Goal: Task Accomplishment & Management: Manage account settings

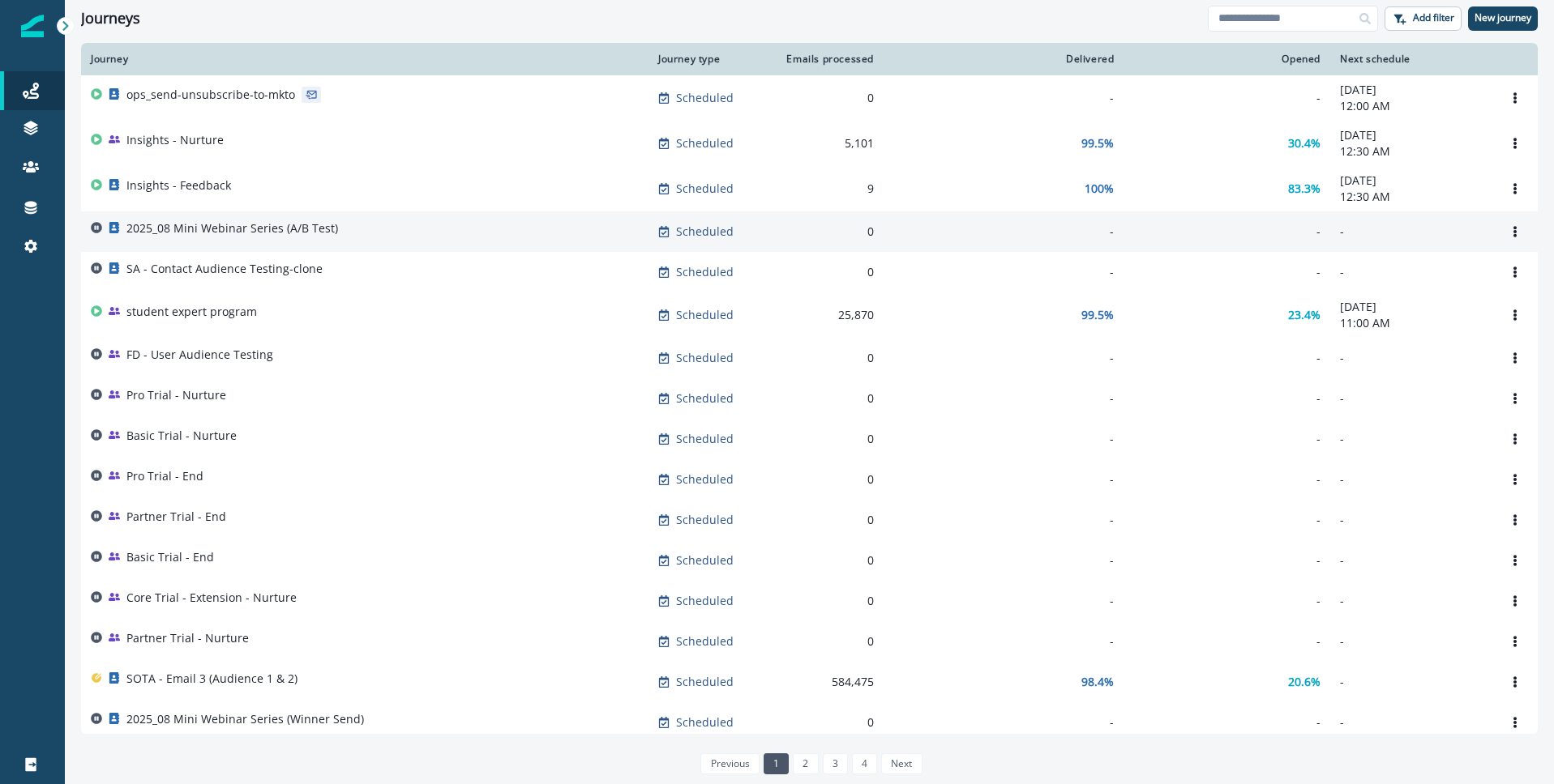
scroll to position [1, 0]
click at [229, 233] on p "2025_08 Mini Webinar Series (A/B Test)" at bounding box center [232, 228] width 211 height 16
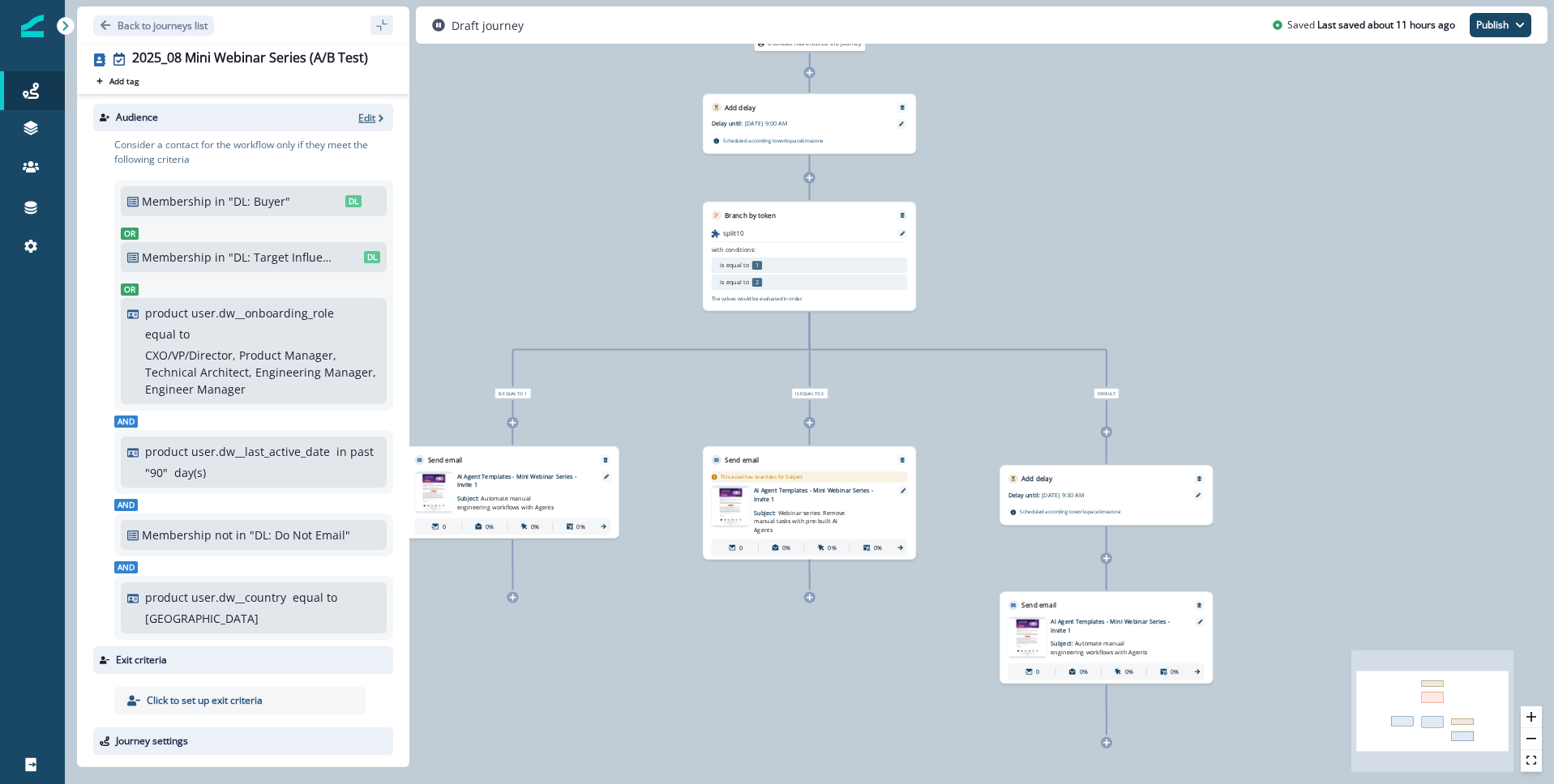
click at [375, 115] on icon "button" at bounding box center [380, 118] width 11 height 11
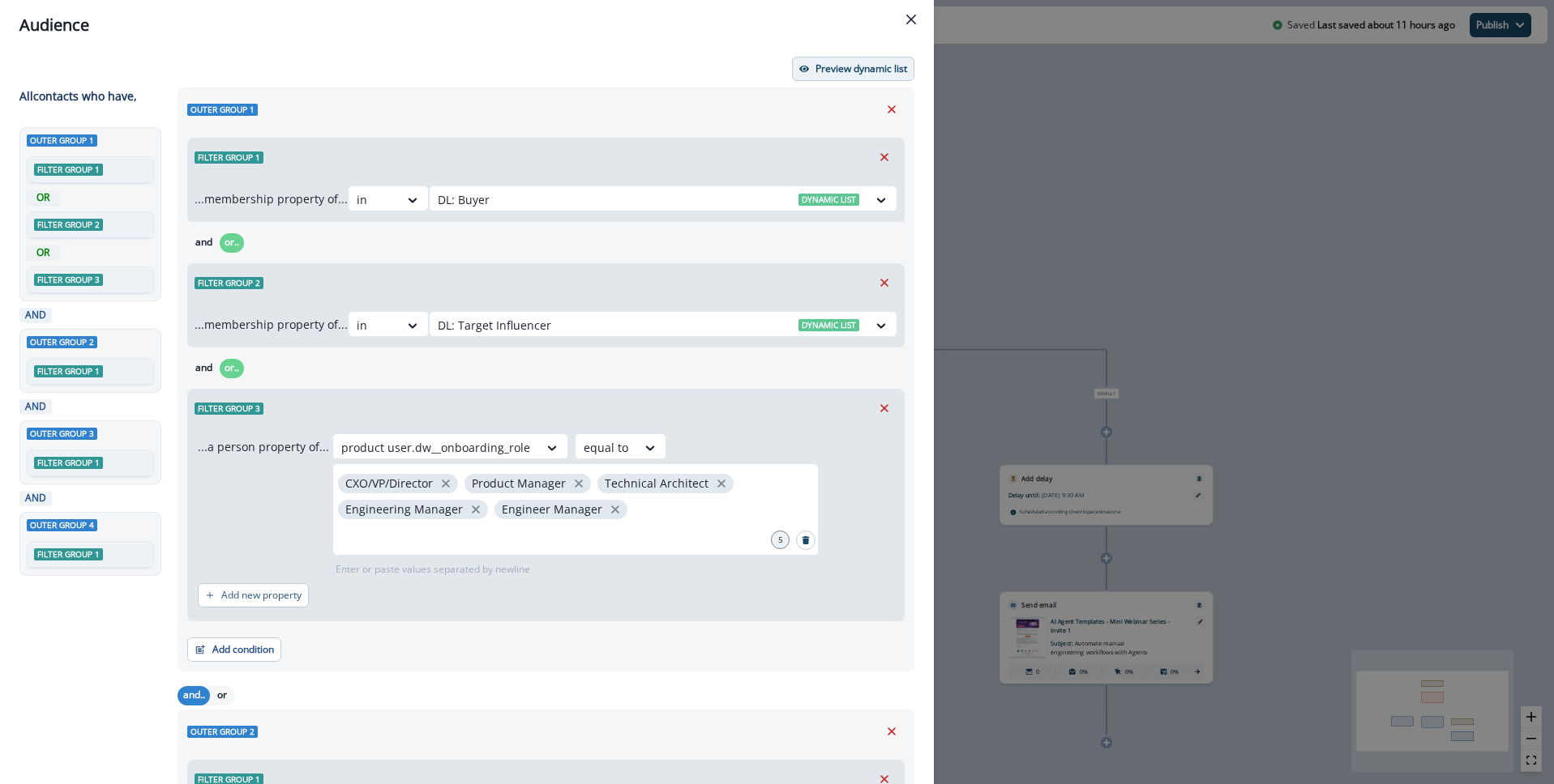
click at [866, 68] on p "Preview dynamic list" at bounding box center [861, 68] width 91 height 11
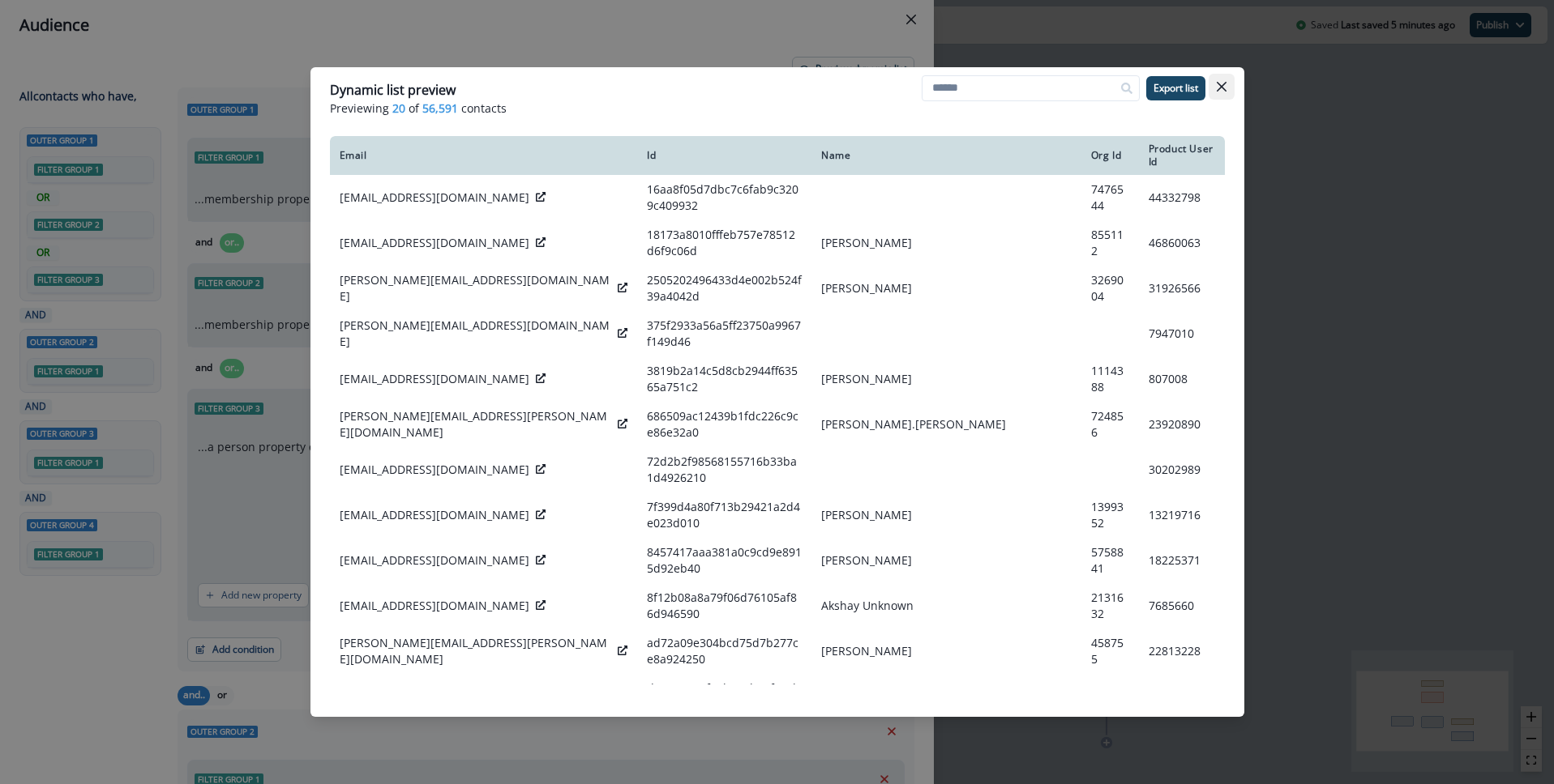
click at [1223, 92] on button "Close" at bounding box center [1222, 86] width 26 height 26
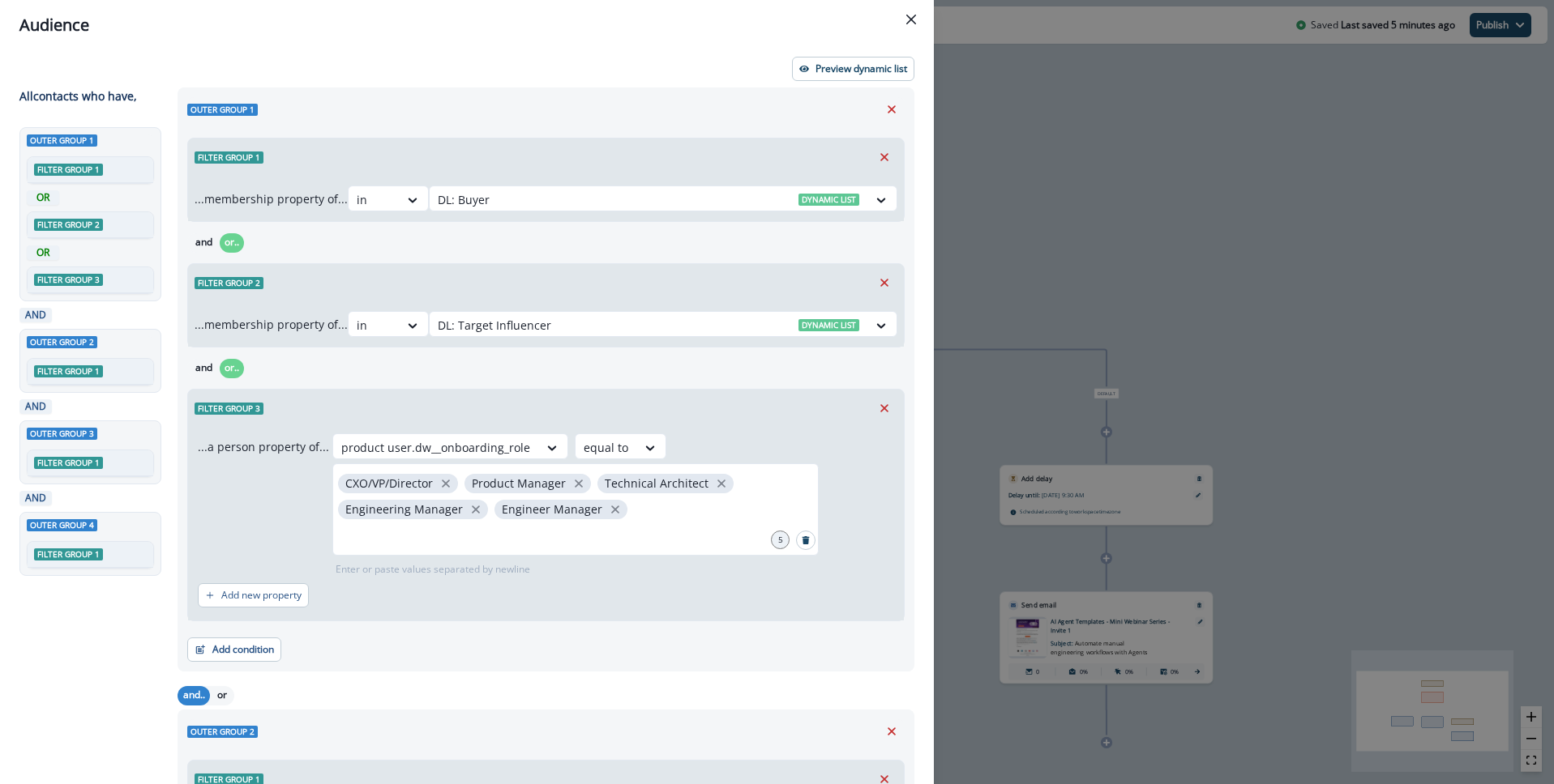
drag, startPoint x: 912, startPoint y: 13, endPoint x: 760, endPoint y: 9, distance: 152.1
click at [911, 13] on button "Close" at bounding box center [911, 20] width 26 height 26
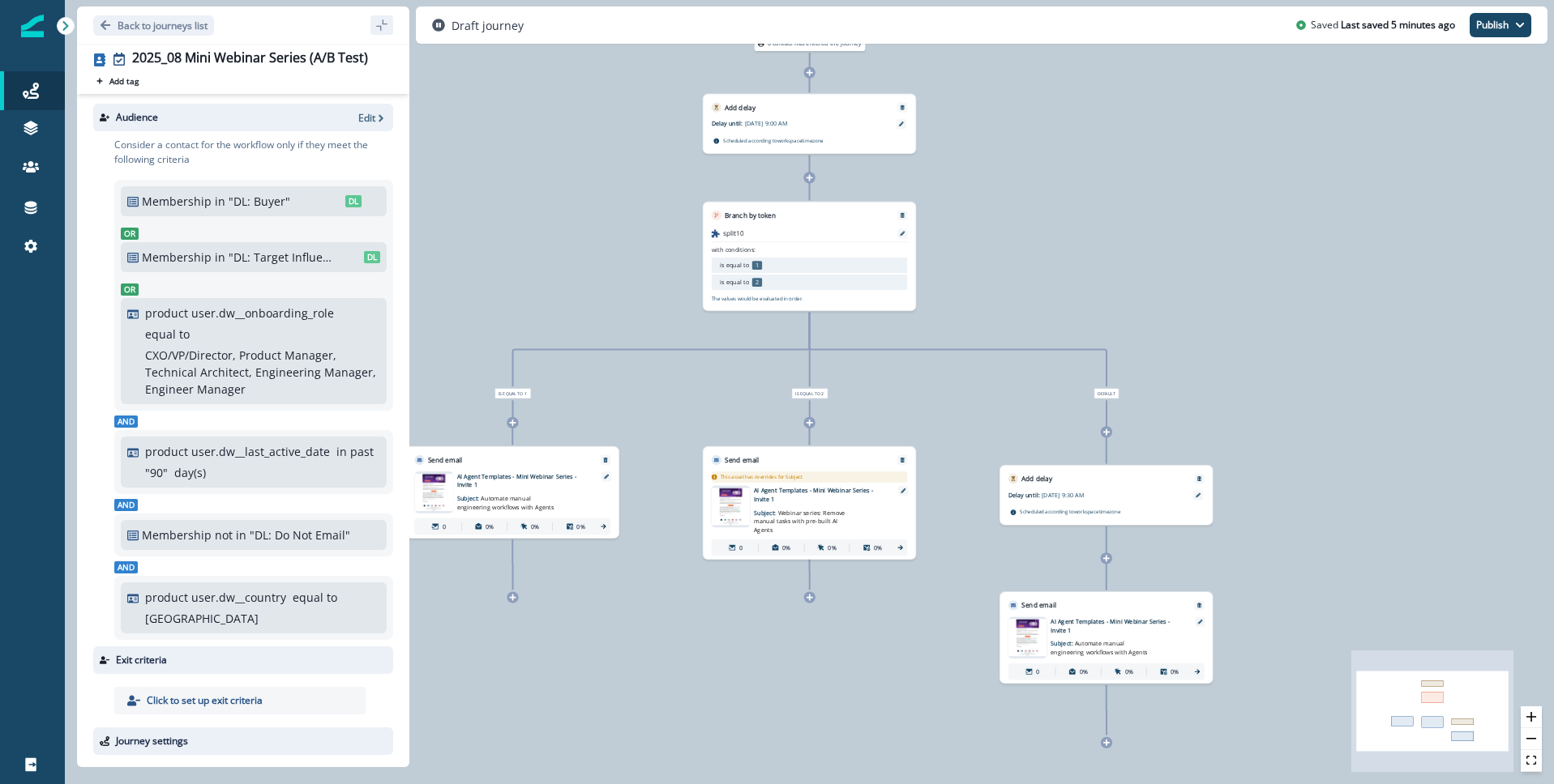
scroll to position [57, 0]
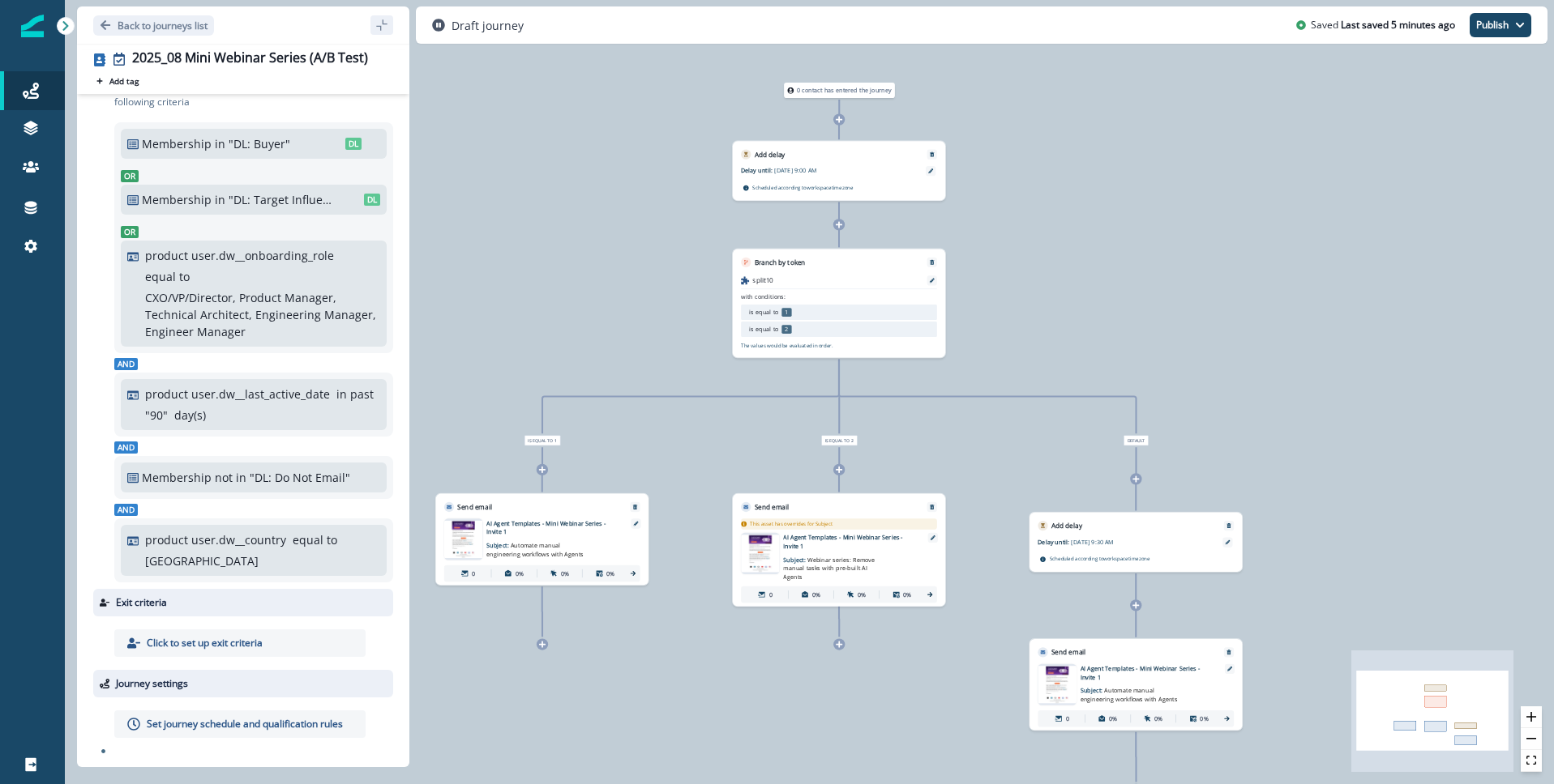
click at [190, 639] on p "Click to set up exit criteria" at bounding box center [204, 643] width 116 height 15
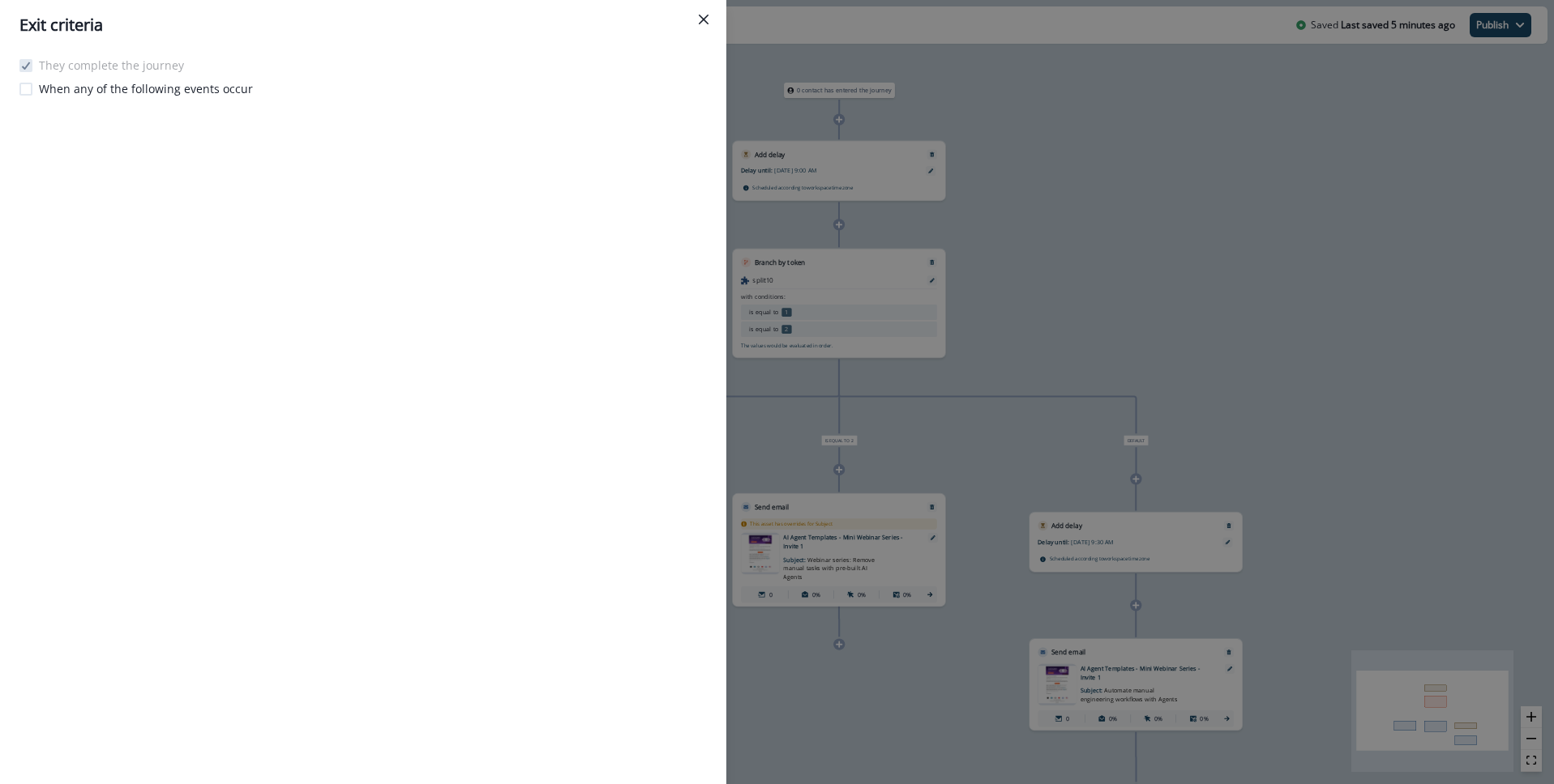
drag, startPoint x: 706, startPoint y: 16, endPoint x: 710, endPoint y: 32, distance: 16.5
click at [706, 16] on icon "Close" at bounding box center [704, 20] width 10 height 10
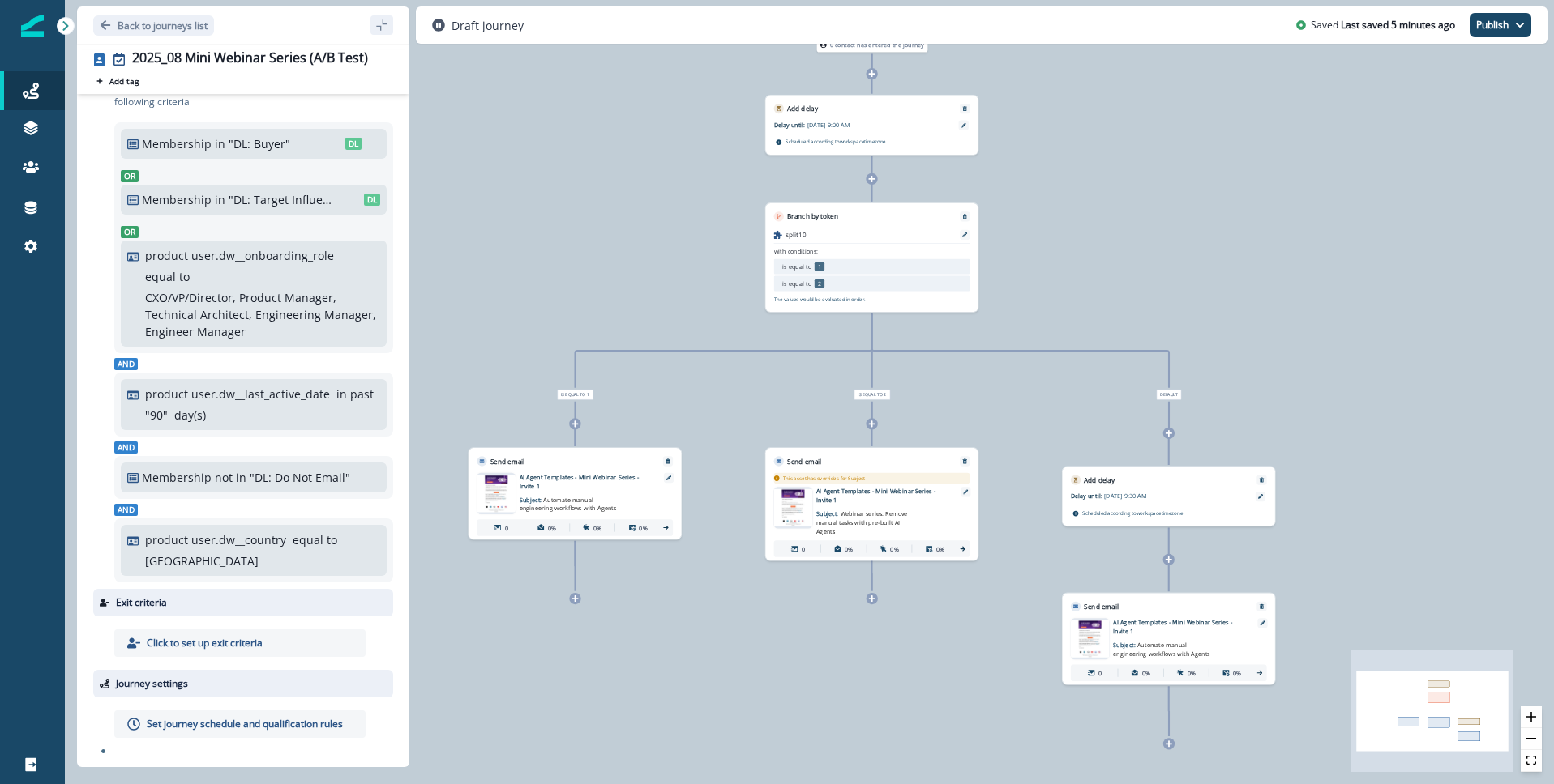
click at [211, 720] on p "Set journey schedule and qualification rules" at bounding box center [245, 724] width 196 height 15
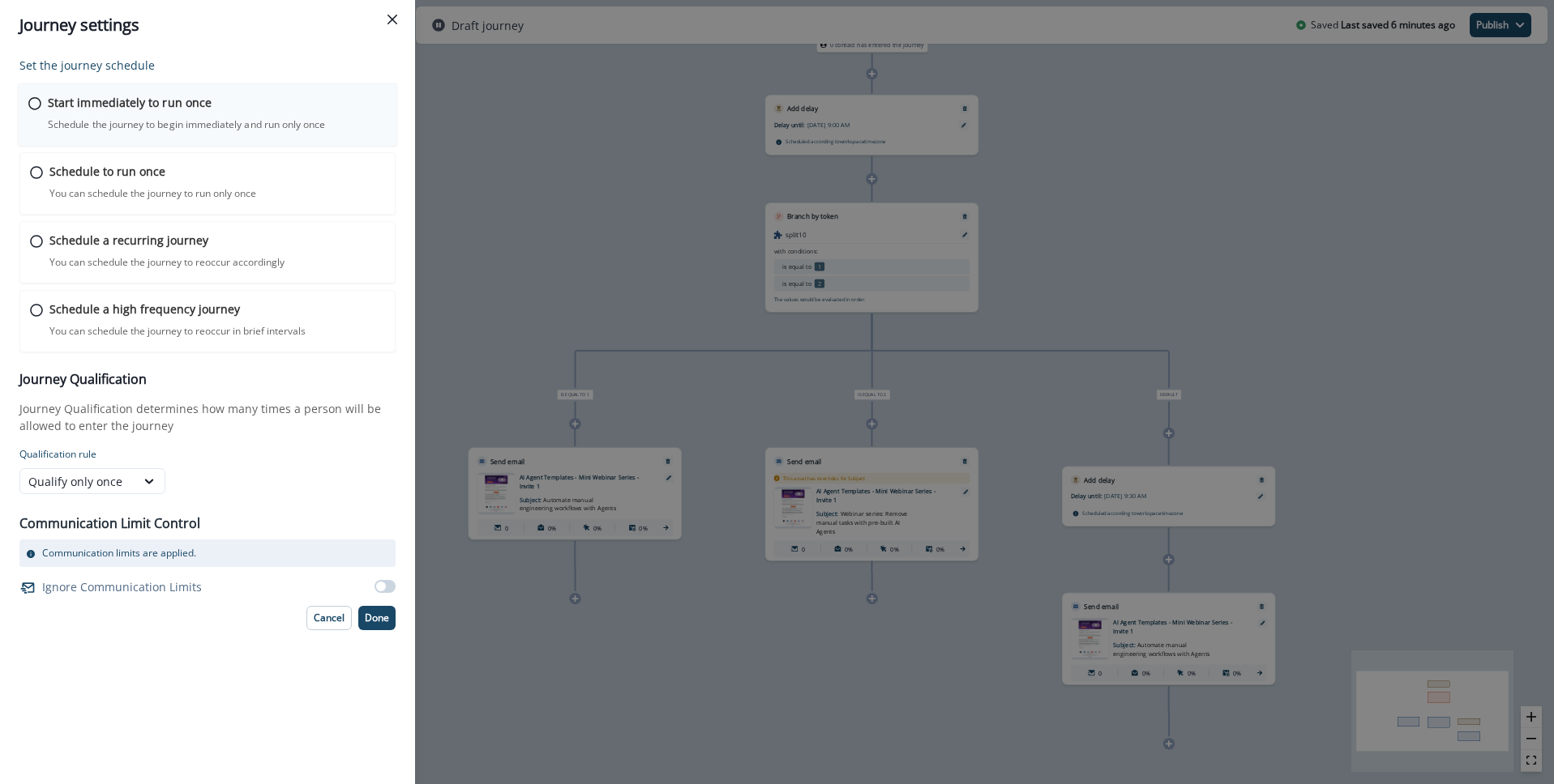
click at [169, 127] on p "Schedule the journey to begin immediately and run only once" at bounding box center [186, 125] width 278 height 15
click at [376, 623] on button "Done" at bounding box center [377, 616] width 38 height 25
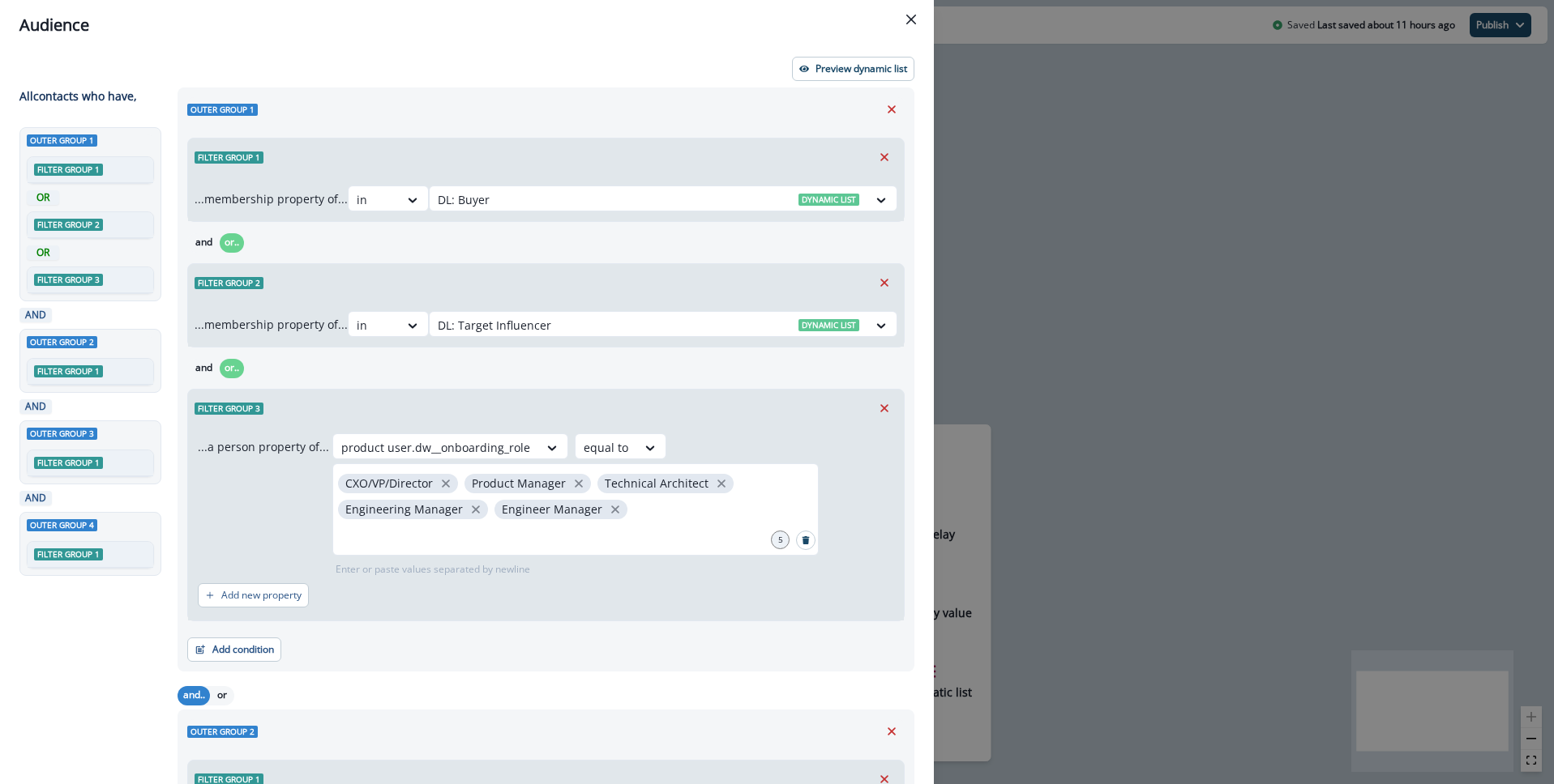
click at [904, 16] on button "Close" at bounding box center [911, 20] width 26 height 26
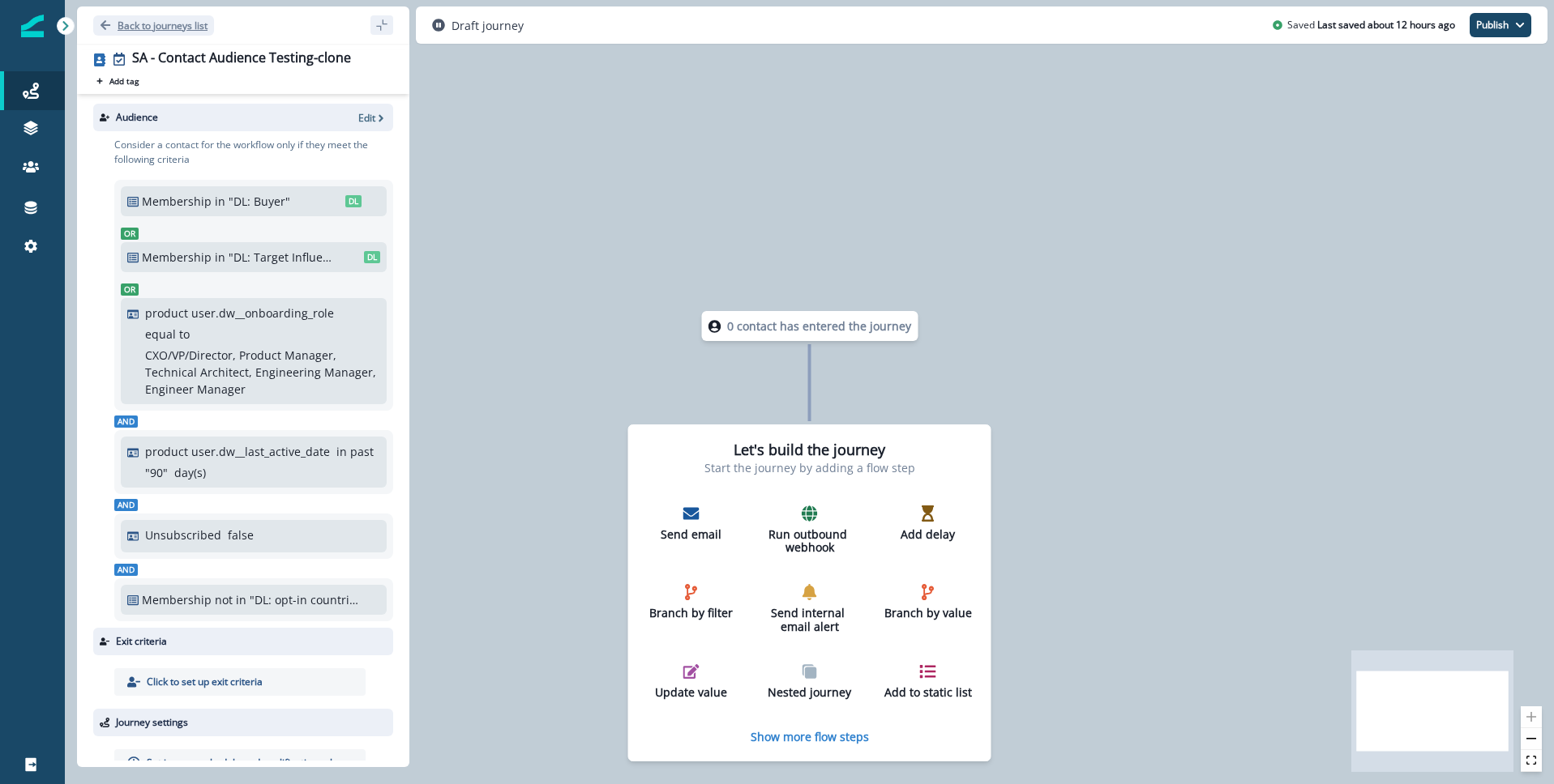
click at [95, 25] on button "Back to journeys list" at bounding box center [154, 26] width 121 height 20
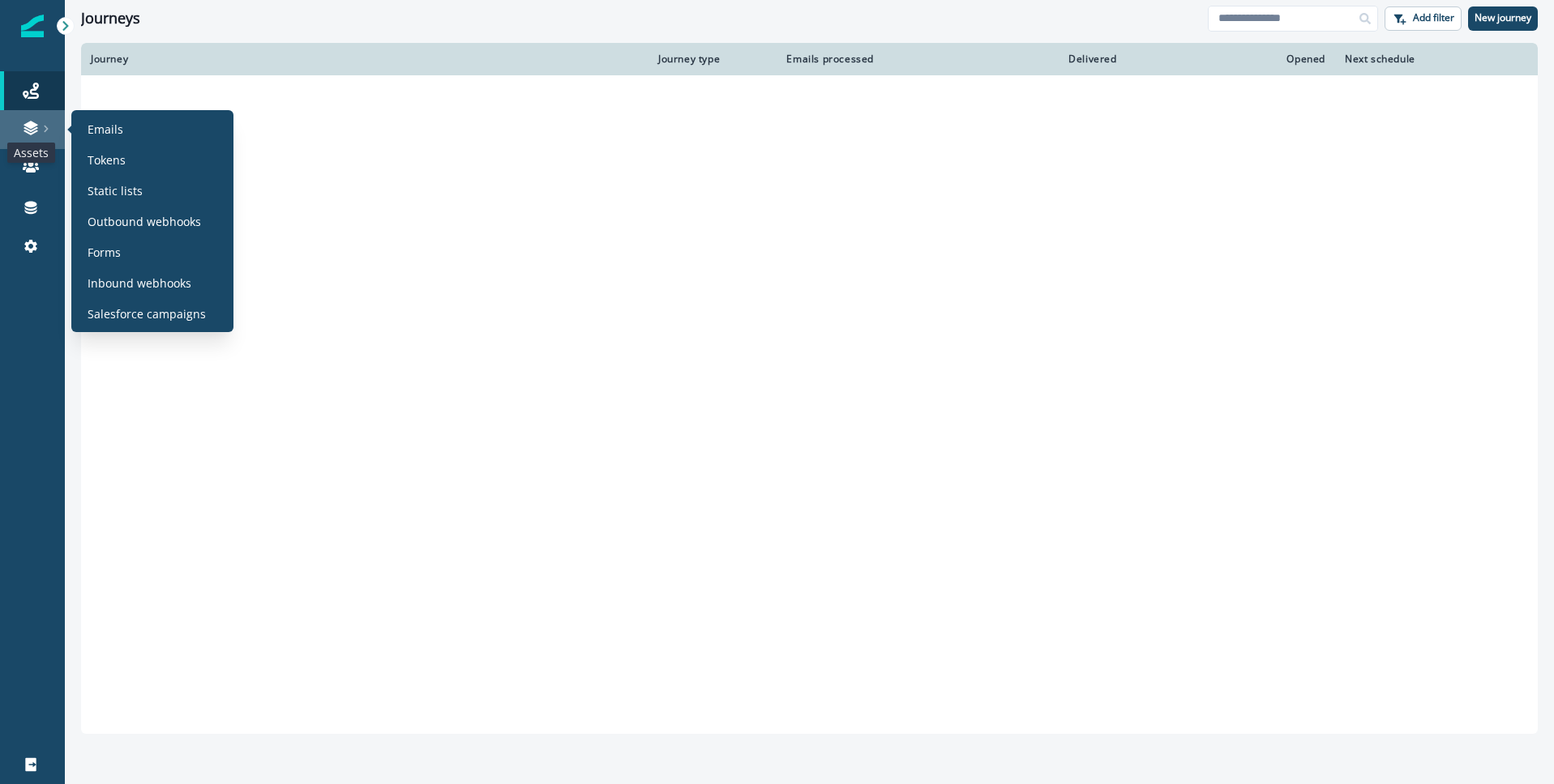
click at [38, 136] on icon at bounding box center [31, 128] width 16 height 16
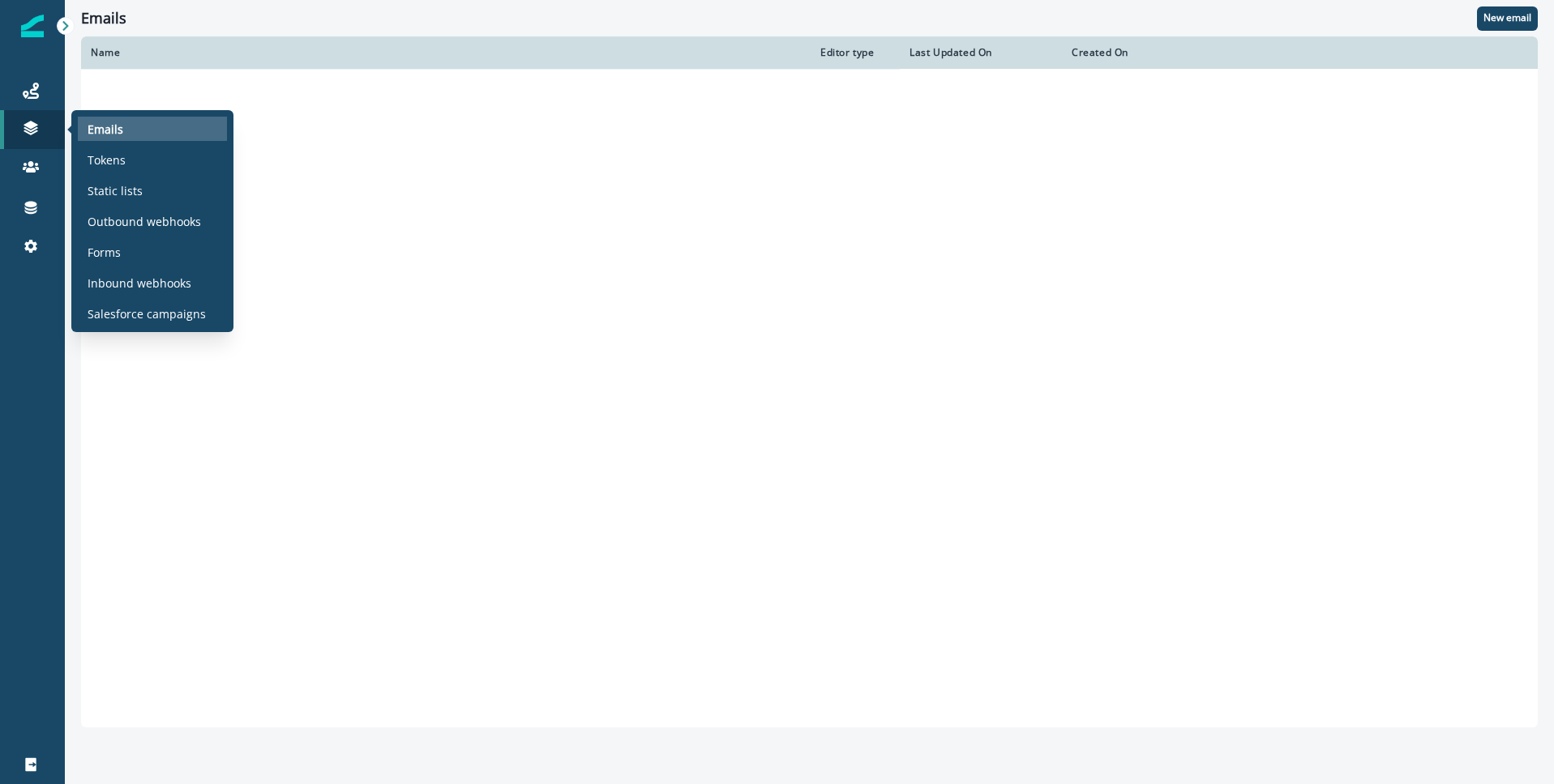
click at [127, 134] on div "Emails" at bounding box center [152, 129] width 149 height 25
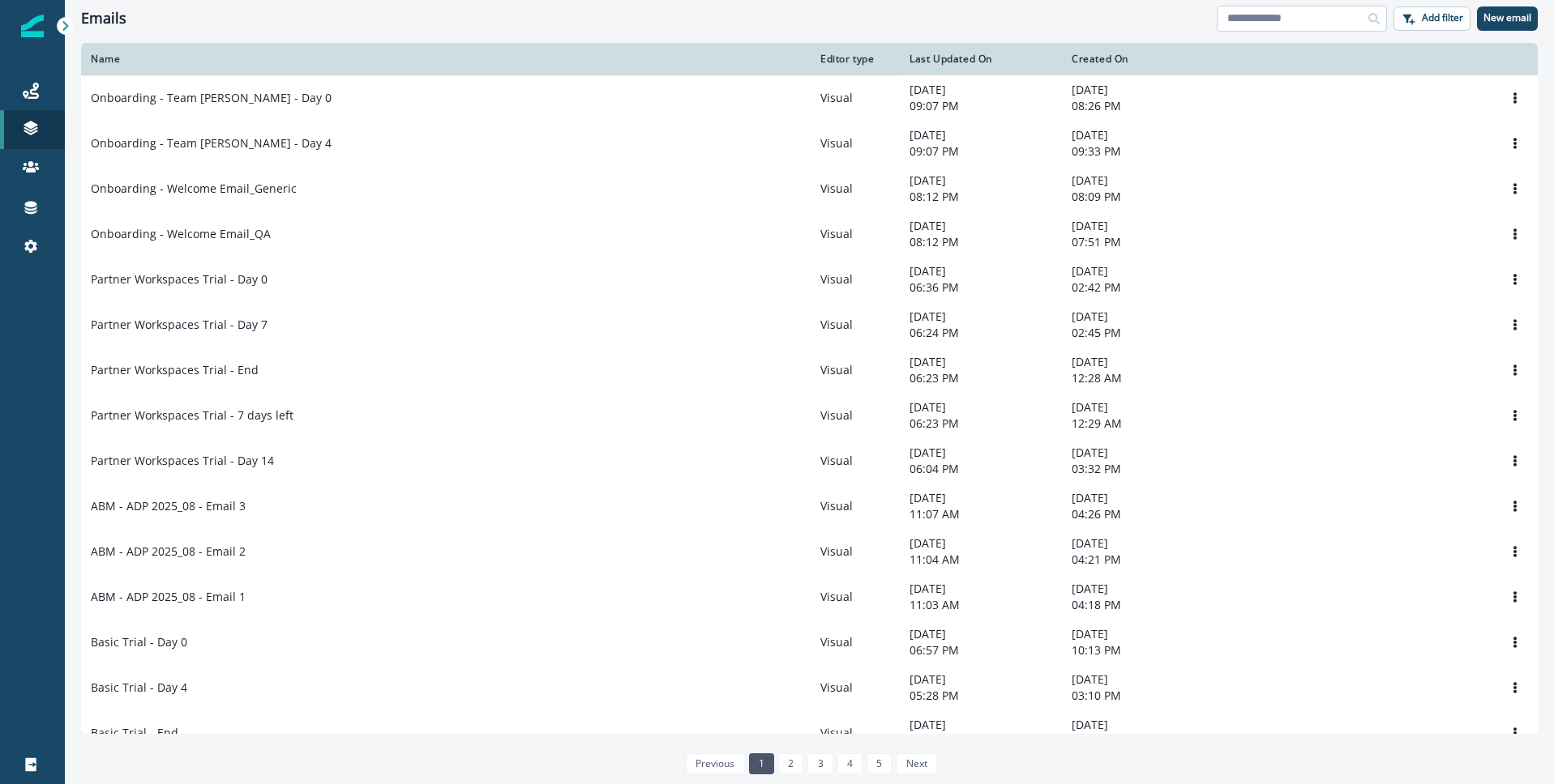
click at [1318, 20] on input at bounding box center [1302, 19] width 171 height 26
type input "*"
type input "********"
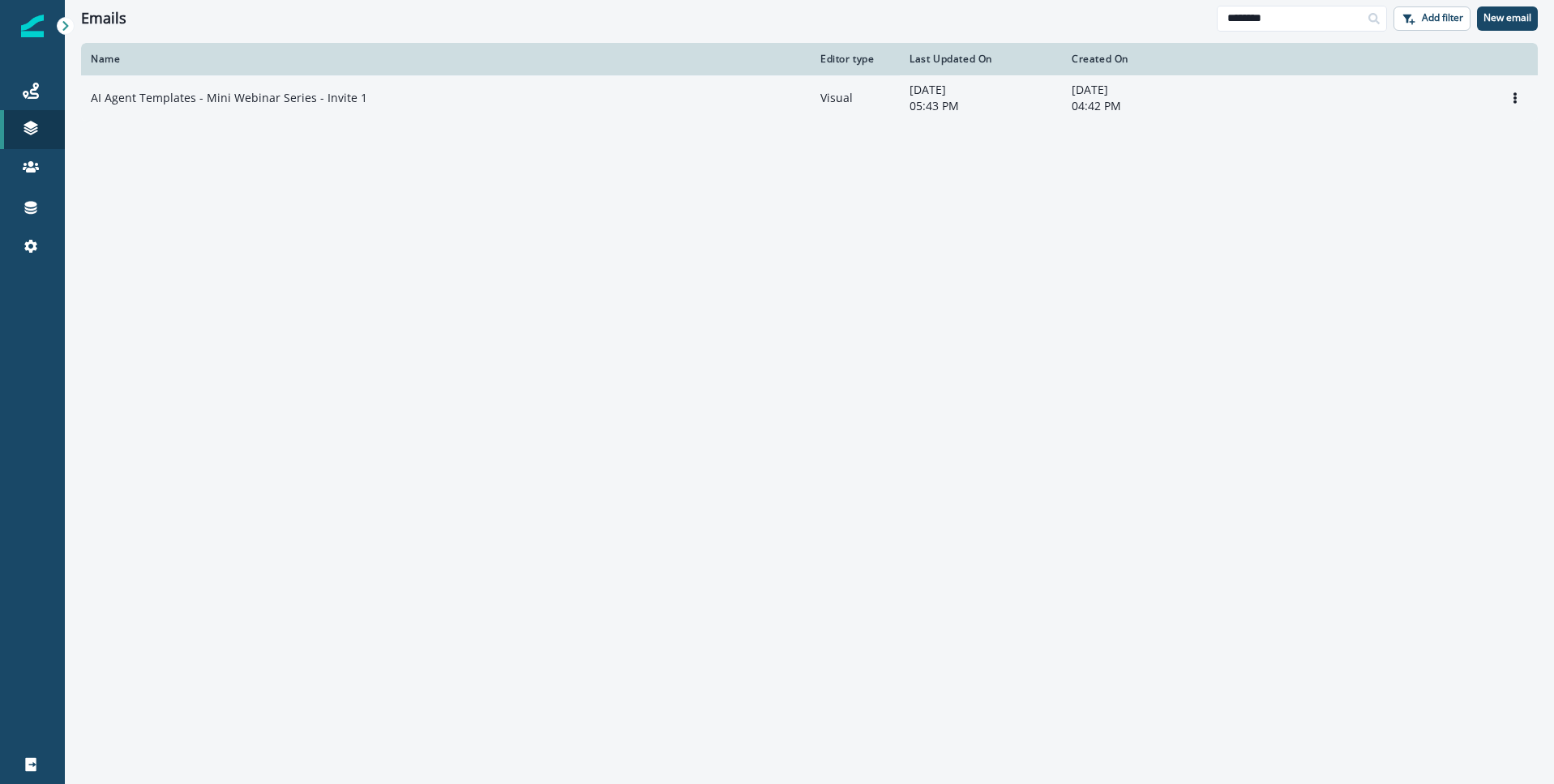
click at [220, 94] on p "AI Agent Templates - Mini Webinar Series - Invite 1" at bounding box center [229, 98] width 277 height 16
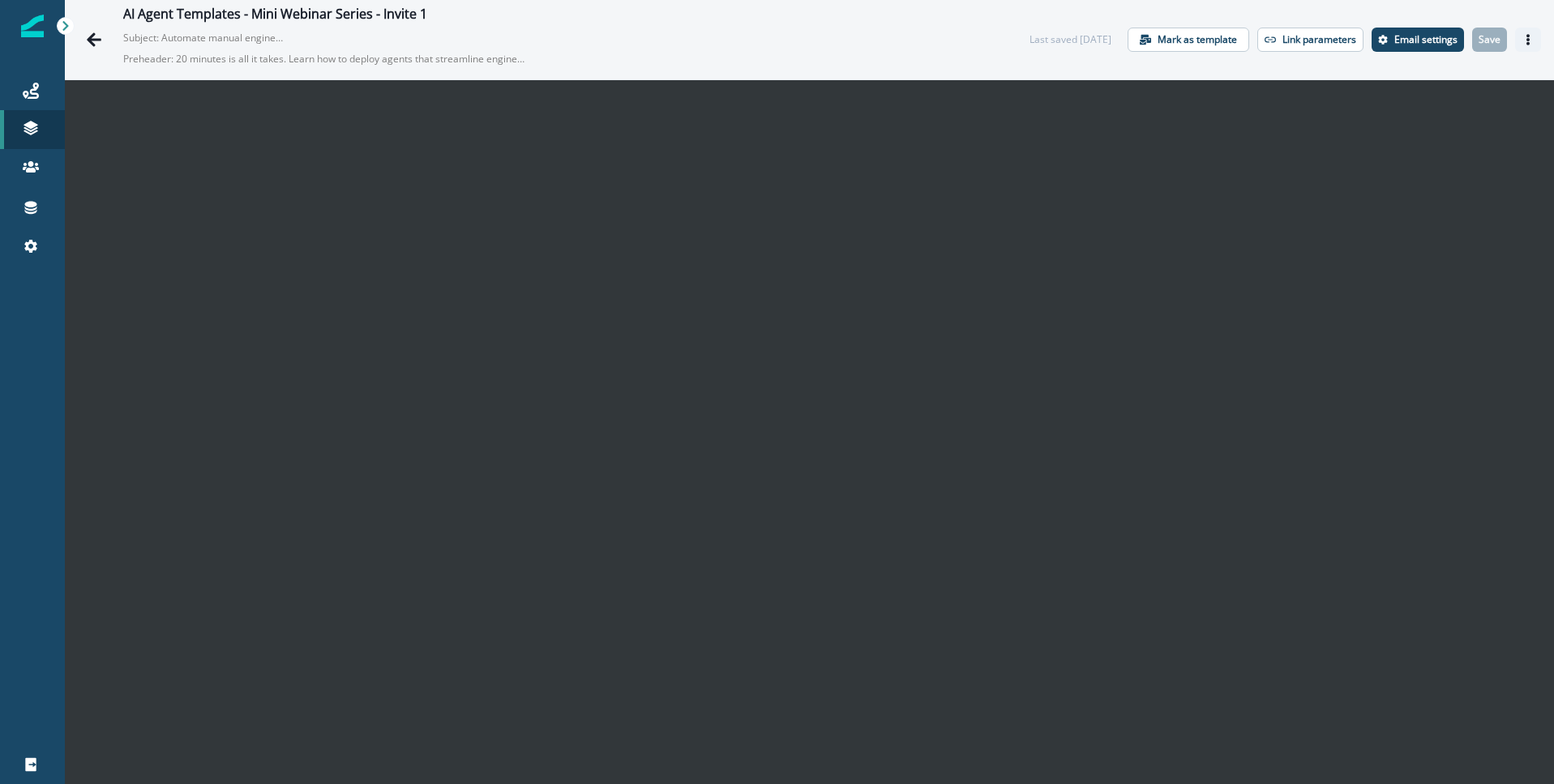
click at [1535, 38] on button "Actions" at bounding box center [1528, 40] width 26 height 25
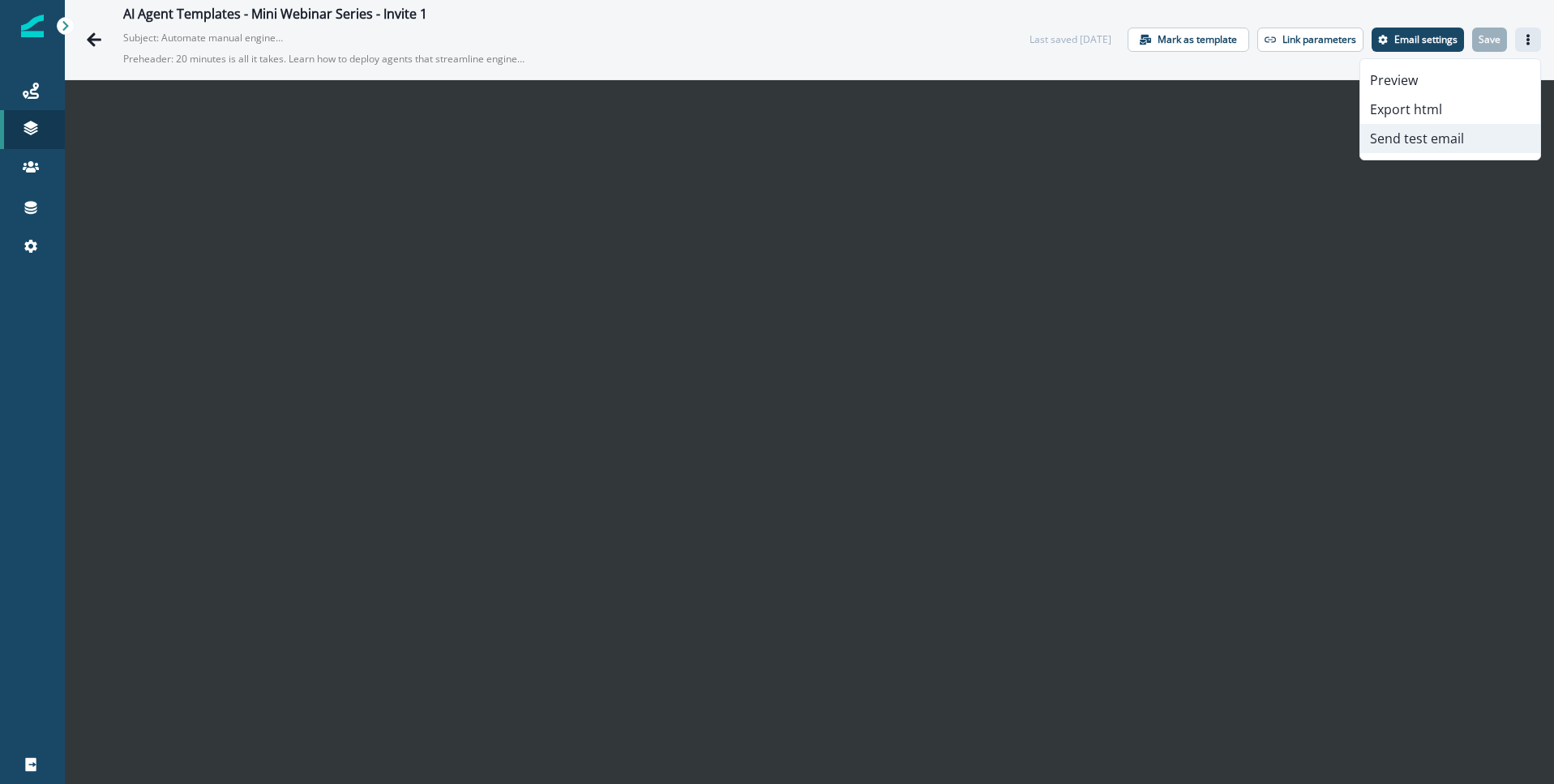
click at [1443, 141] on button "Send test email" at bounding box center [1450, 138] width 179 height 29
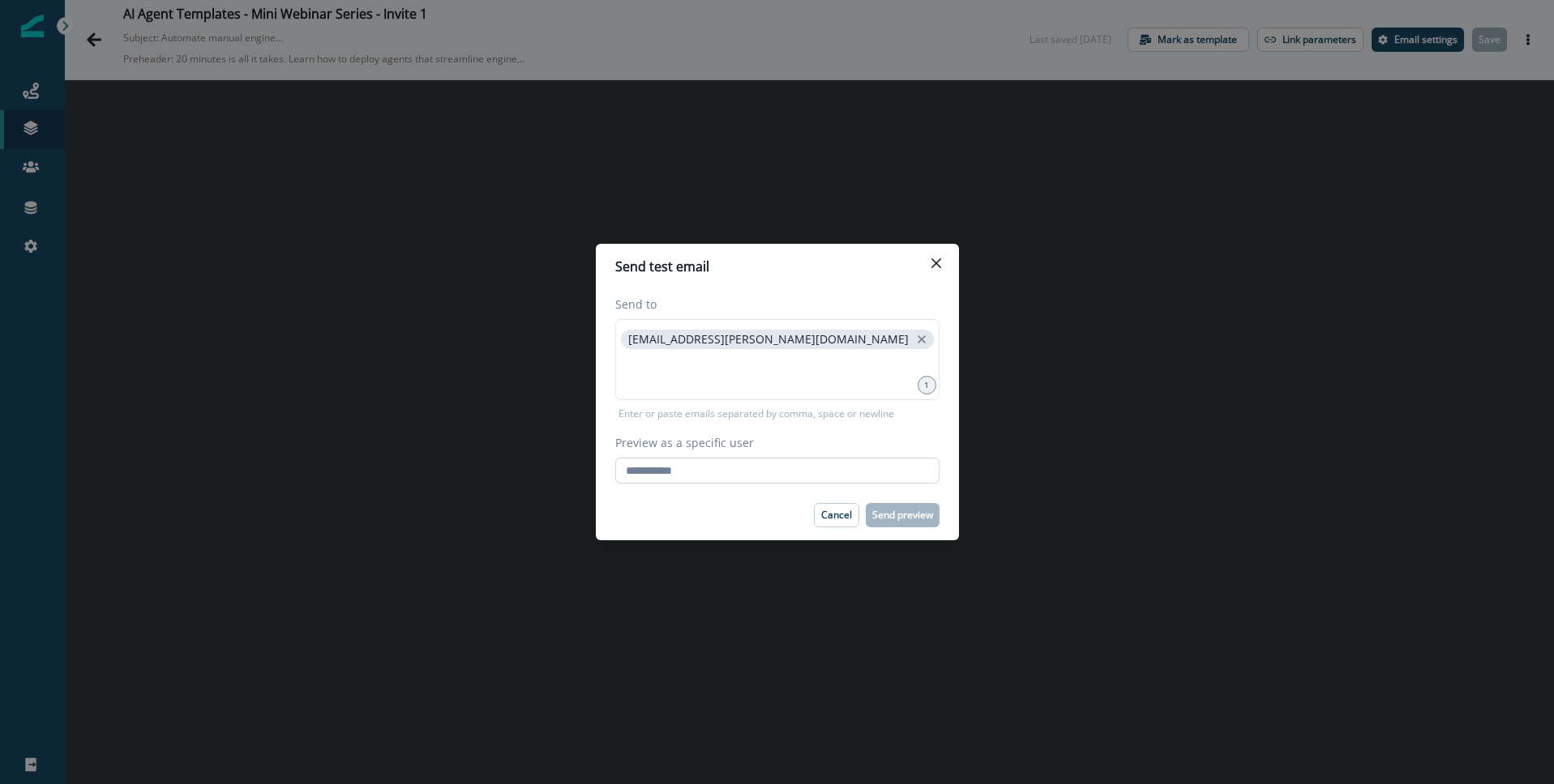
click at [681, 480] on input "Preview as a specific user" at bounding box center [777, 471] width 324 height 26
type input "**********"
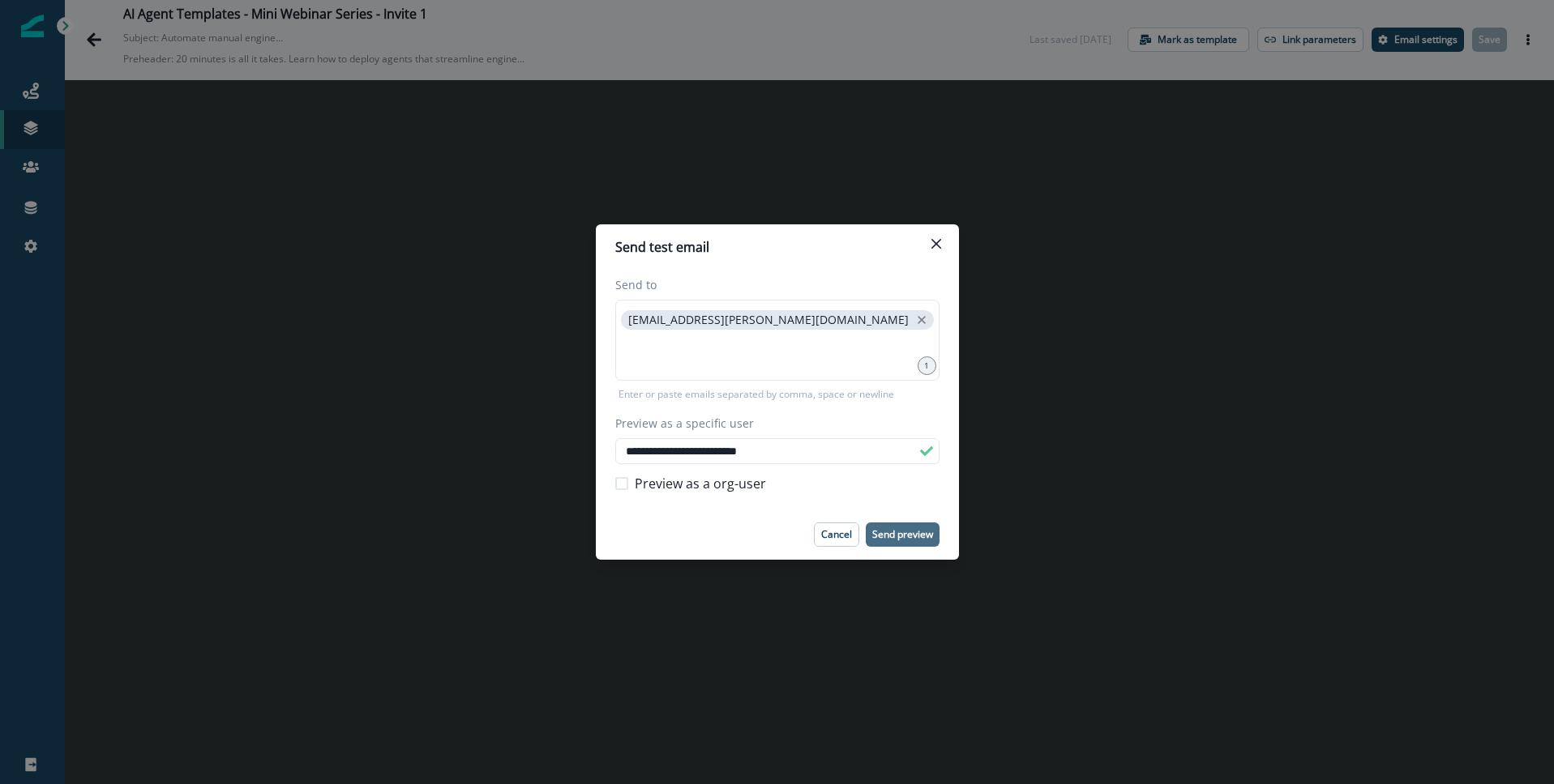
click at [886, 532] on p "Send preview" at bounding box center [902, 534] width 60 height 11
click at [938, 243] on icon "Close" at bounding box center [936, 244] width 10 height 10
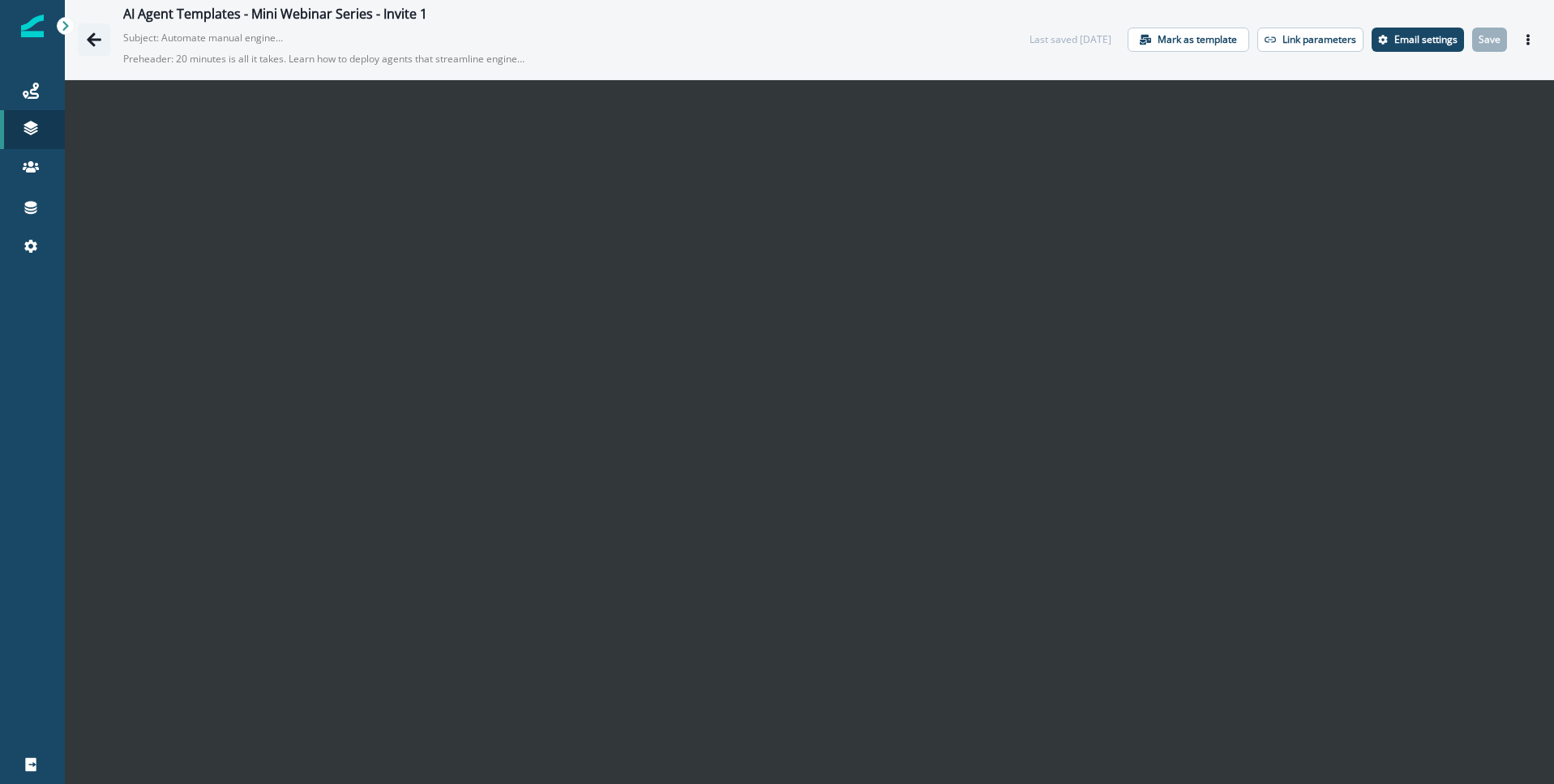
click at [92, 34] on icon "Go back" at bounding box center [93, 40] width 15 height 14
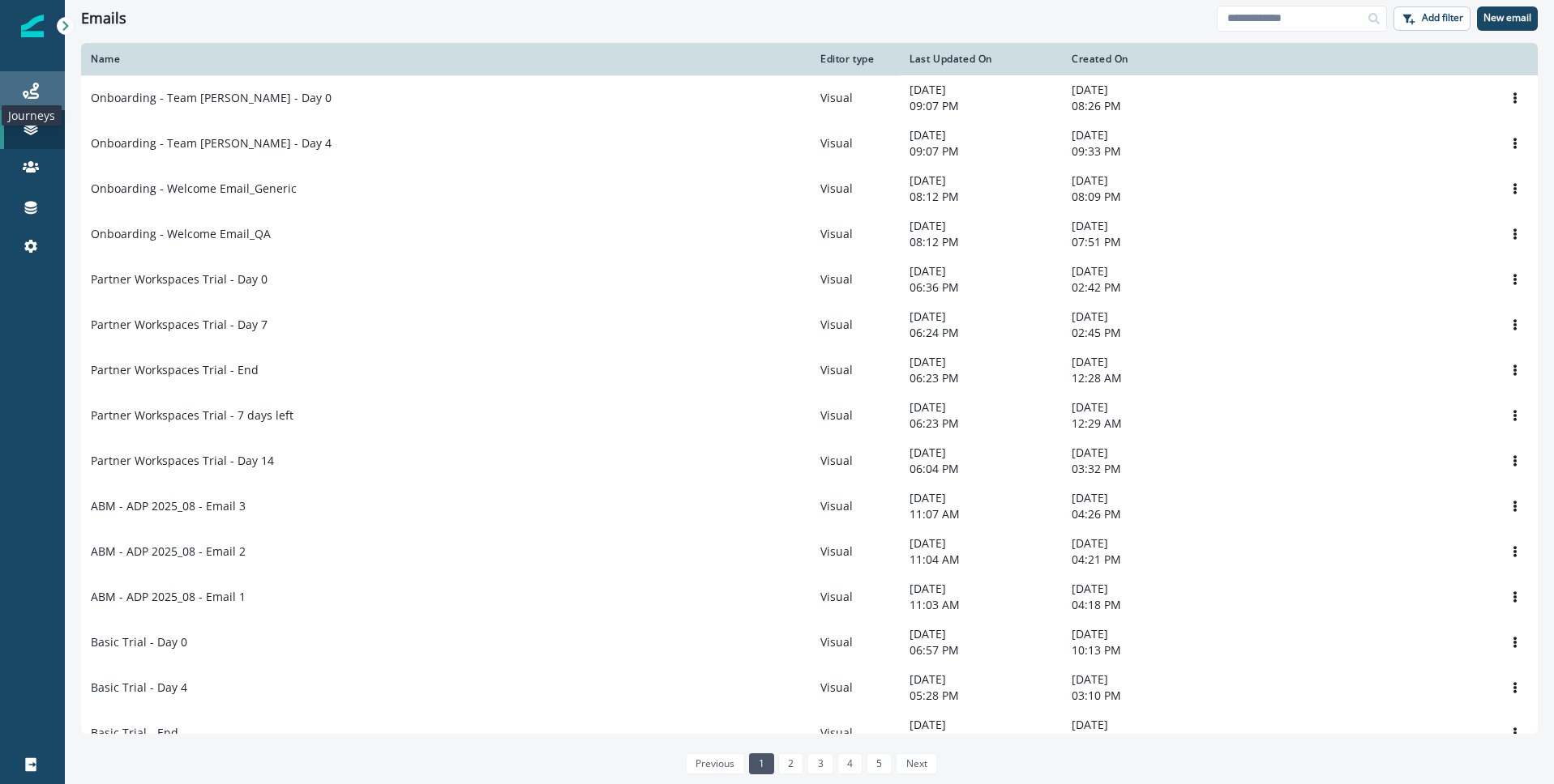
click at [36, 95] on icon at bounding box center [31, 90] width 16 height 16
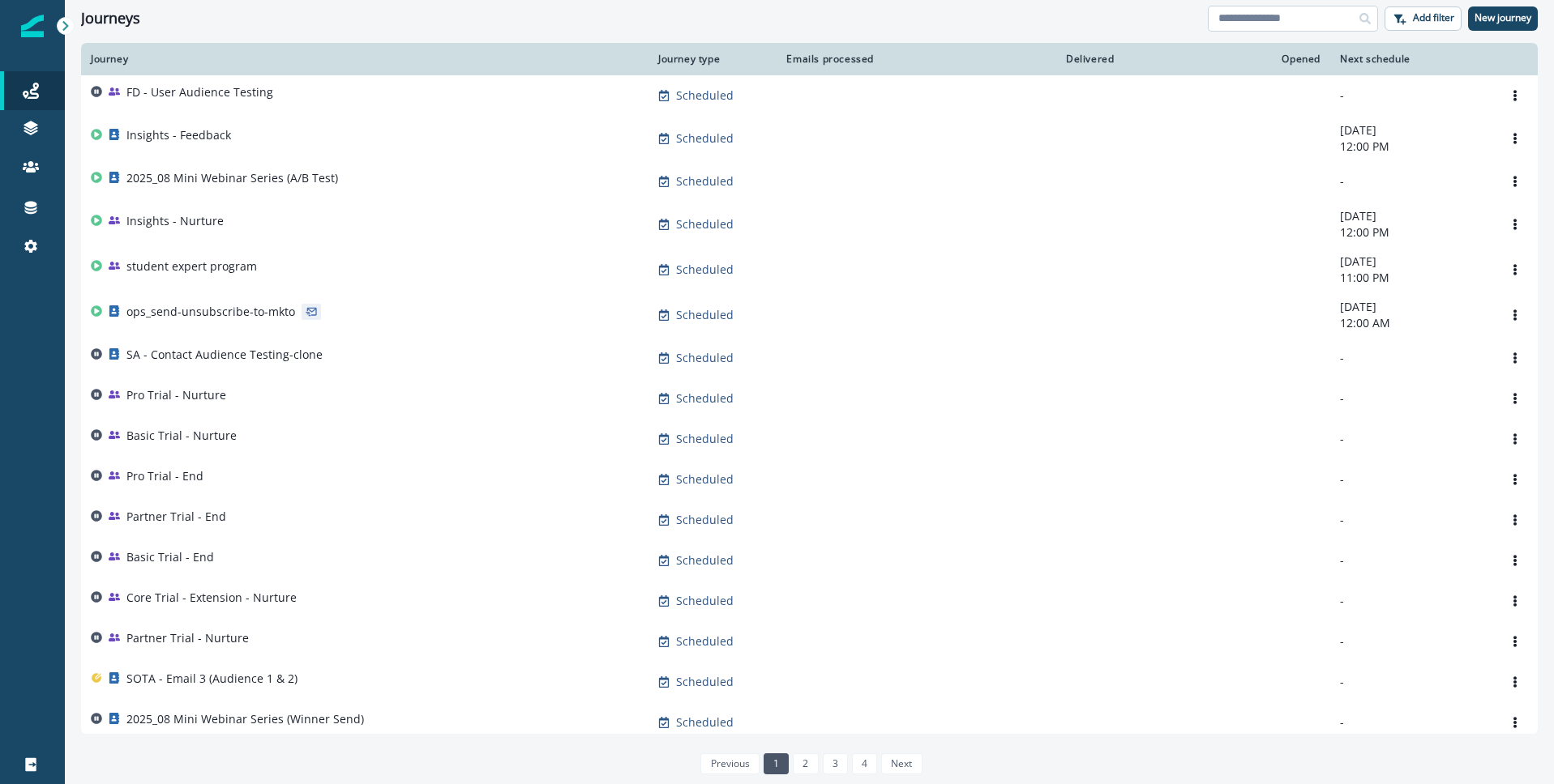
click at [1253, 17] on input at bounding box center [1293, 19] width 171 height 26
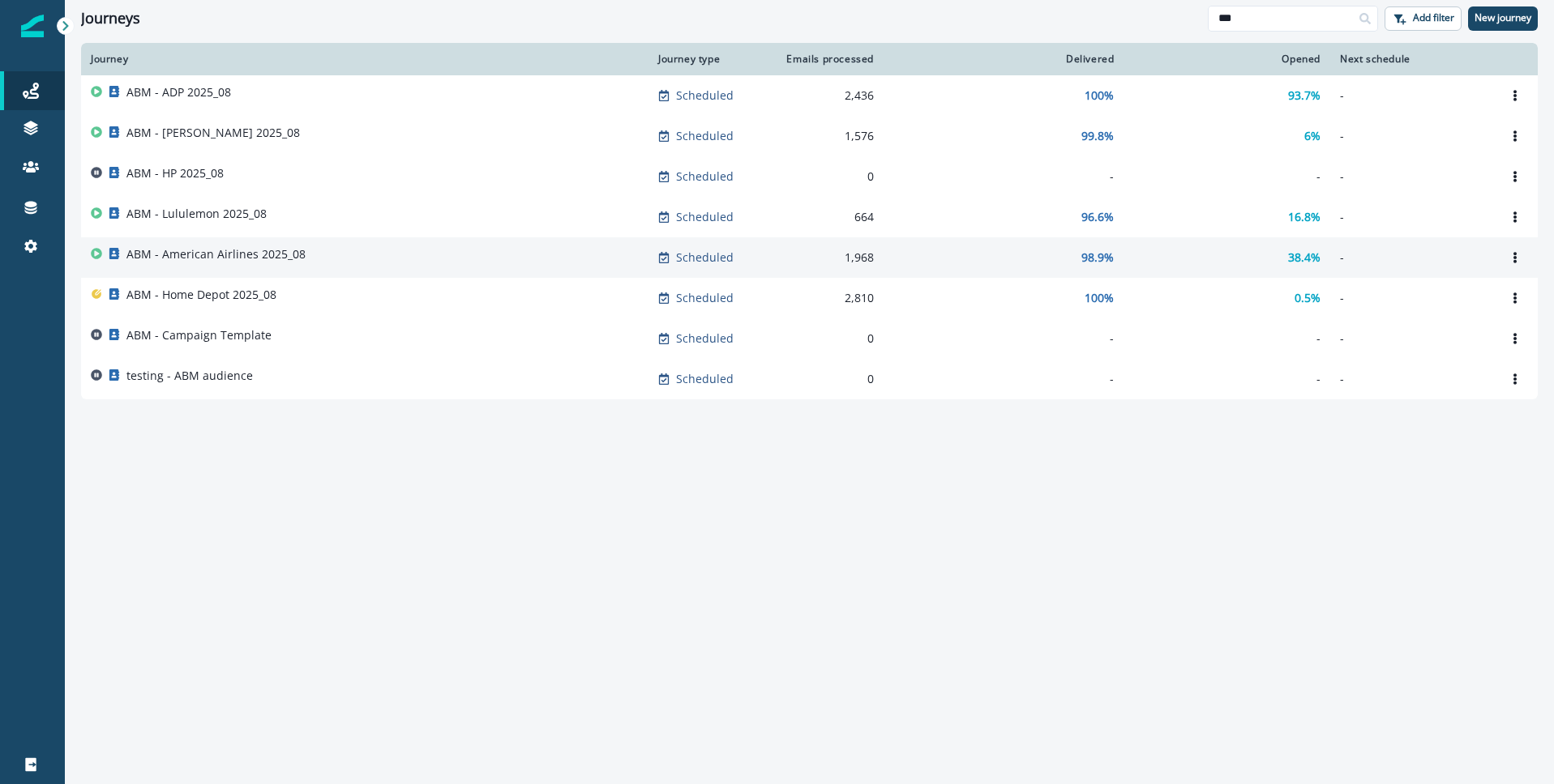
type input "***"
click at [177, 254] on p "ABM - American Airlines 2025_08" at bounding box center [216, 255] width 179 height 16
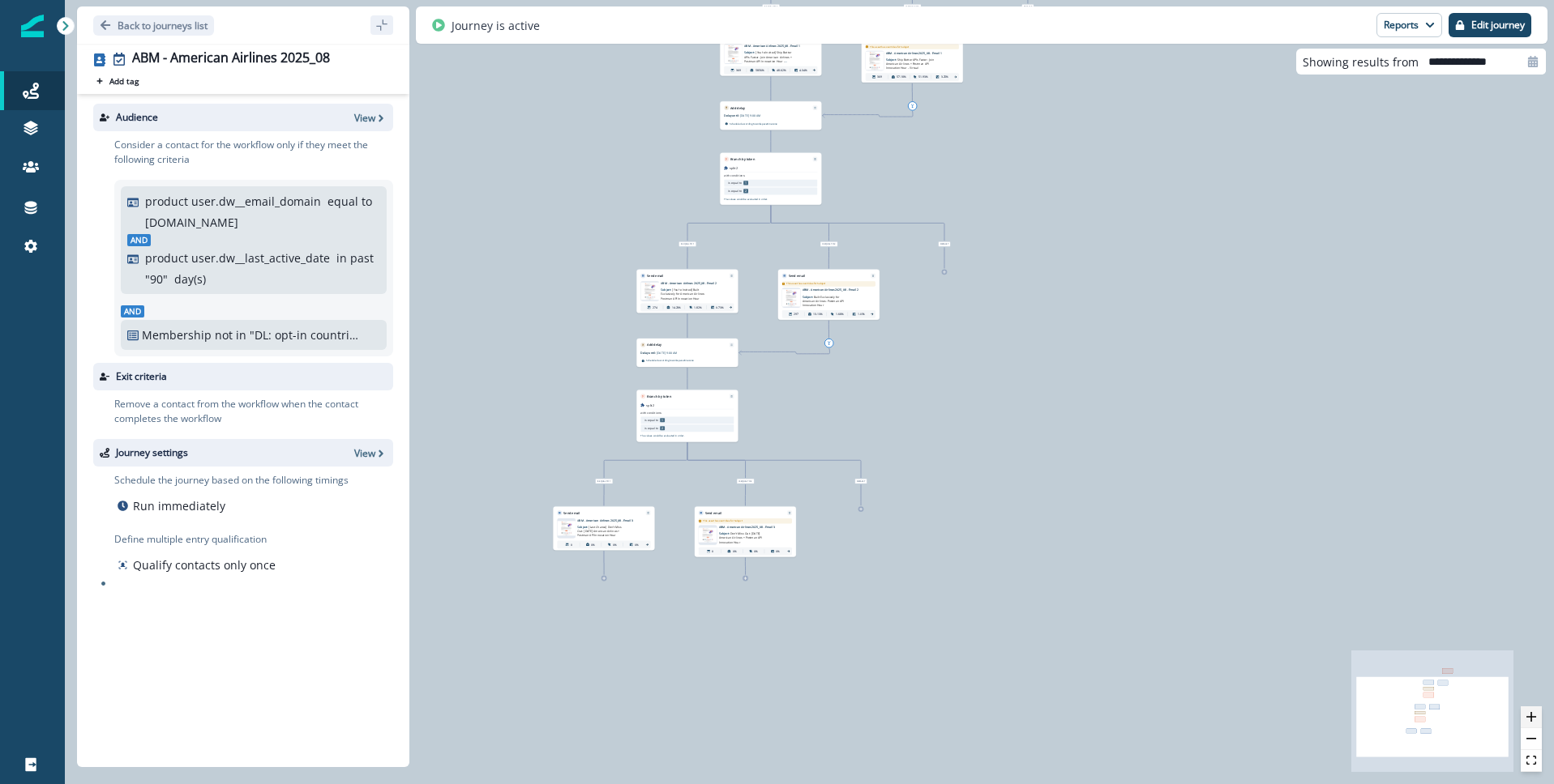
click at [1534, 713] on icon "zoom in" at bounding box center [1531, 718] width 10 height 10
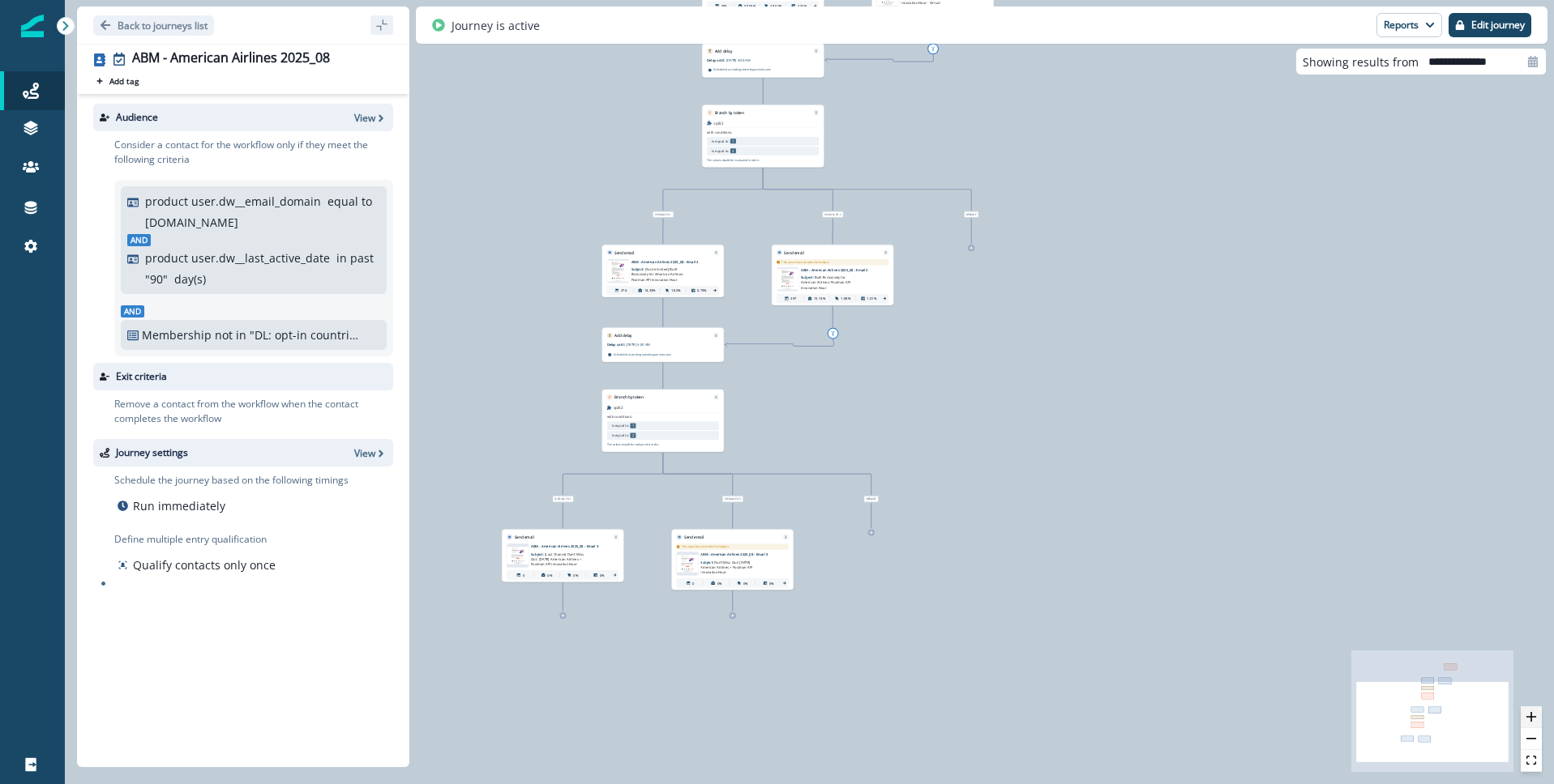
click at [1534, 713] on icon "zoom in" at bounding box center [1531, 718] width 10 height 10
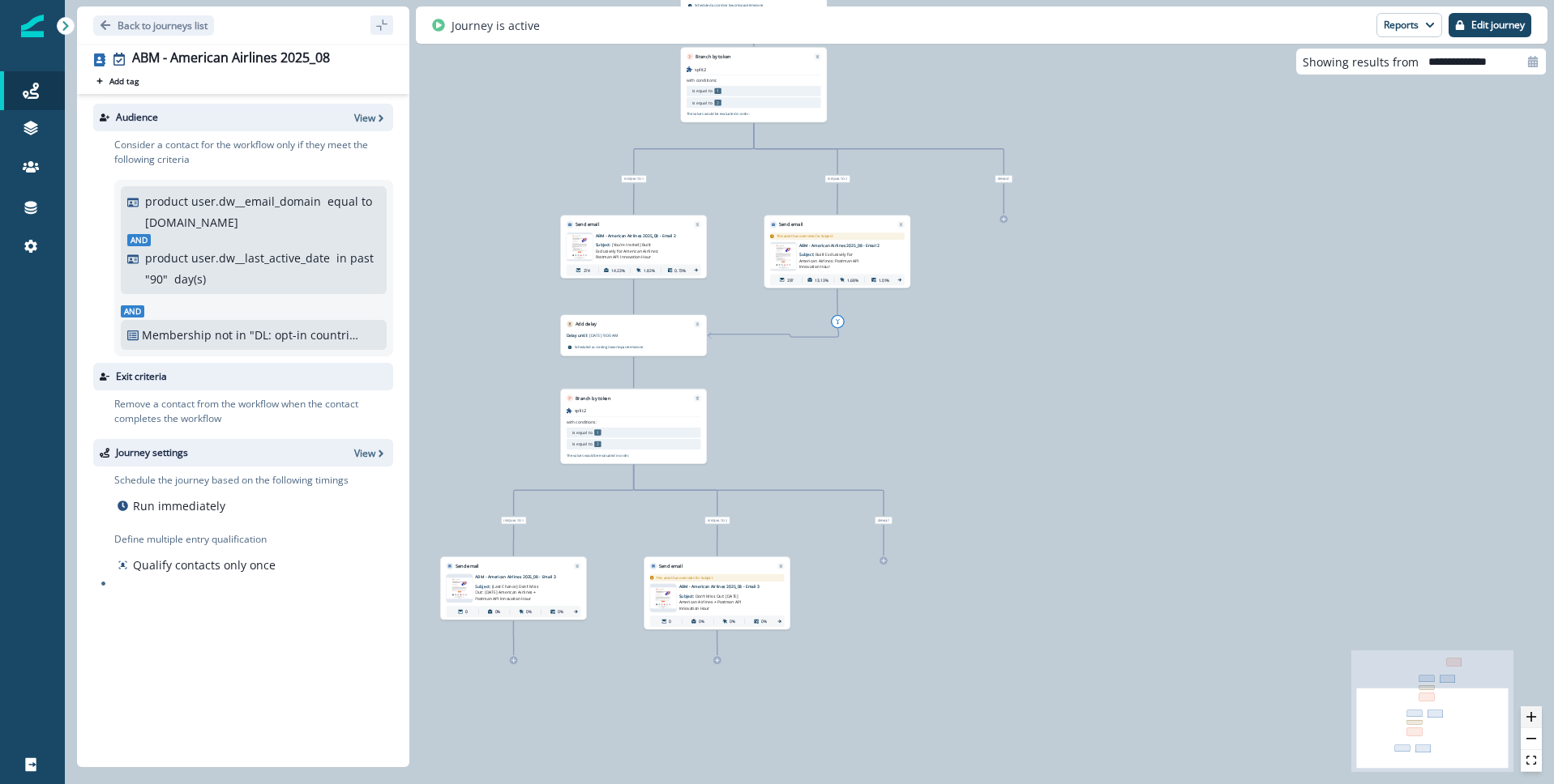
click at [1534, 713] on icon "zoom in" at bounding box center [1531, 718] width 10 height 10
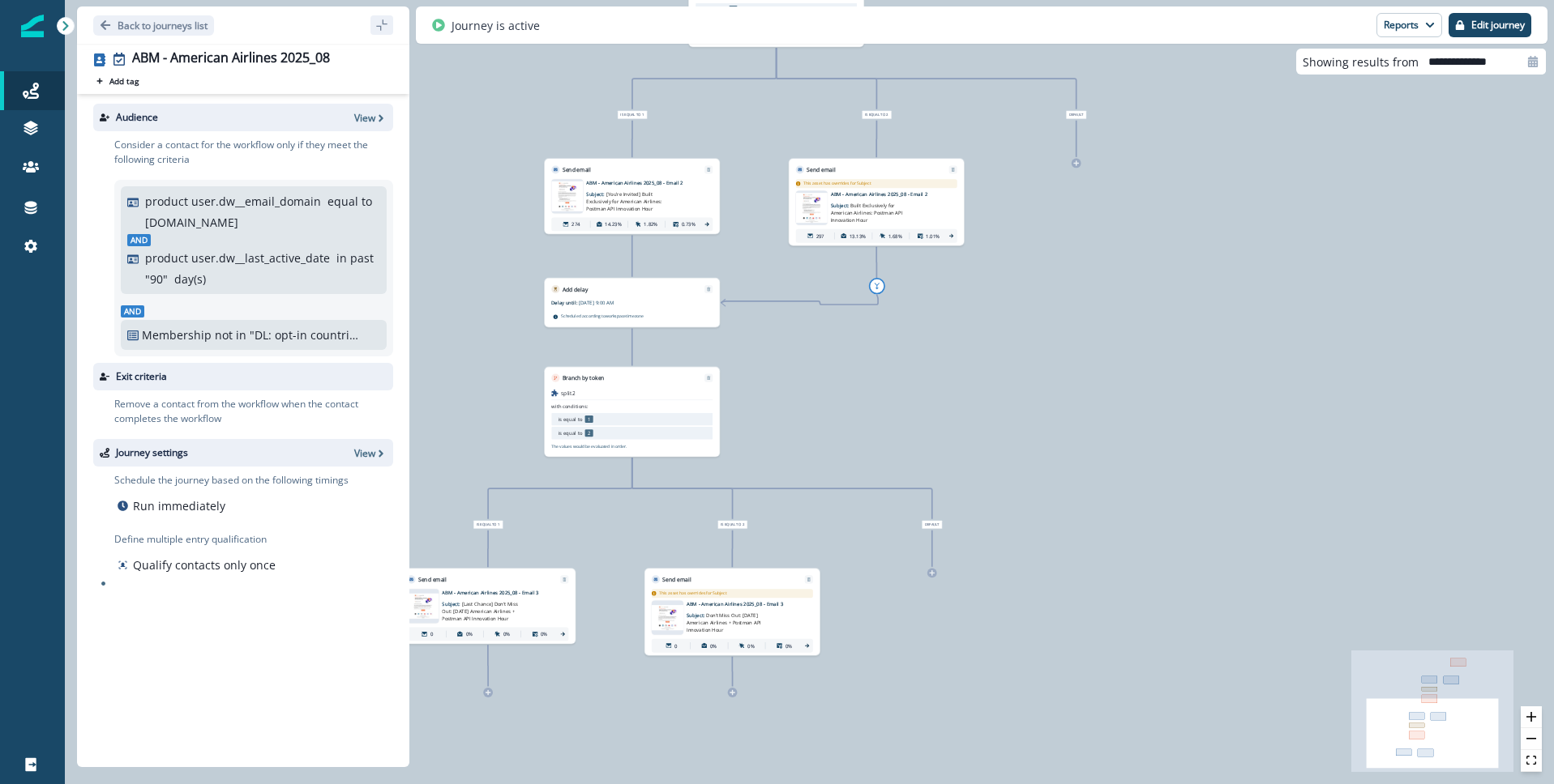
click at [518, 609] on p "Subject: [Last Chance] Don’t Miss Out: Tomorrow’s American Airlines + Postman A…" at bounding box center [485, 610] width 85 height 26
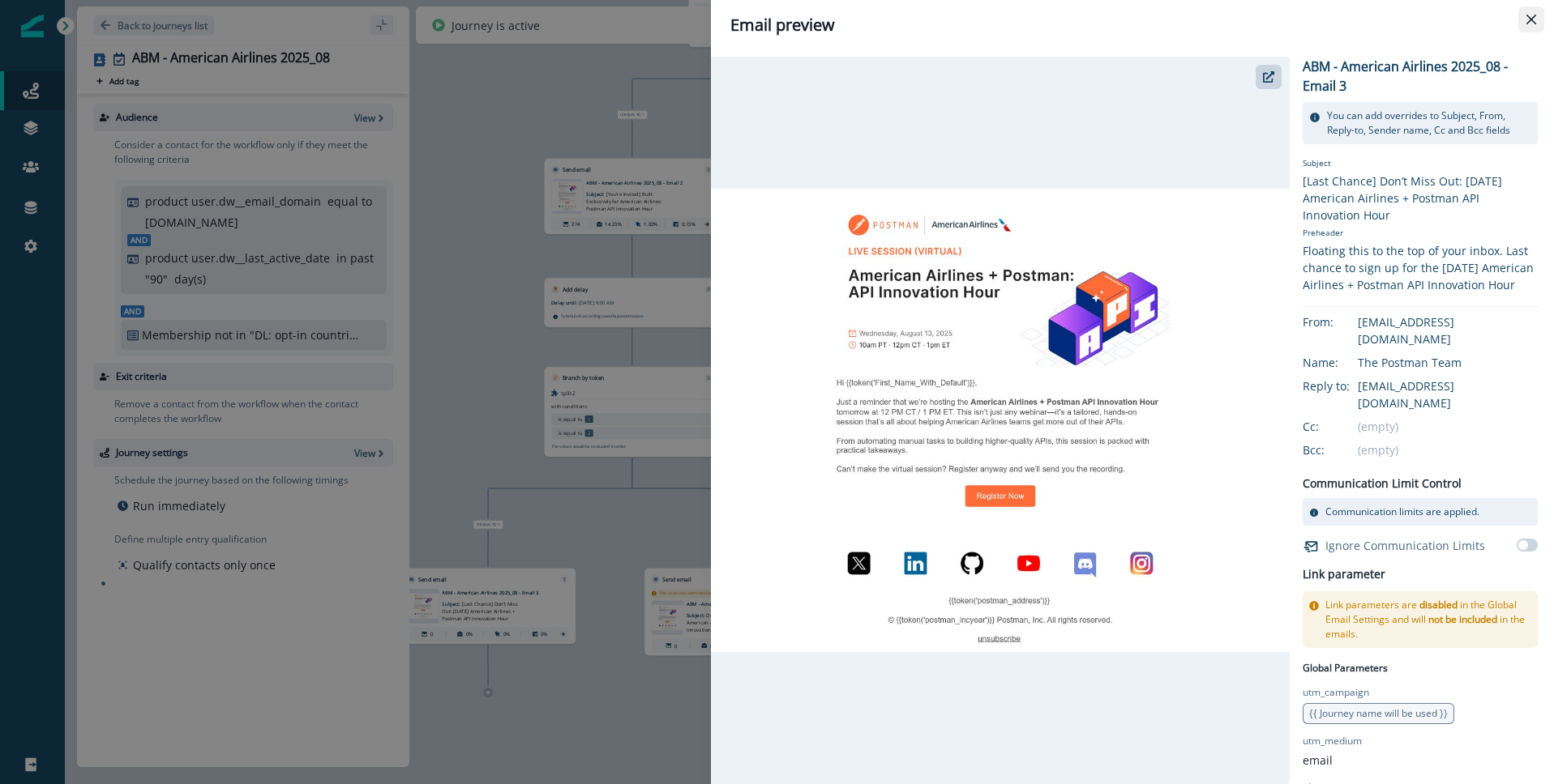
click at [1529, 18] on icon "Close" at bounding box center [1531, 20] width 10 height 10
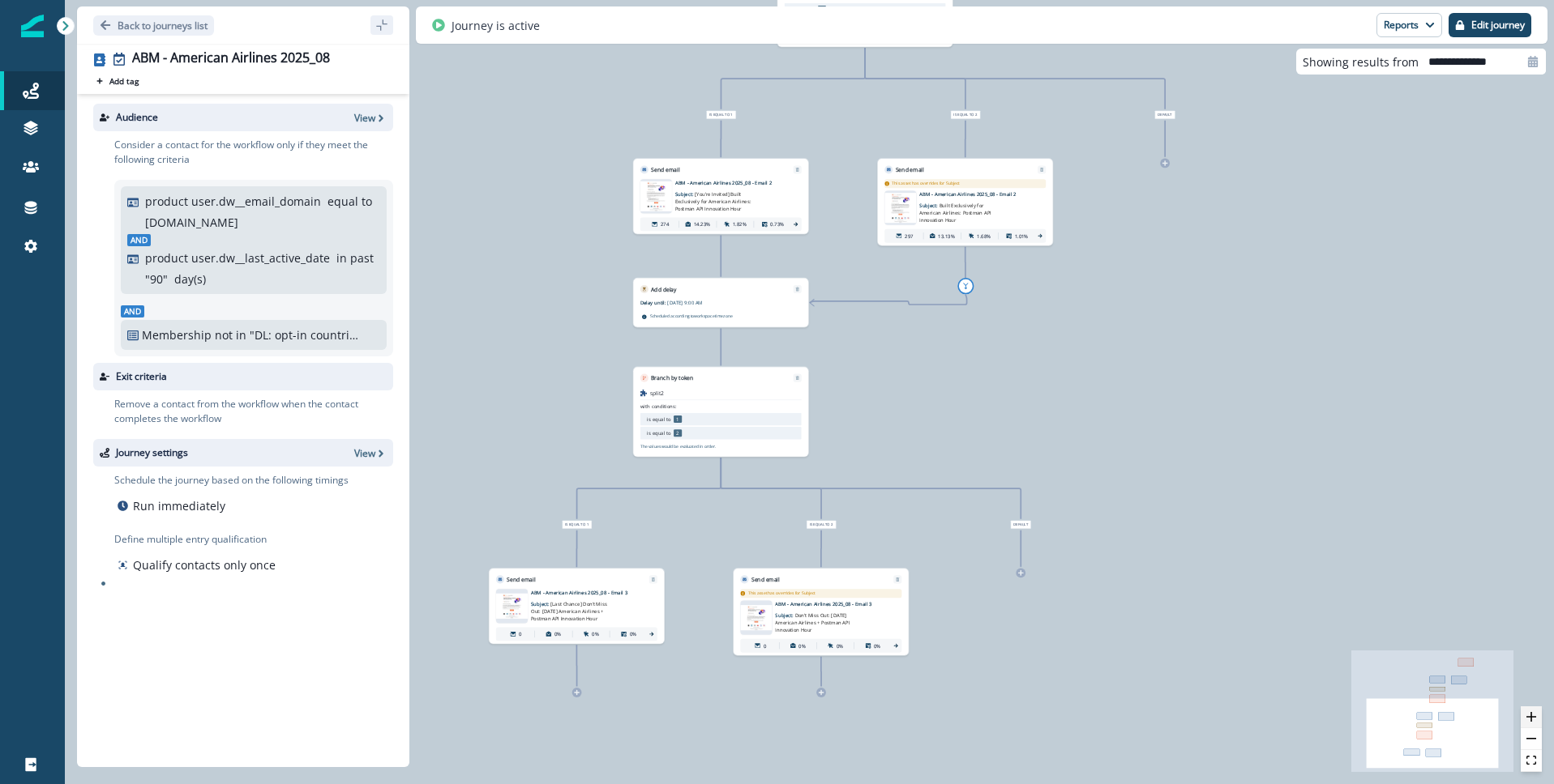
click at [1538, 721] on button "zoom in" at bounding box center [1531, 718] width 21 height 22
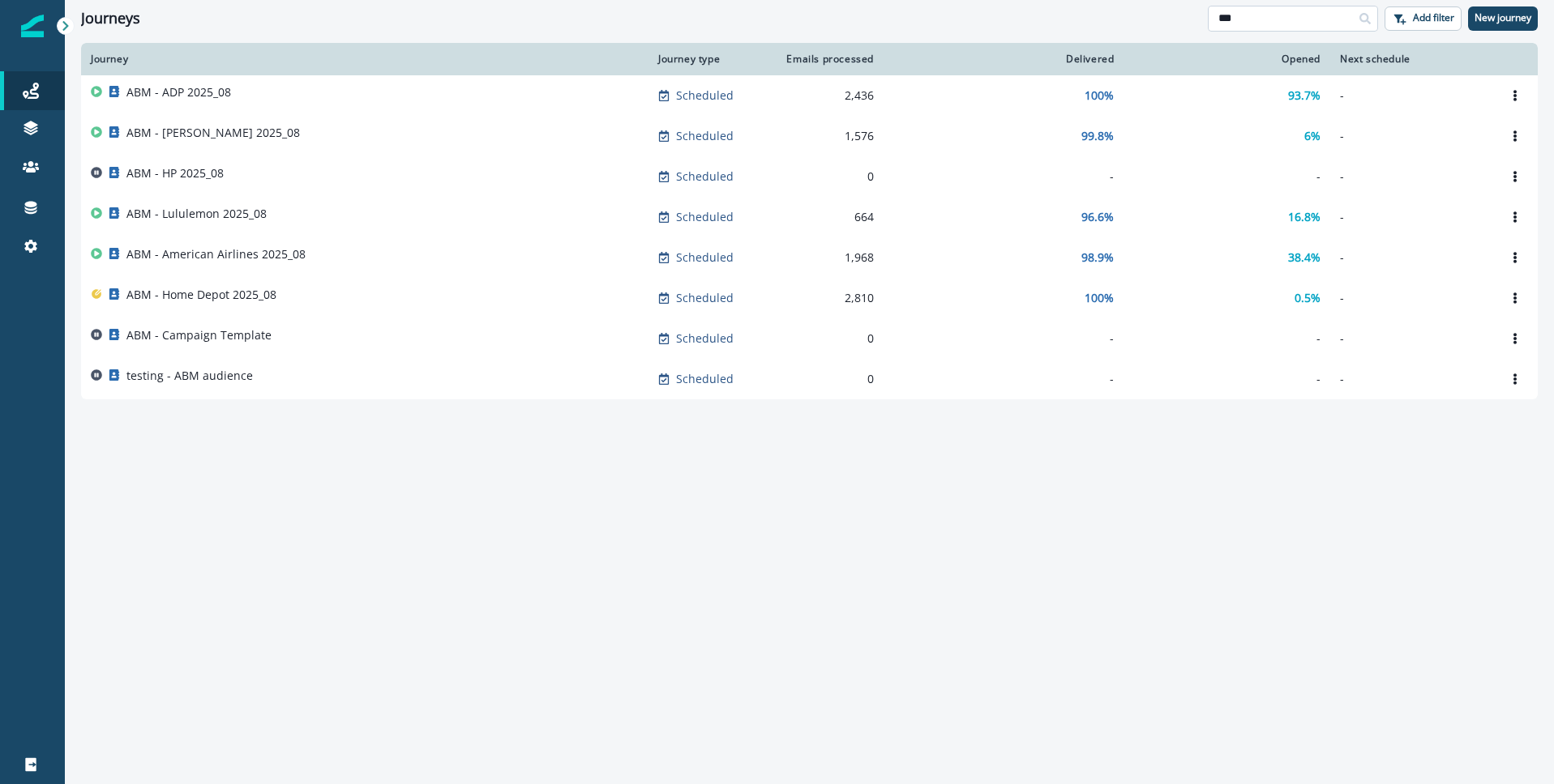
click at [1269, 16] on input "***" at bounding box center [1293, 19] width 171 height 26
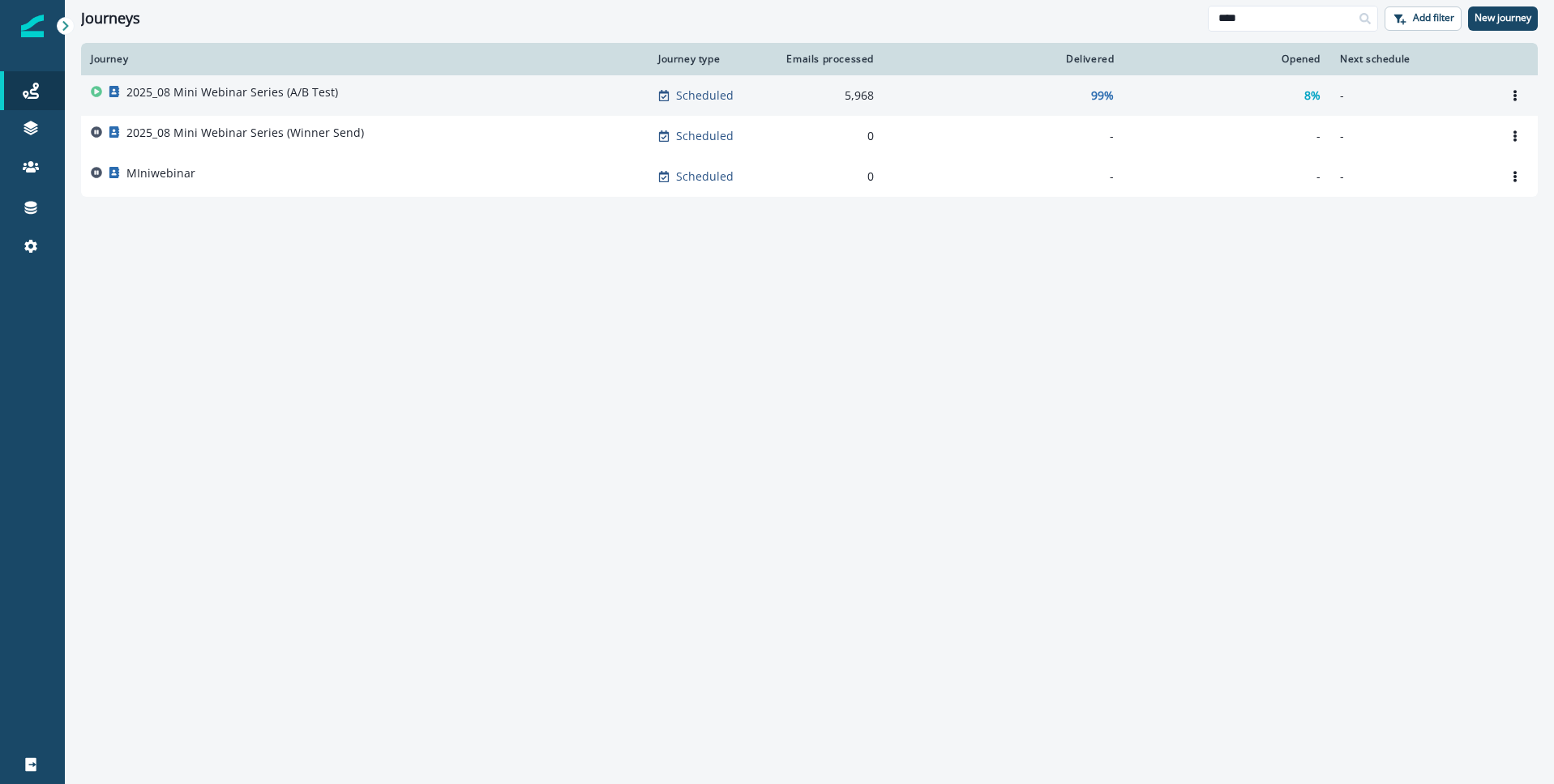
type input "****"
click at [183, 96] on p "2025_08 Mini Webinar Series (A/B Test)" at bounding box center [232, 92] width 211 height 16
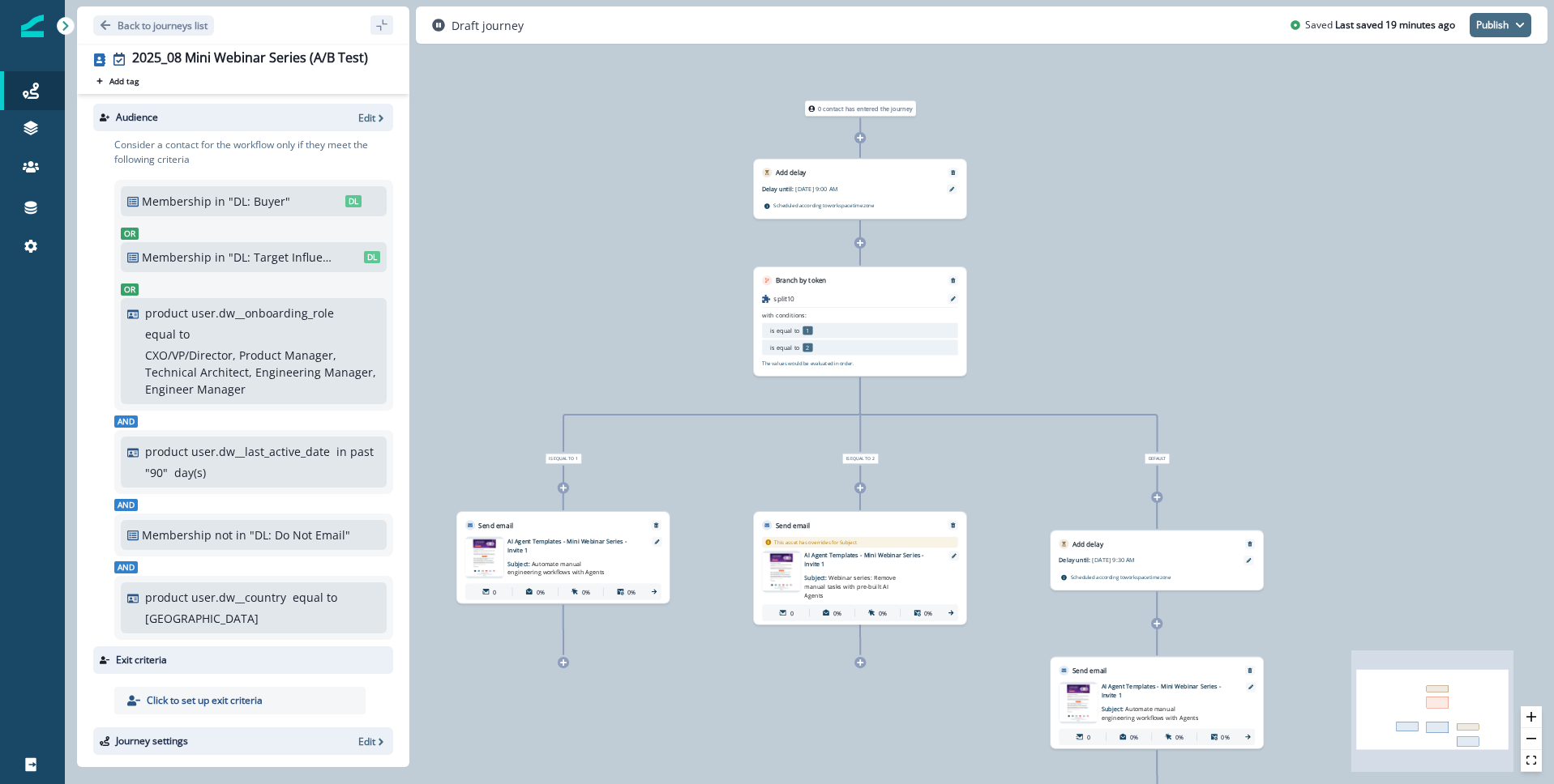
click at [1485, 20] on button "Publish" at bounding box center [1500, 25] width 61 height 25
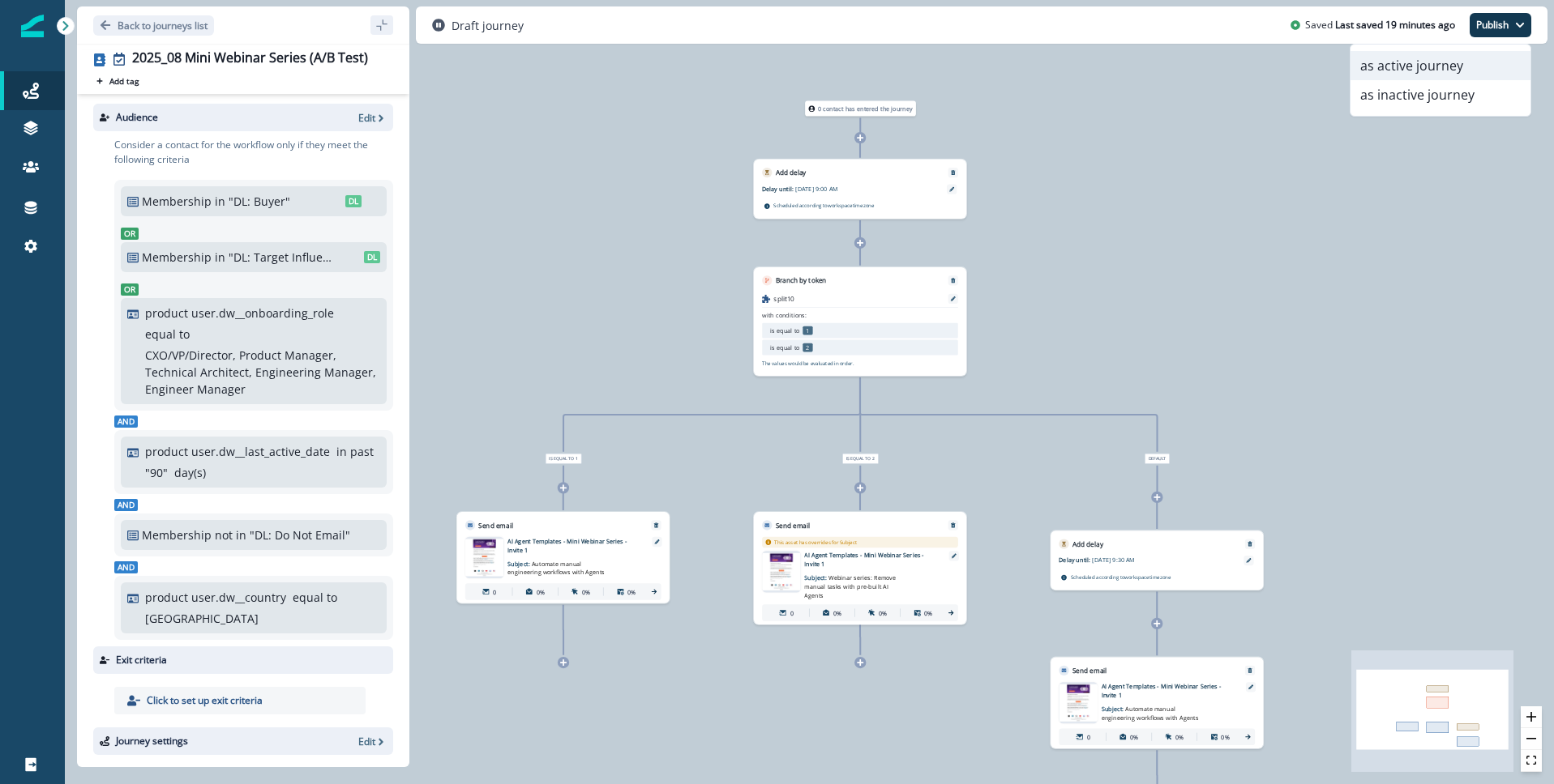
click at [1423, 65] on button "as active journey" at bounding box center [1440, 64] width 179 height 29
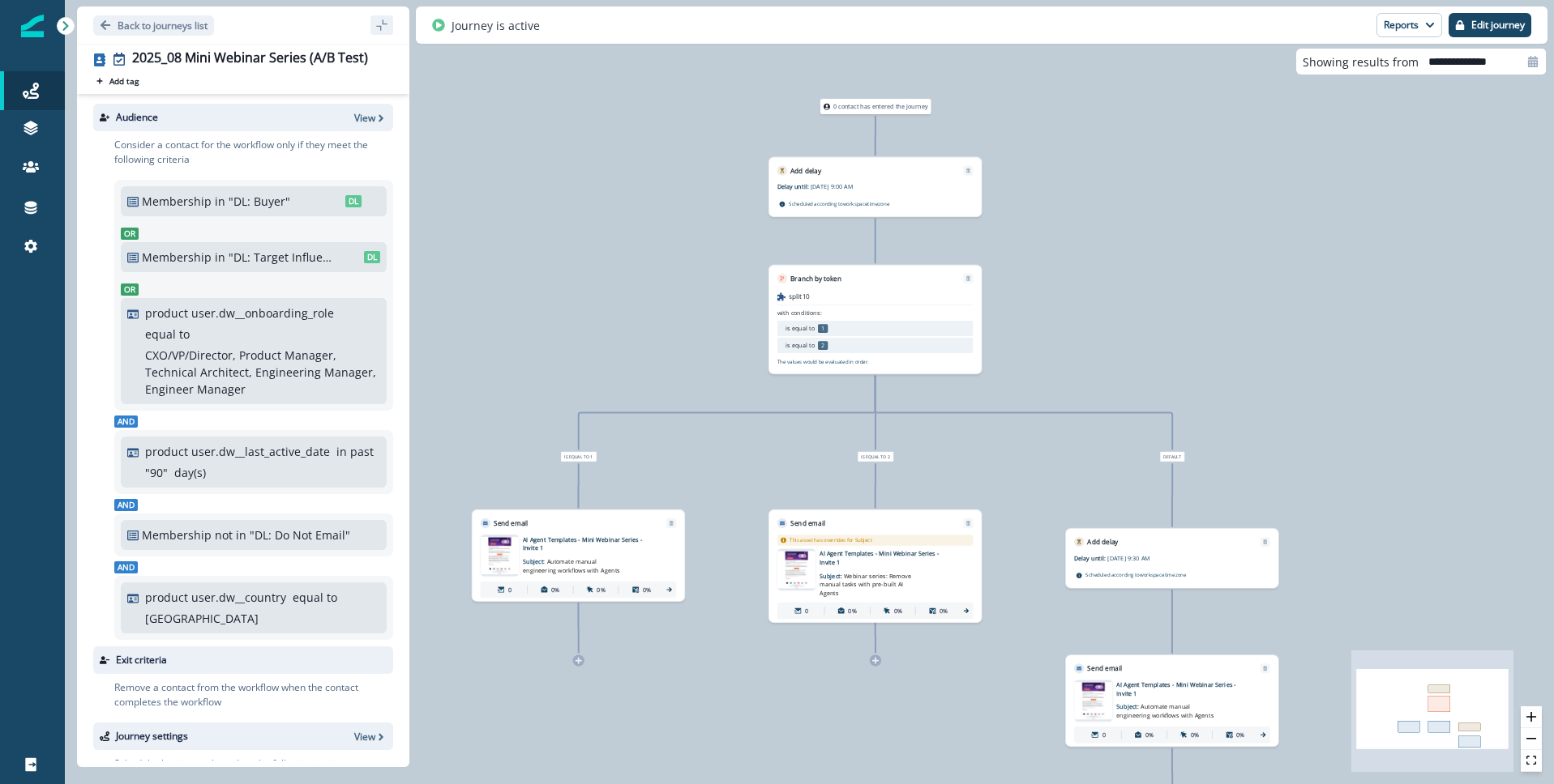
click at [1330, 327] on div "0 contact has entered the journey Add delay Delay until: Aug 12, 2025 at 9:00 A…" at bounding box center [809, 392] width 1490 height 784
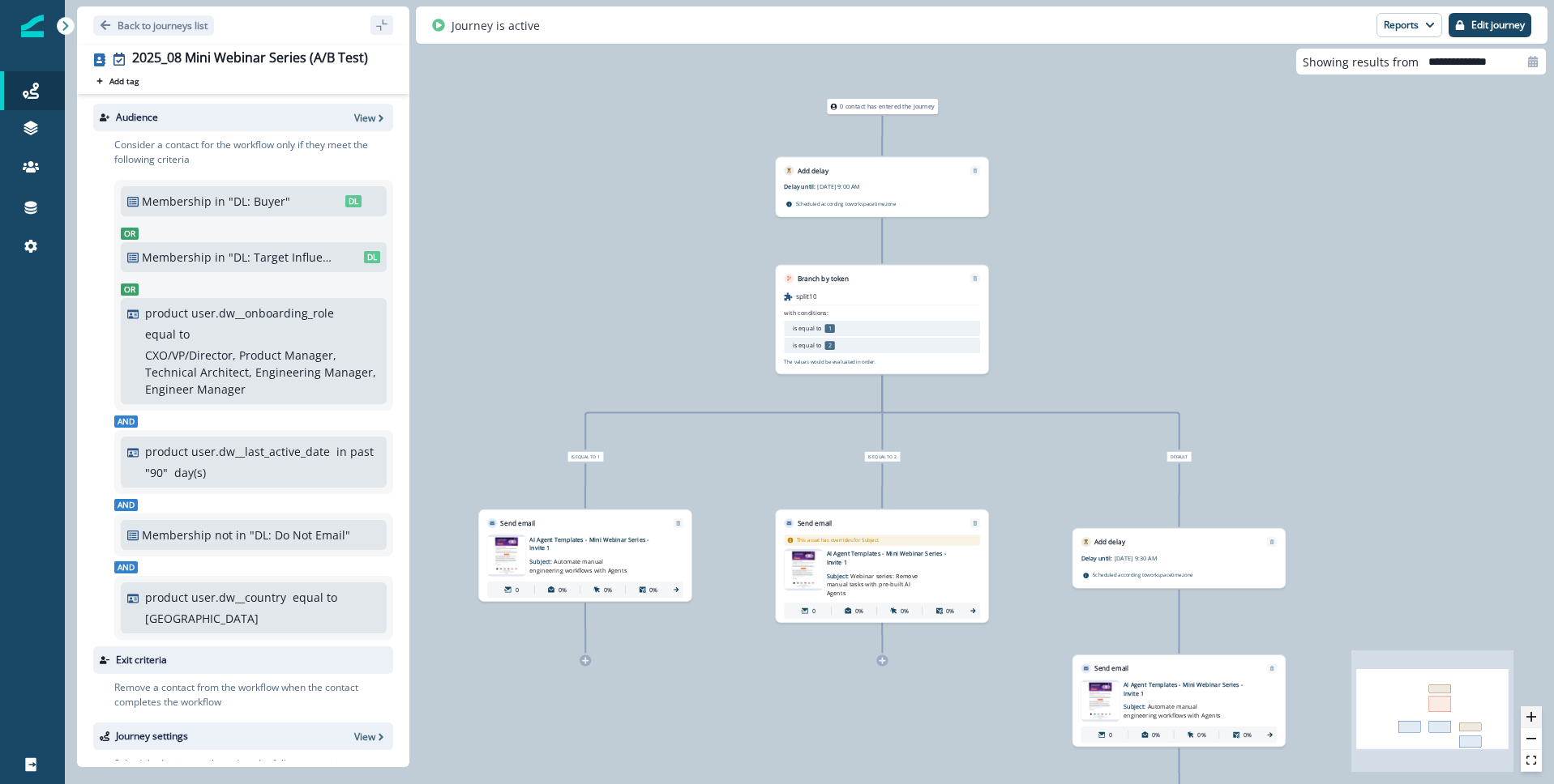
click at [1534, 709] on button "zoom in" at bounding box center [1531, 718] width 21 height 22
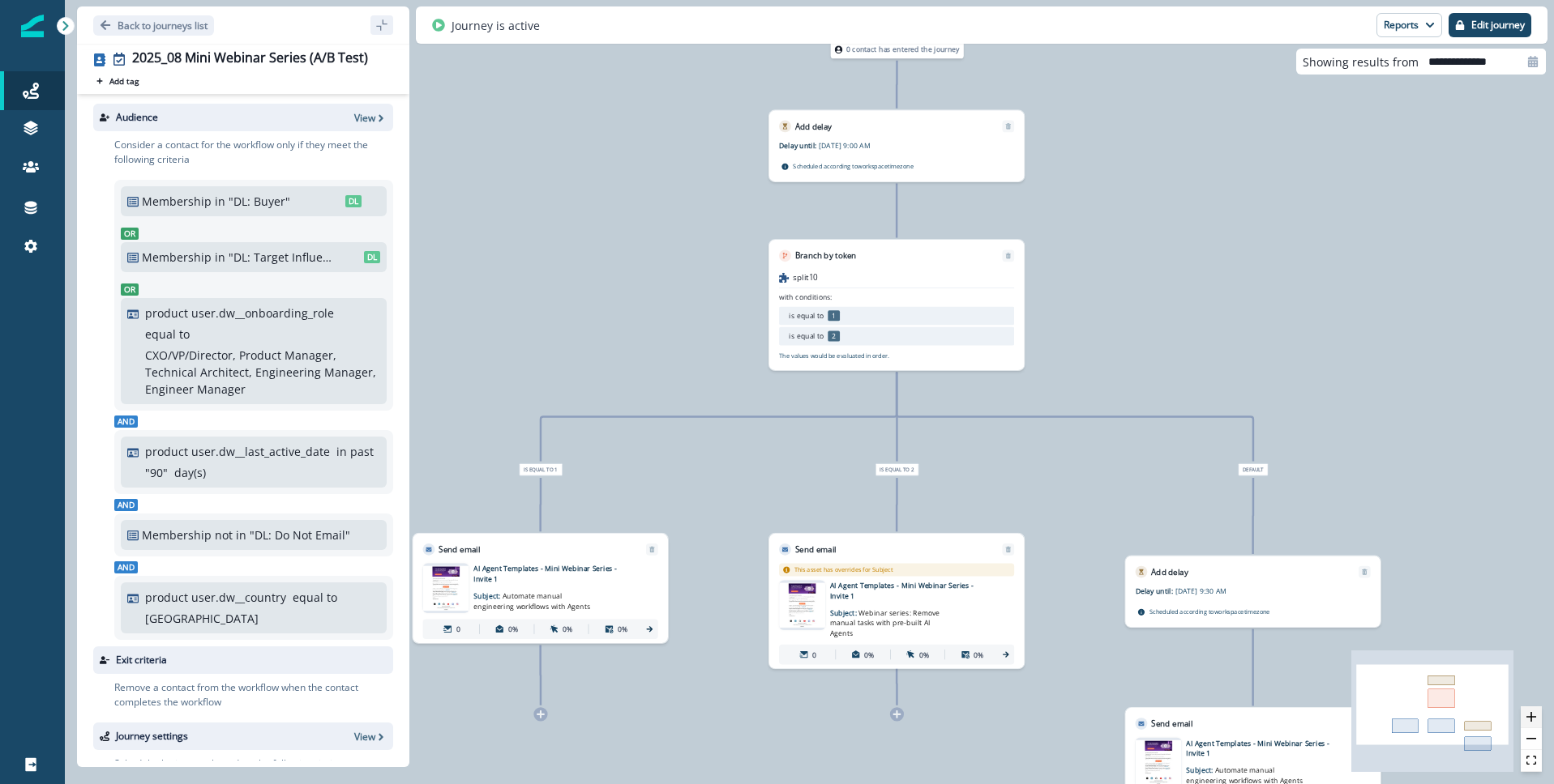
click at [1534, 709] on button "zoom in" at bounding box center [1531, 718] width 21 height 22
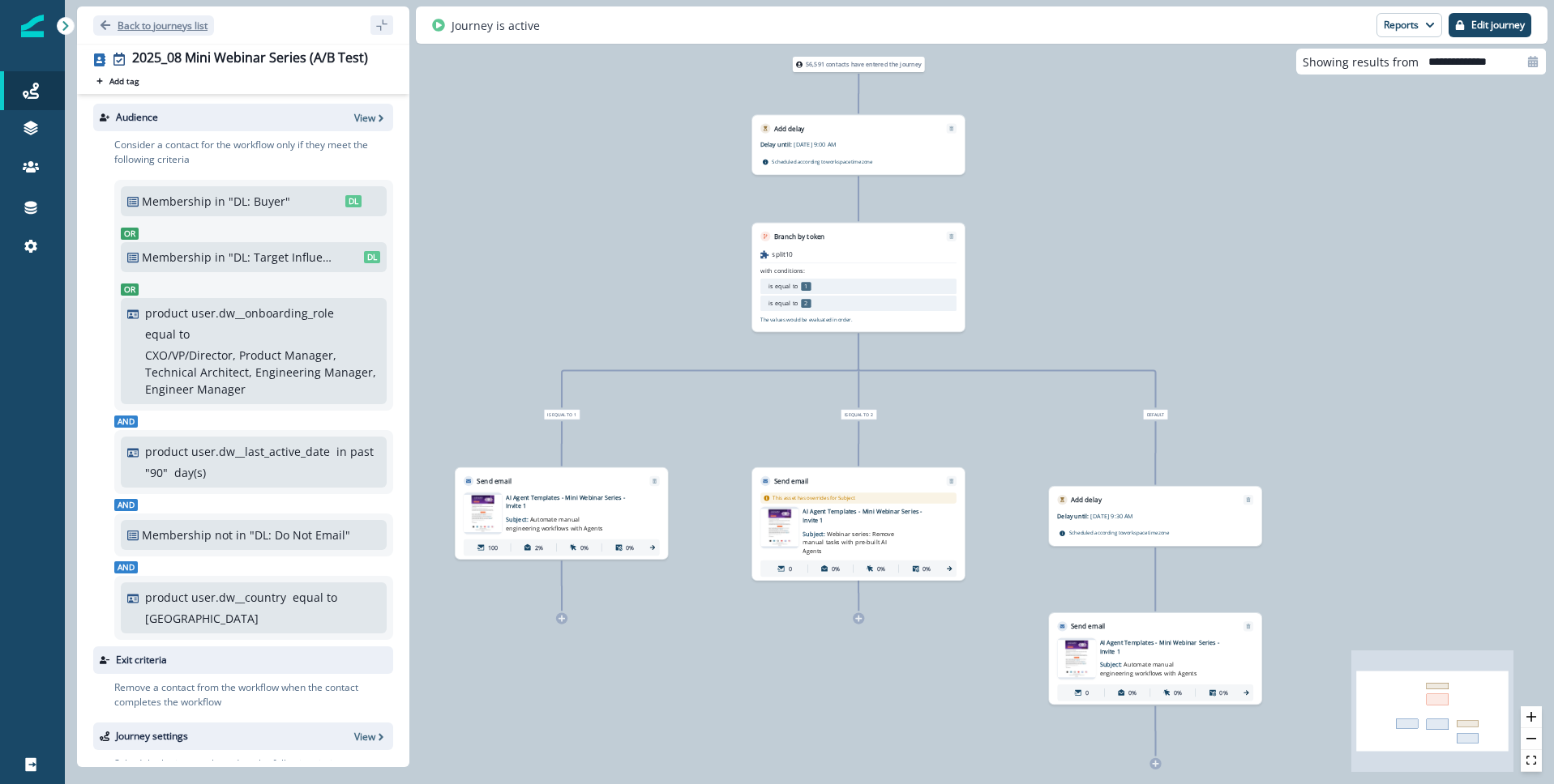
click at [97, 21] on button "Back to journeys list" at bounding box center [154, 26] width 121 height 20
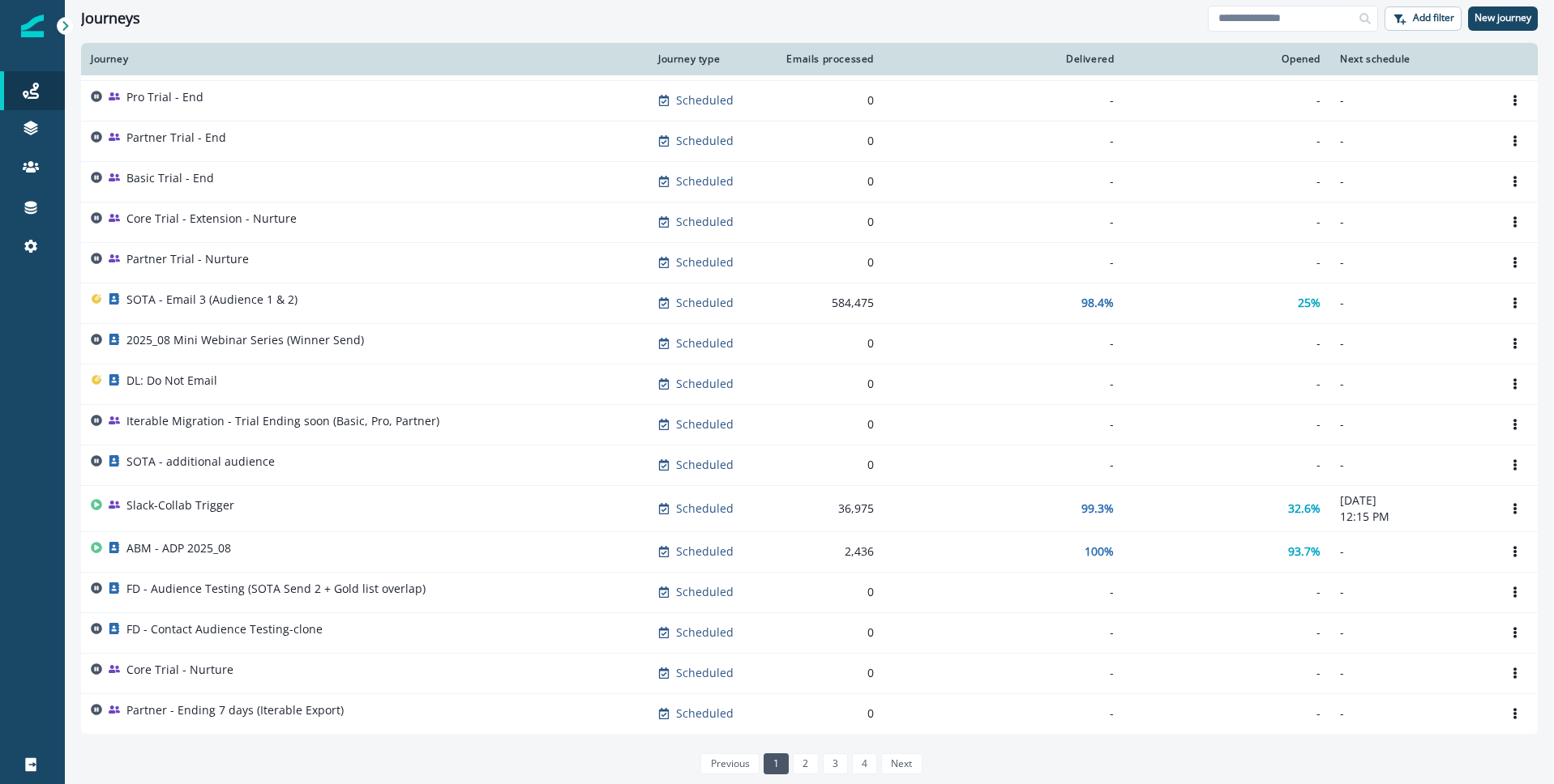
scroll to position [380, 0]
click at [1255, 15] on input at bounding box center [1293, 19] width 171 height 26
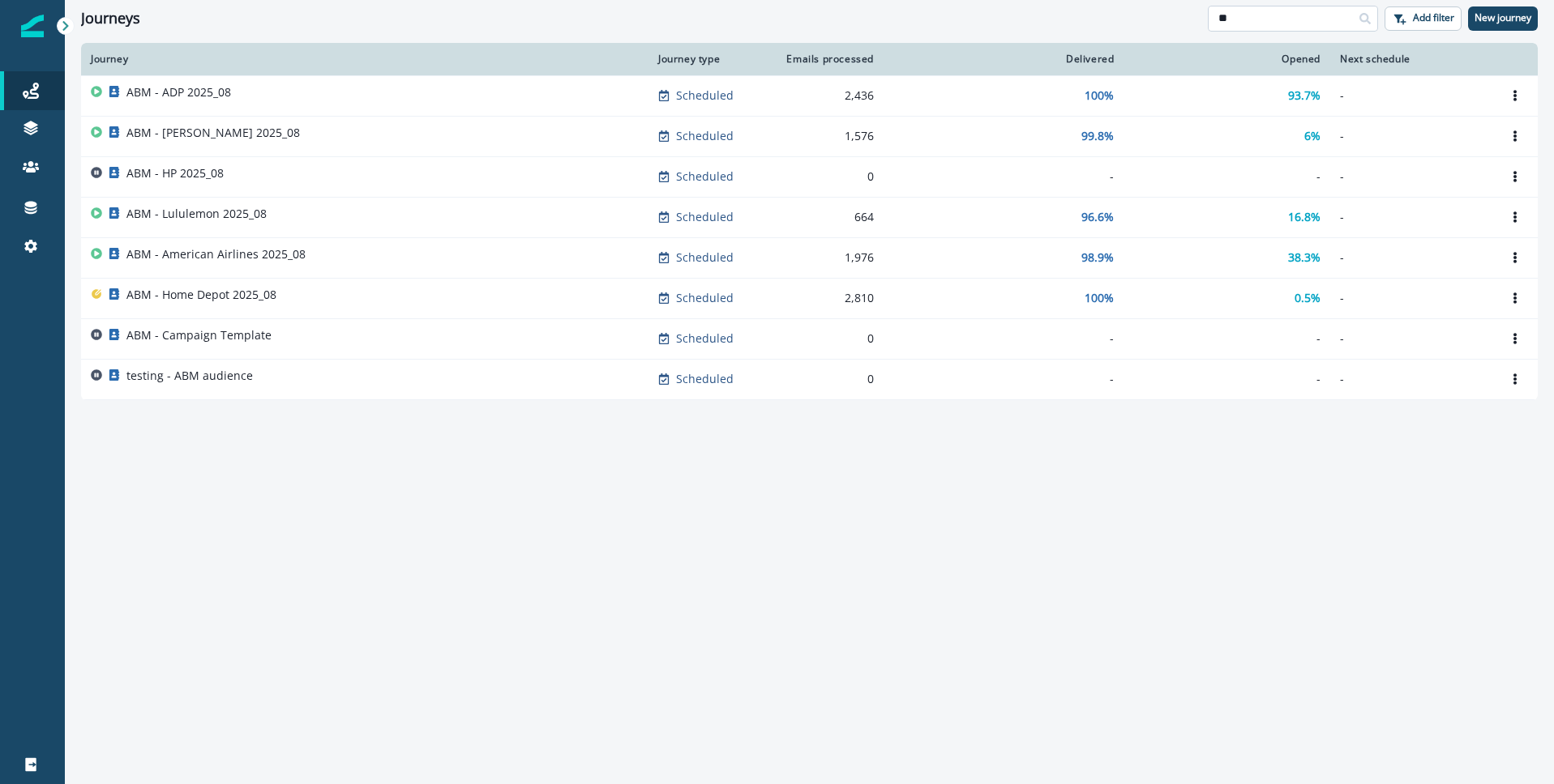
click at [1249, 16] on input "**" at bounding box center [1293, 19] width 171 height 26
type input "***"
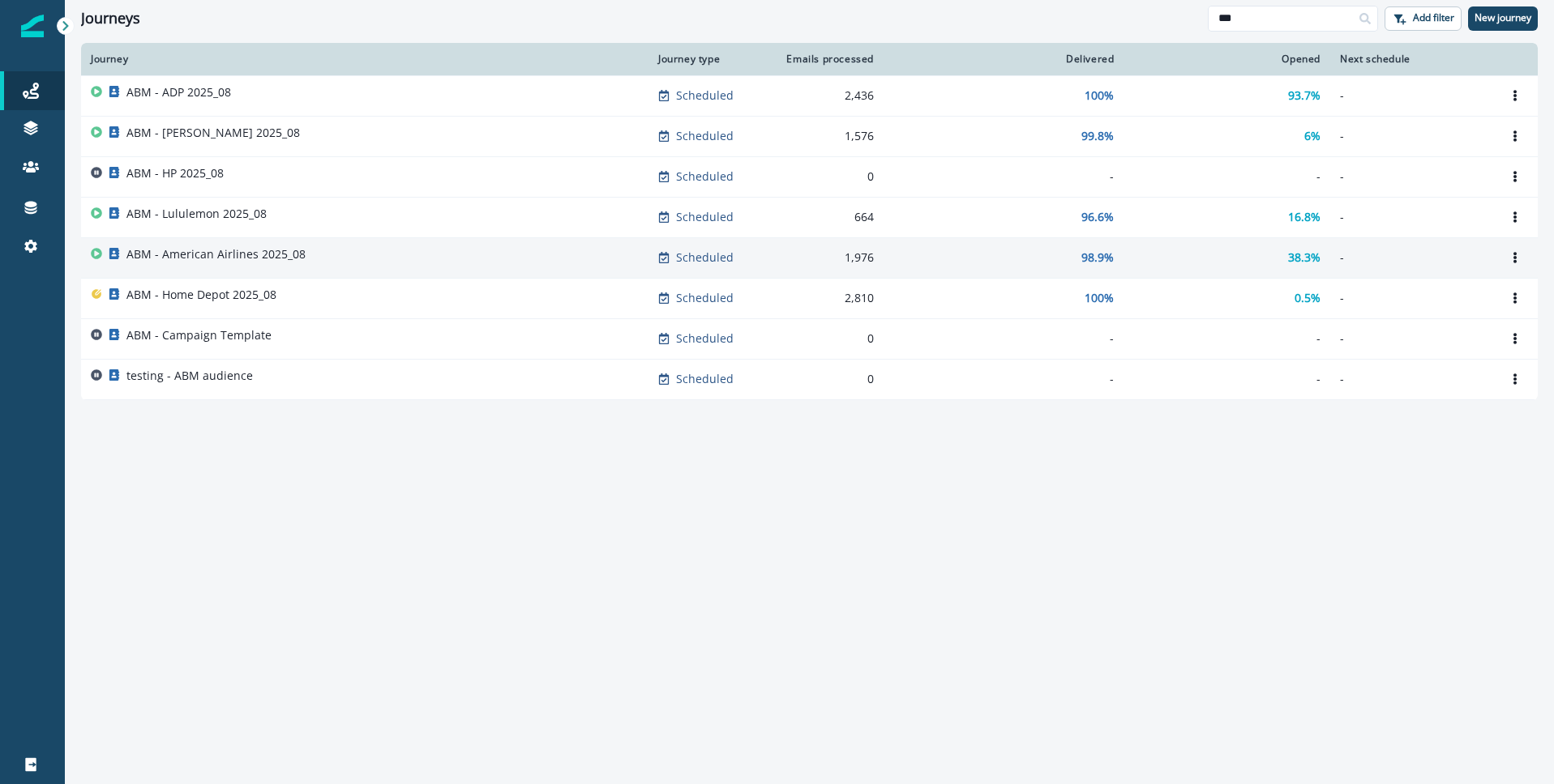
click at [207, 247] on p "ABM - American Airlines 2025_08" at bounding box center [216, 255] width 179 height 16
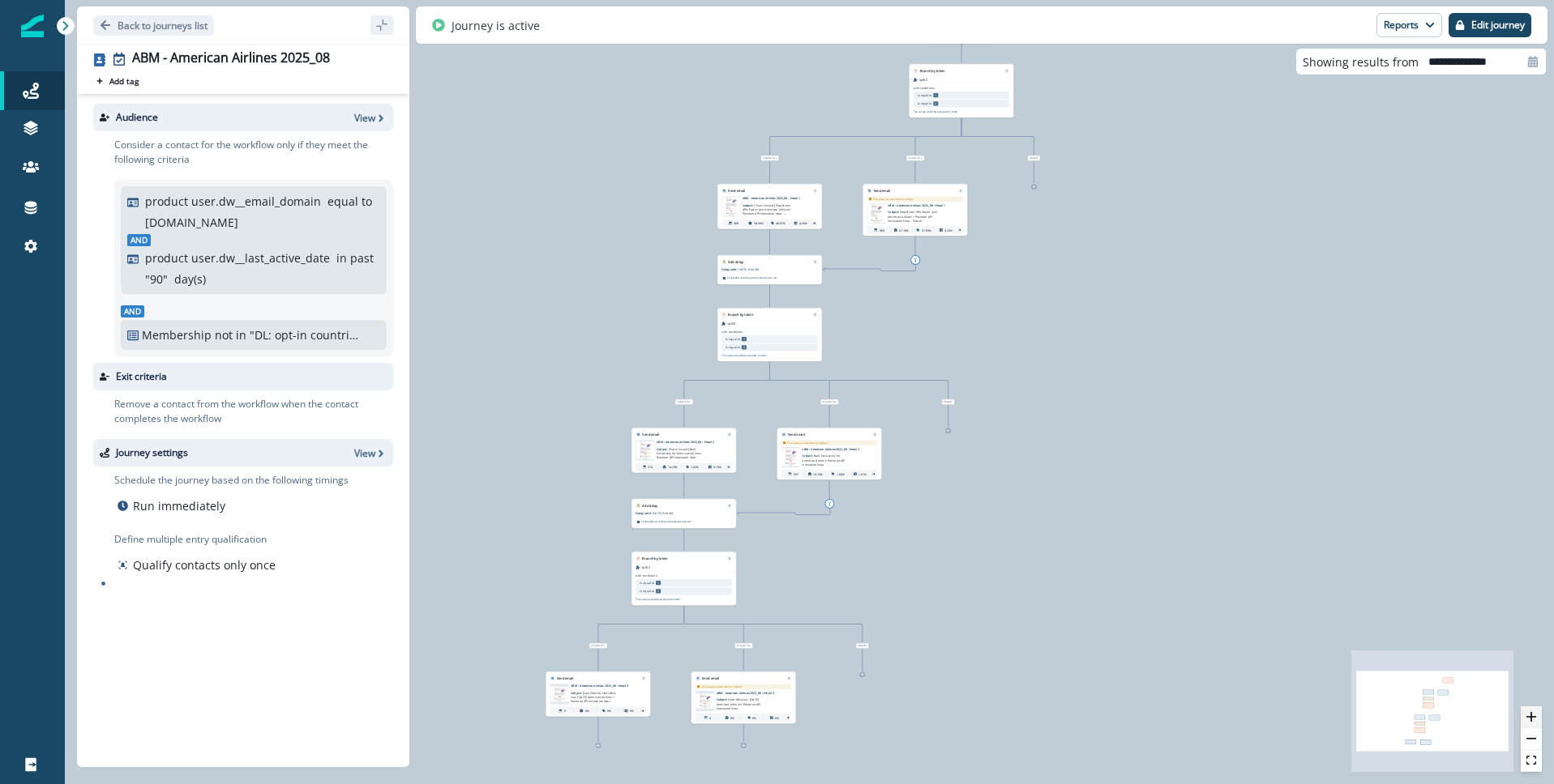
click at [1537, 713] on button "zoom in" at bounding box center [1531, 718] width 21 height 22
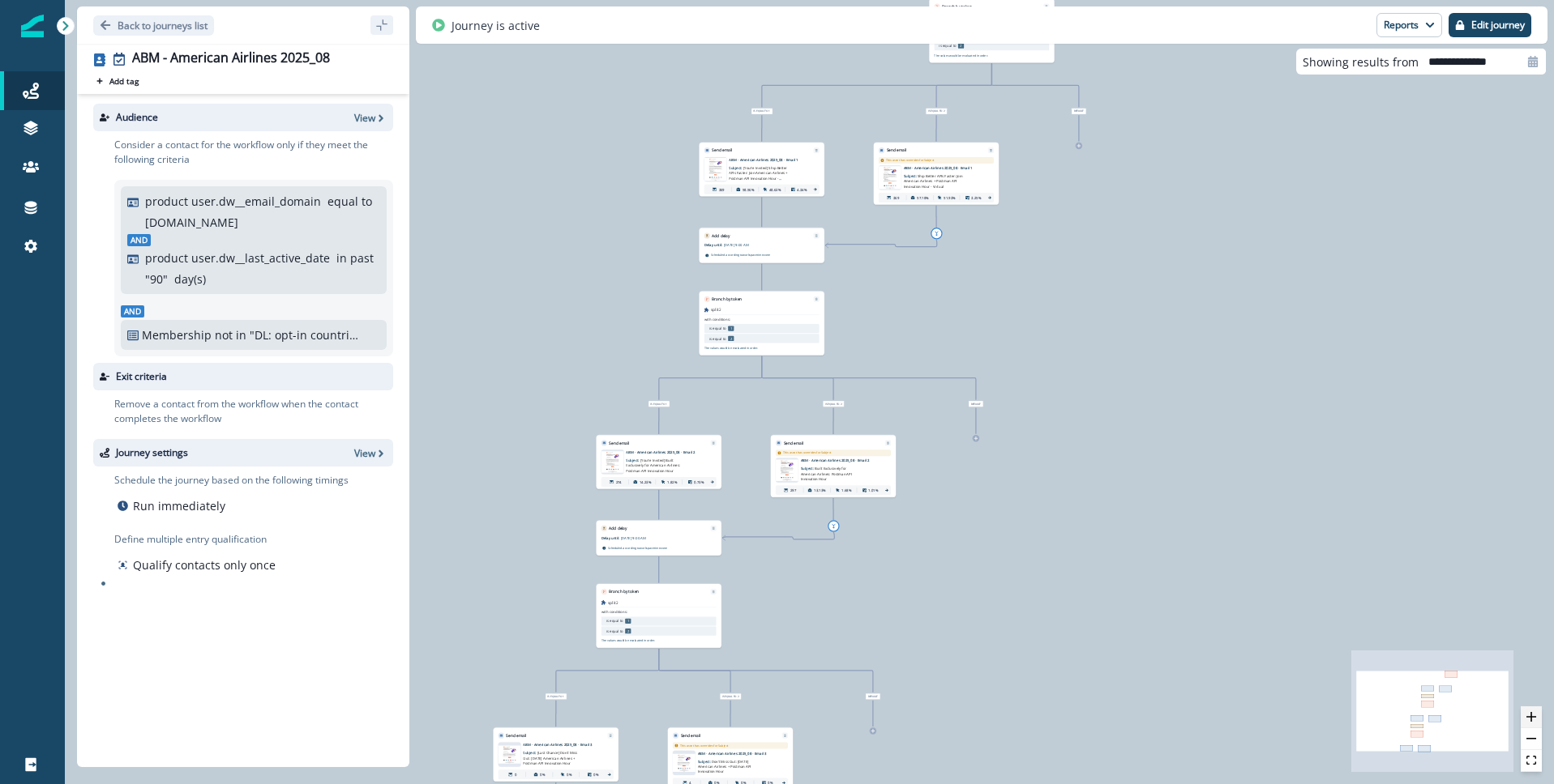
click at [1536, 714] on button "zoom in" at bounding box center [1531, 718] width 21 height 22
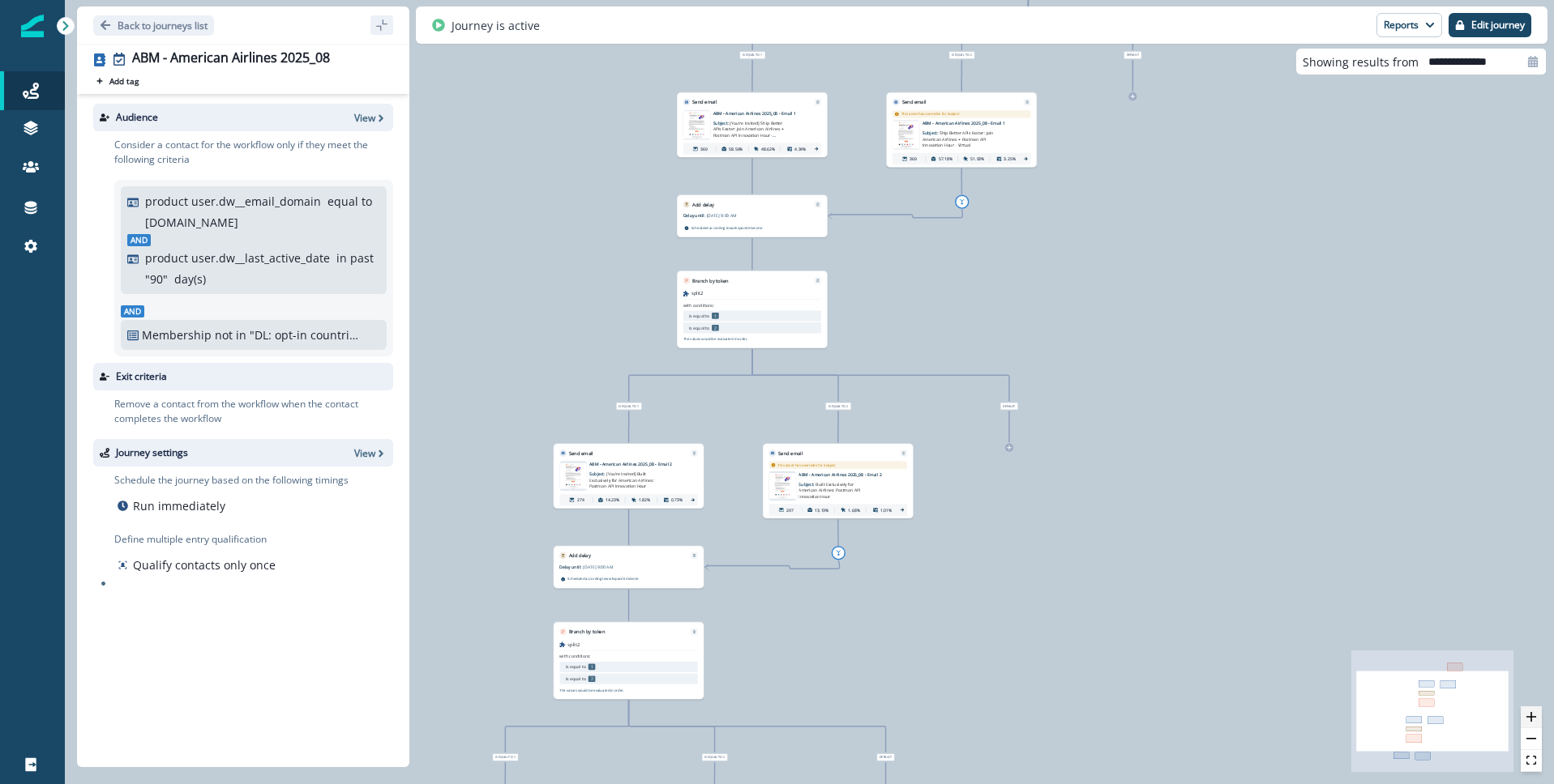
click at [1536, 714] on button "zoom in" at bounding box center [1531, 718] width 21 height 22
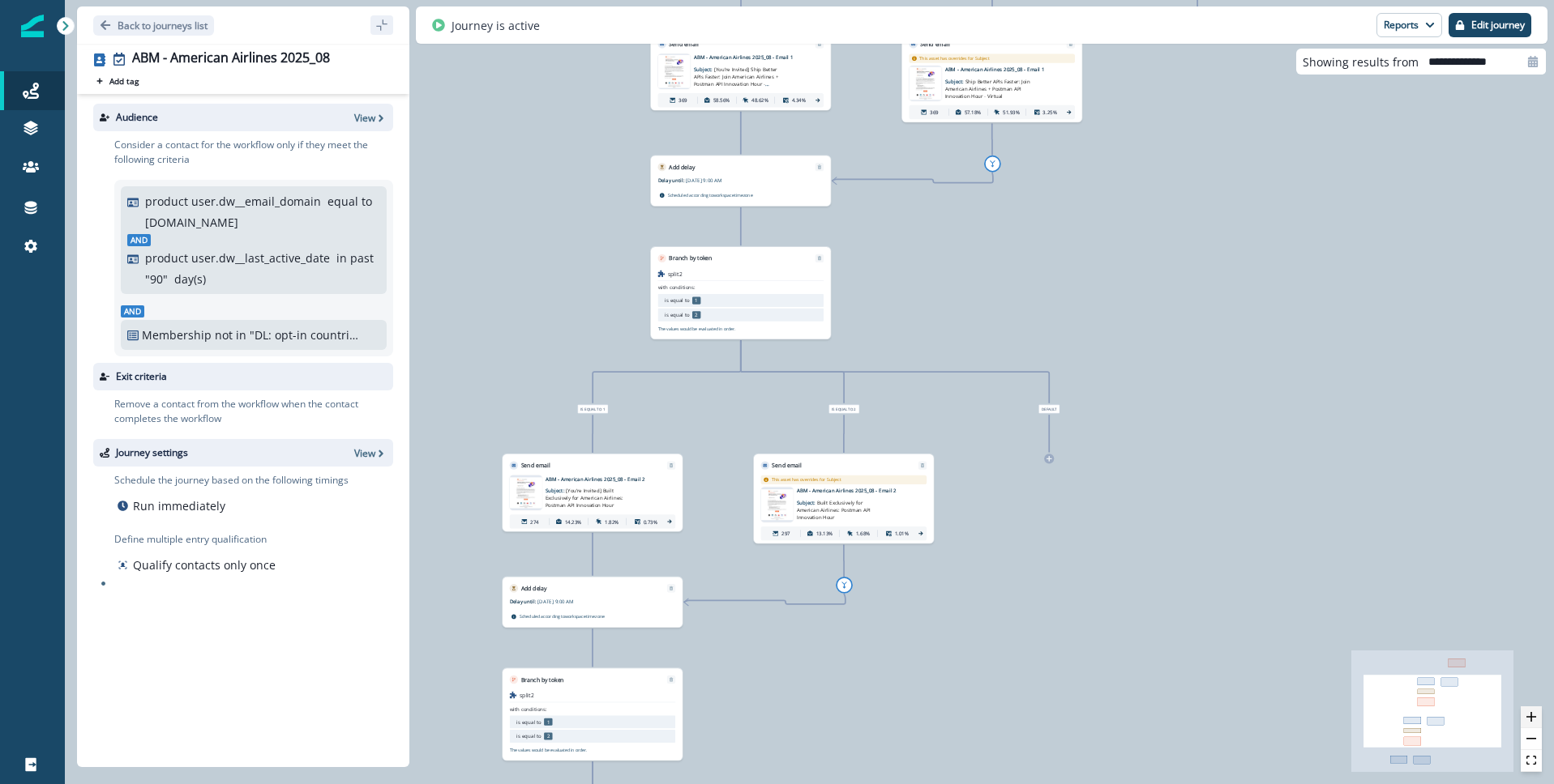
click at [1536, 714] on button "zoom in" at bounding box center [1531, 718] width 21 height 22
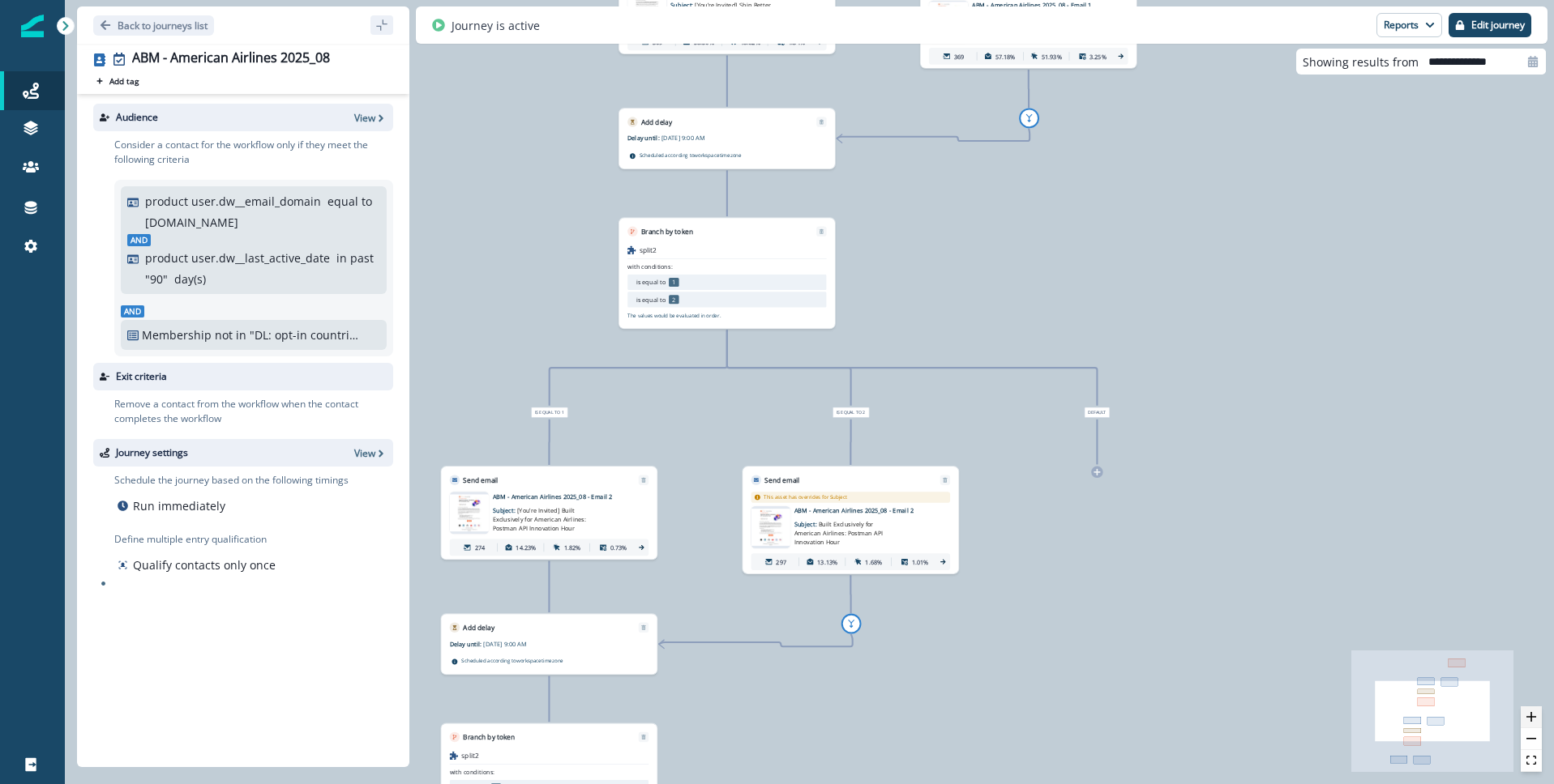
click at [1536, 714] on button "zoom in" at bounding box center [1531, 718] width 21 height 22
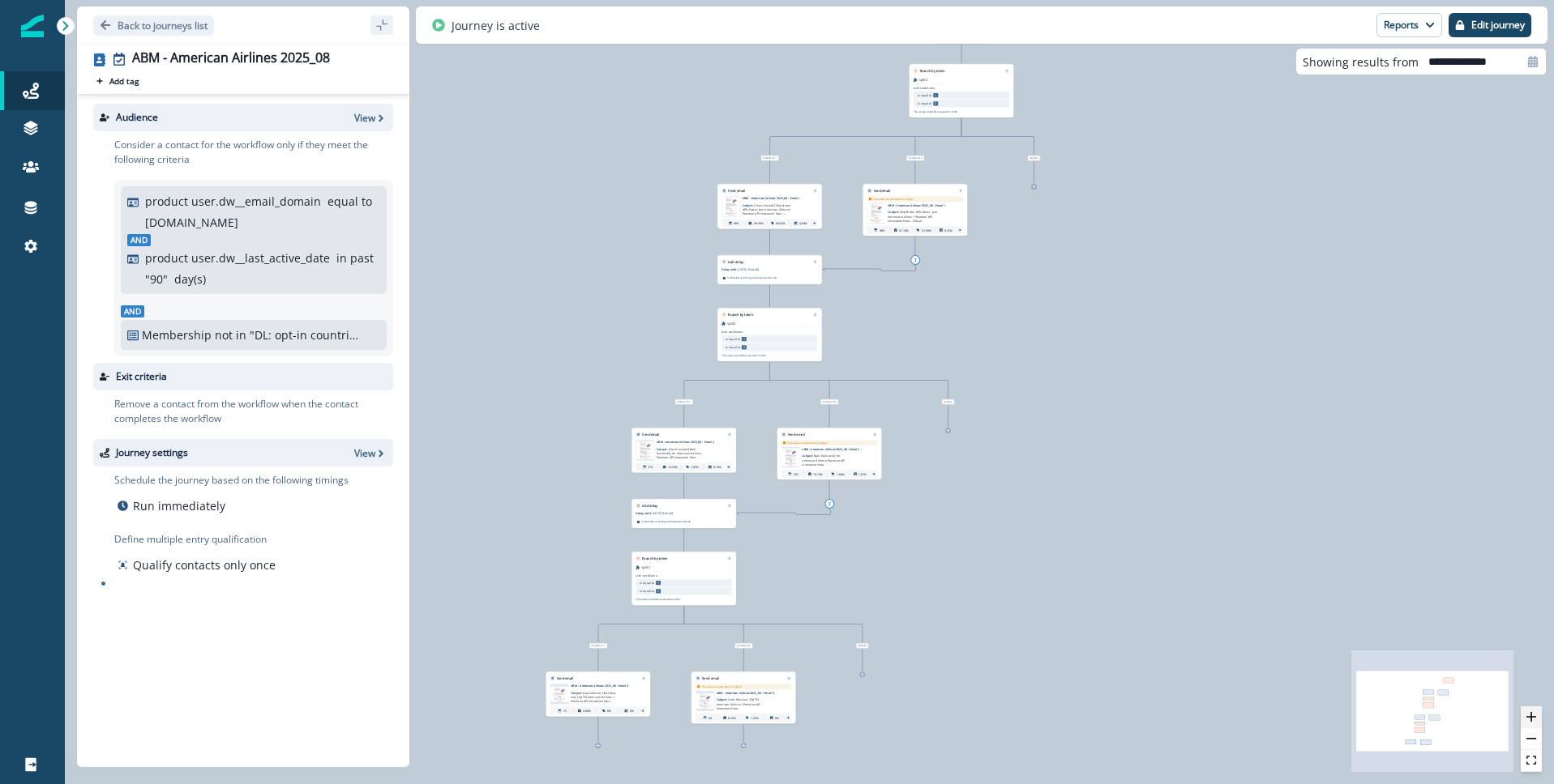
click at [1536, 713] on button "zoom in" at bounding box center [1531, 718] width 21 height 22
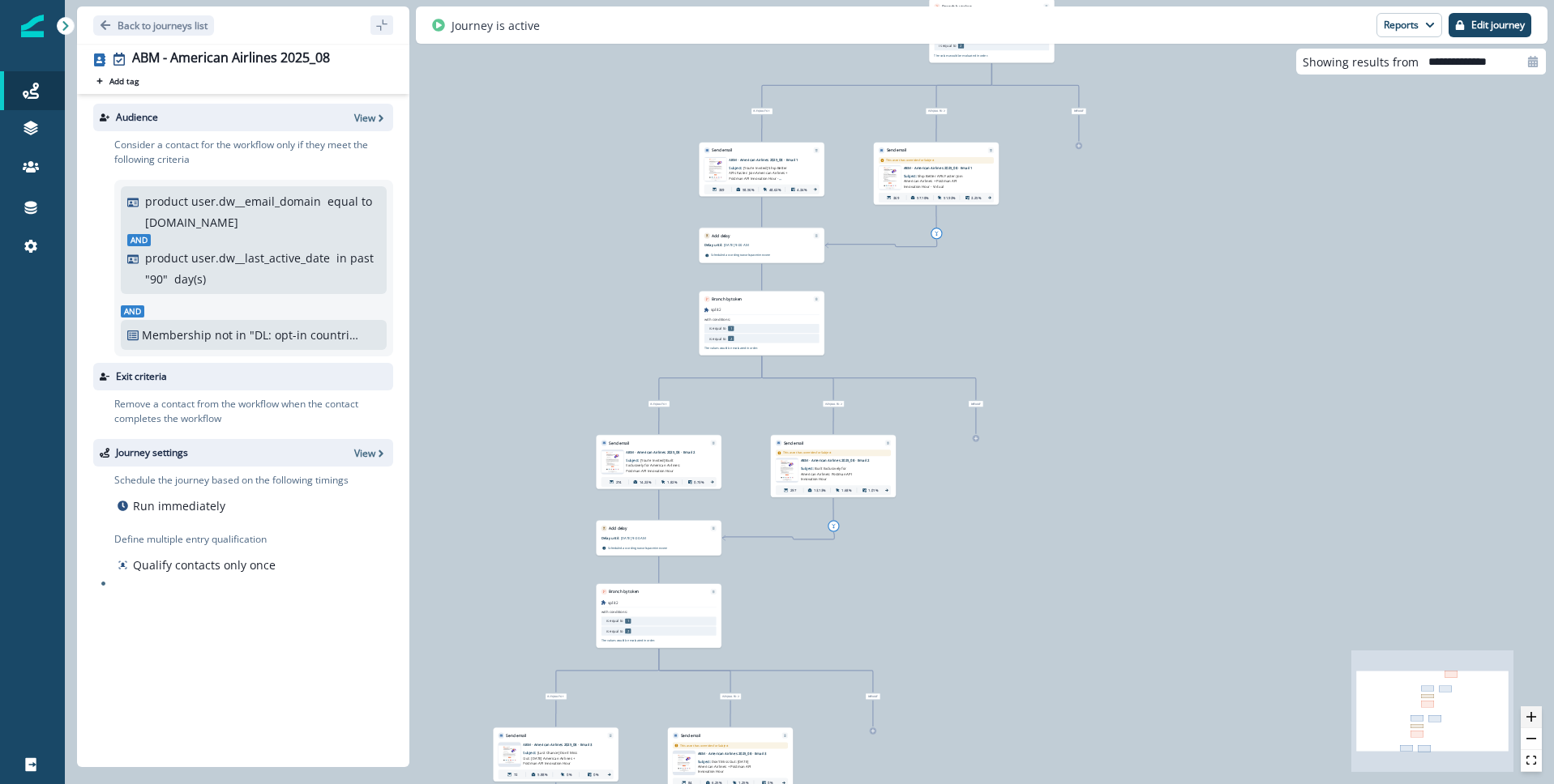
click at [1536, 713] on button "zoom in" at bounding box center [1531, 718] width 21 height 22
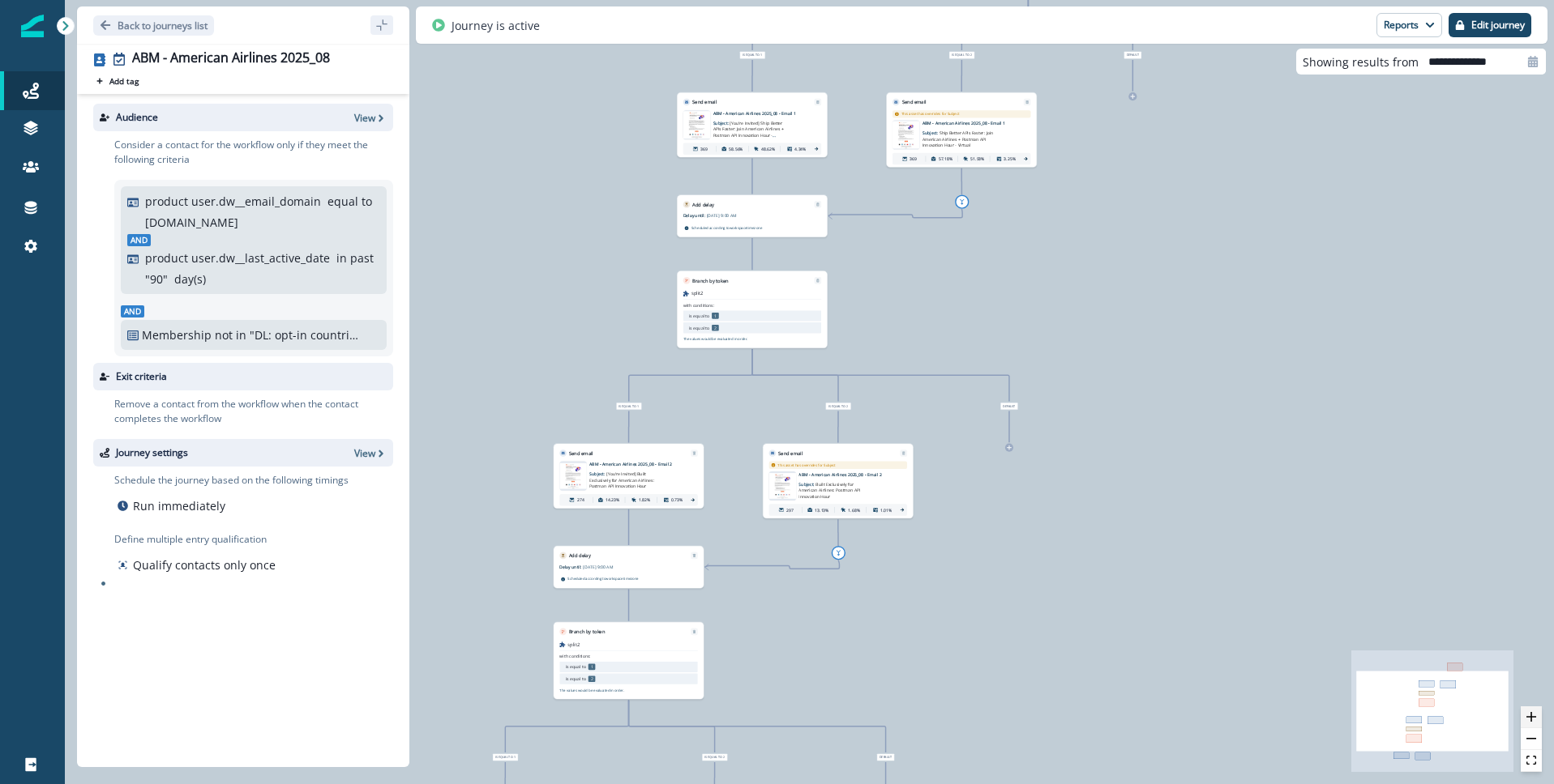
click at [1536, 713] on button "zoom in" at bounding box center [1531, 718] width 21 height 22
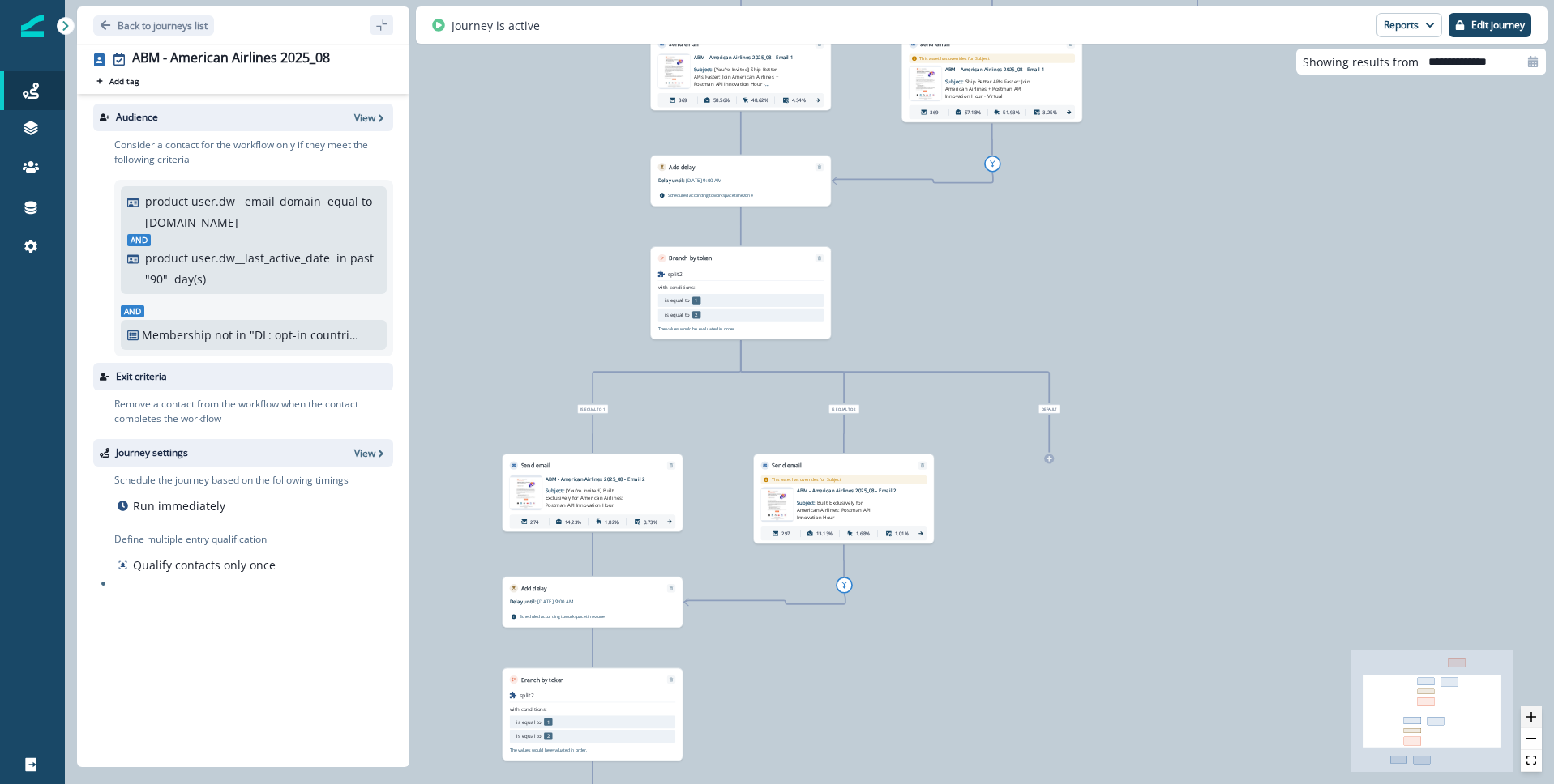
click at [1536, 713] on button "zoom in" at bounding box center [1531, 718] width 21 height 22
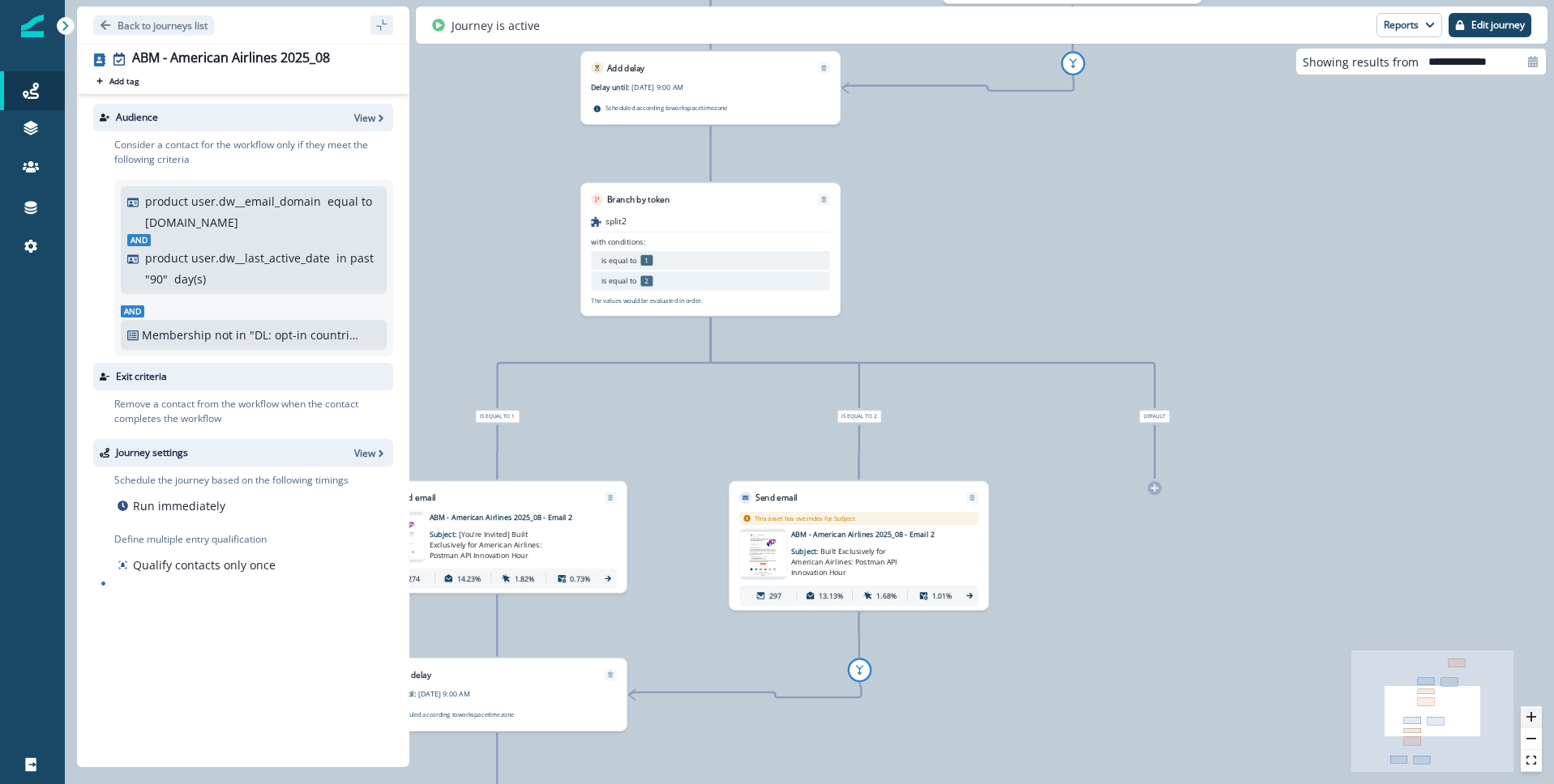
click at [1536, 713] on button "zoom in" at bounding box center [1531, 718] width 21 height 22
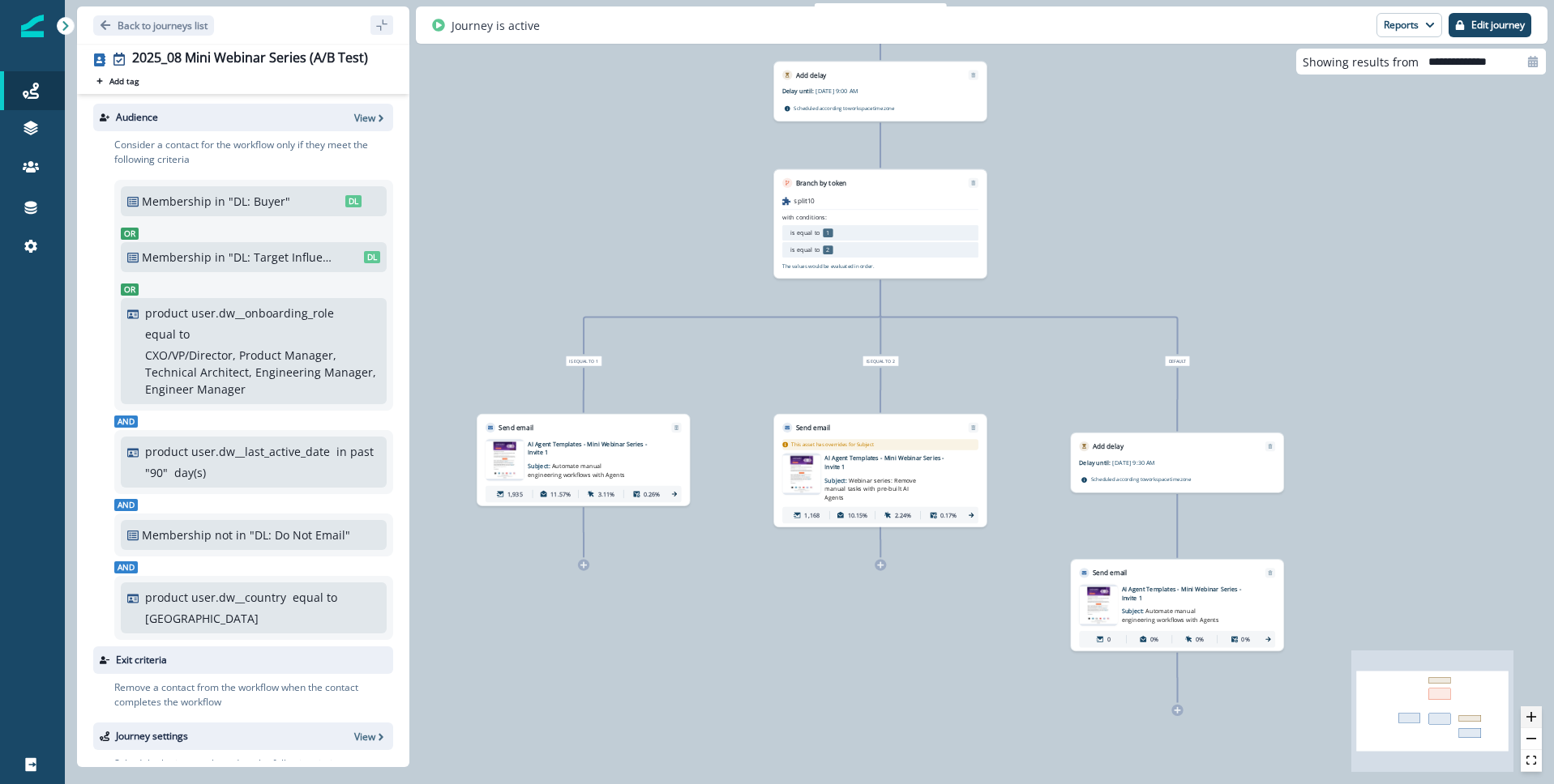
click at [1534, 719] on icon "zoom in" at bounding box center [1531, 718] width 10 height 10
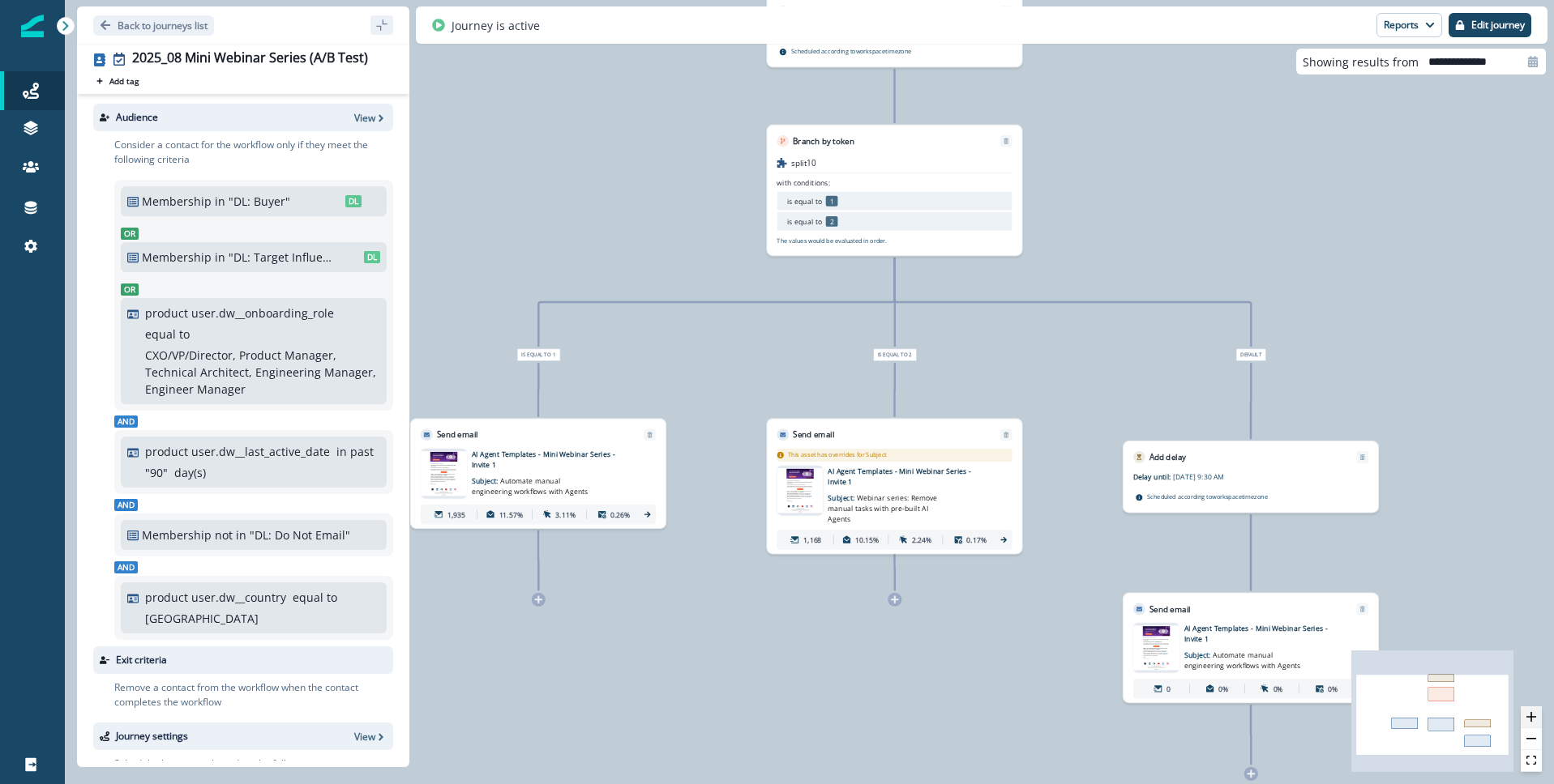
click at [1534, 719] on icon "zoom in" at bounding box center [1531, 718] width 10 height 10
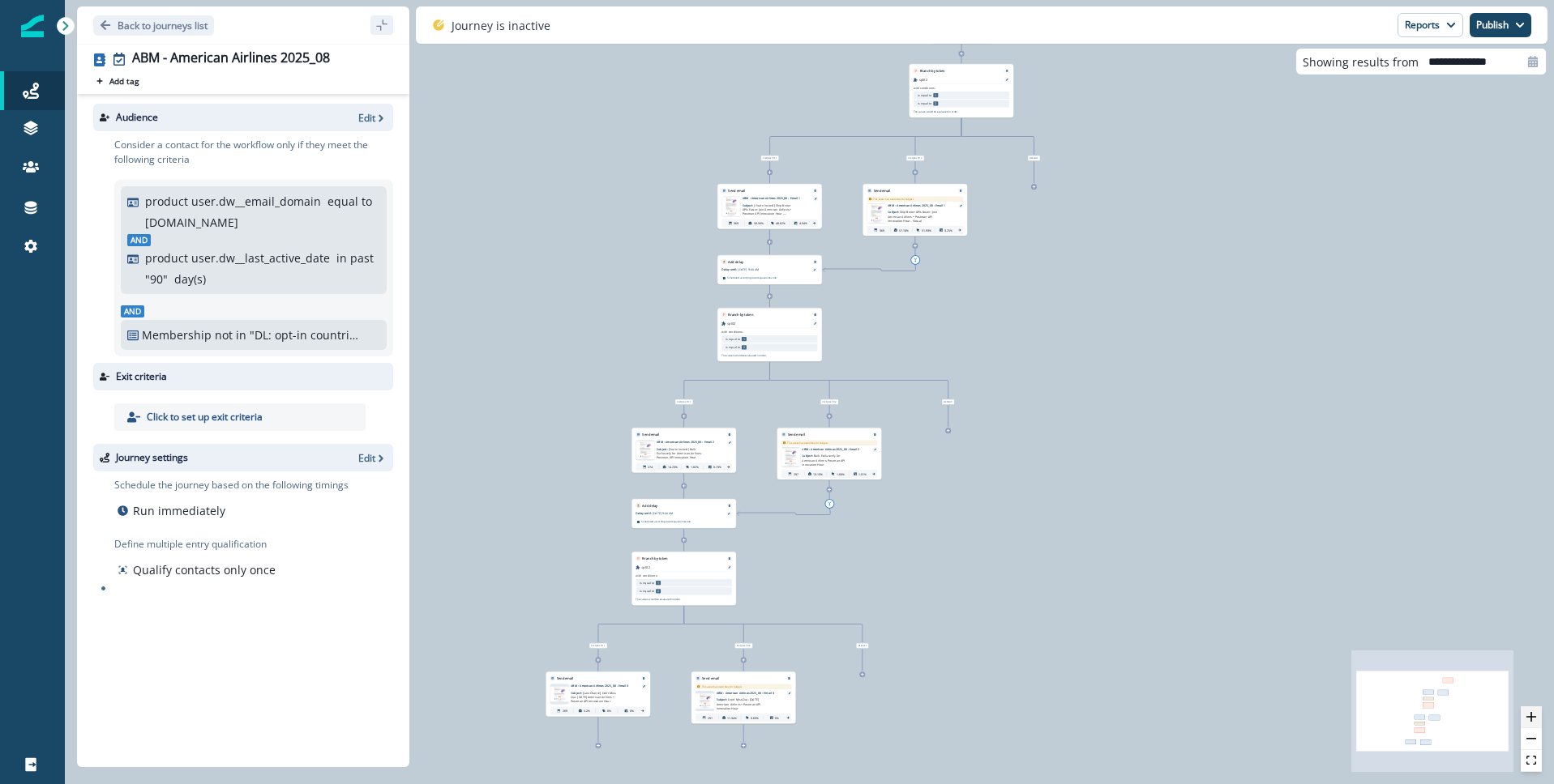
click at [1536, 715] on button "zoom in" at bounding box center [1531, 718] width 21 height 22
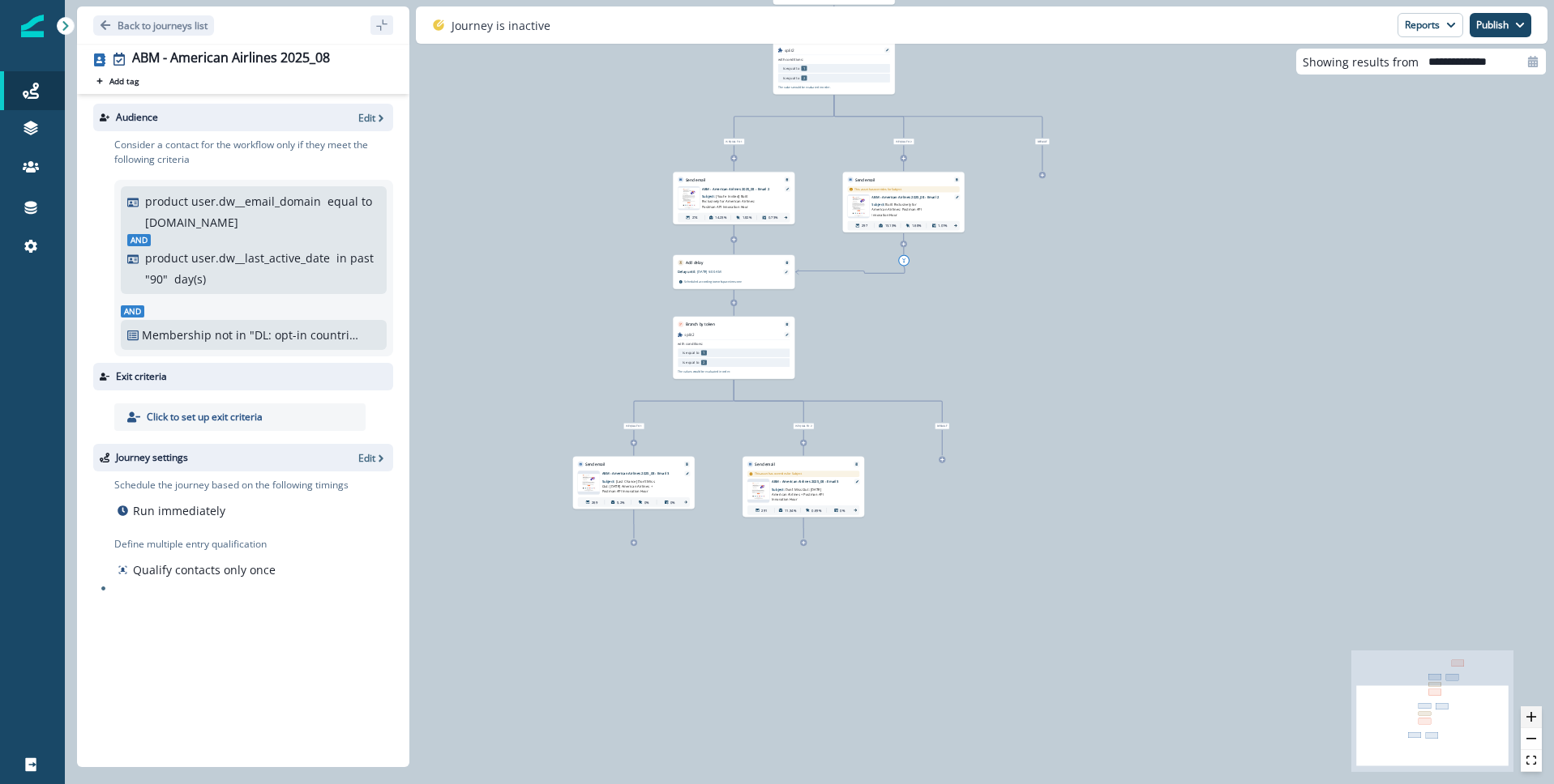
click at [1529, 721] on icon "zoom in" at bounding box center [1531, 718] width 10 height 10
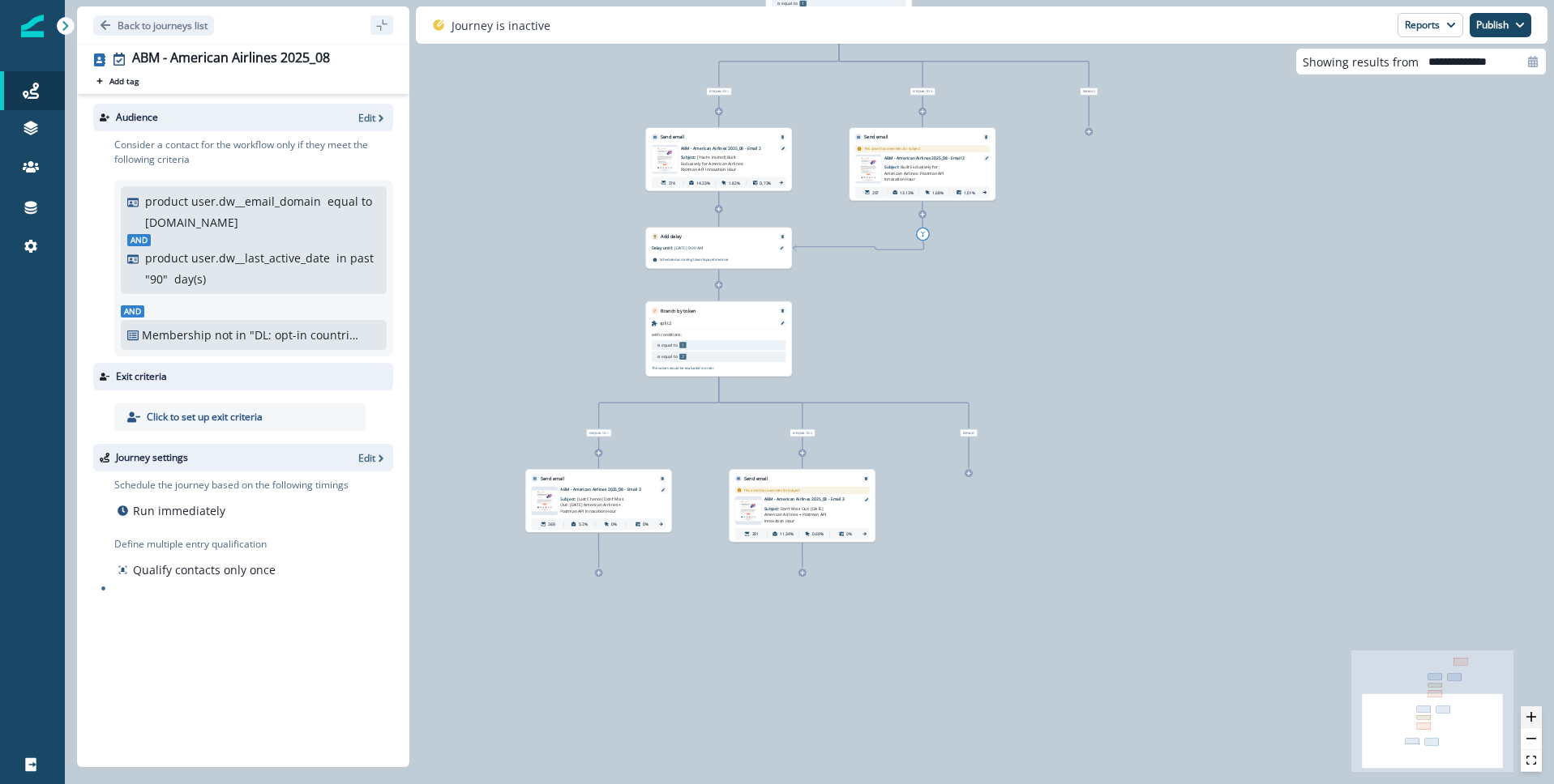
click at [1529, 721] on icon "zoom in" at bounding box center [1531, 718] width 10 height 10
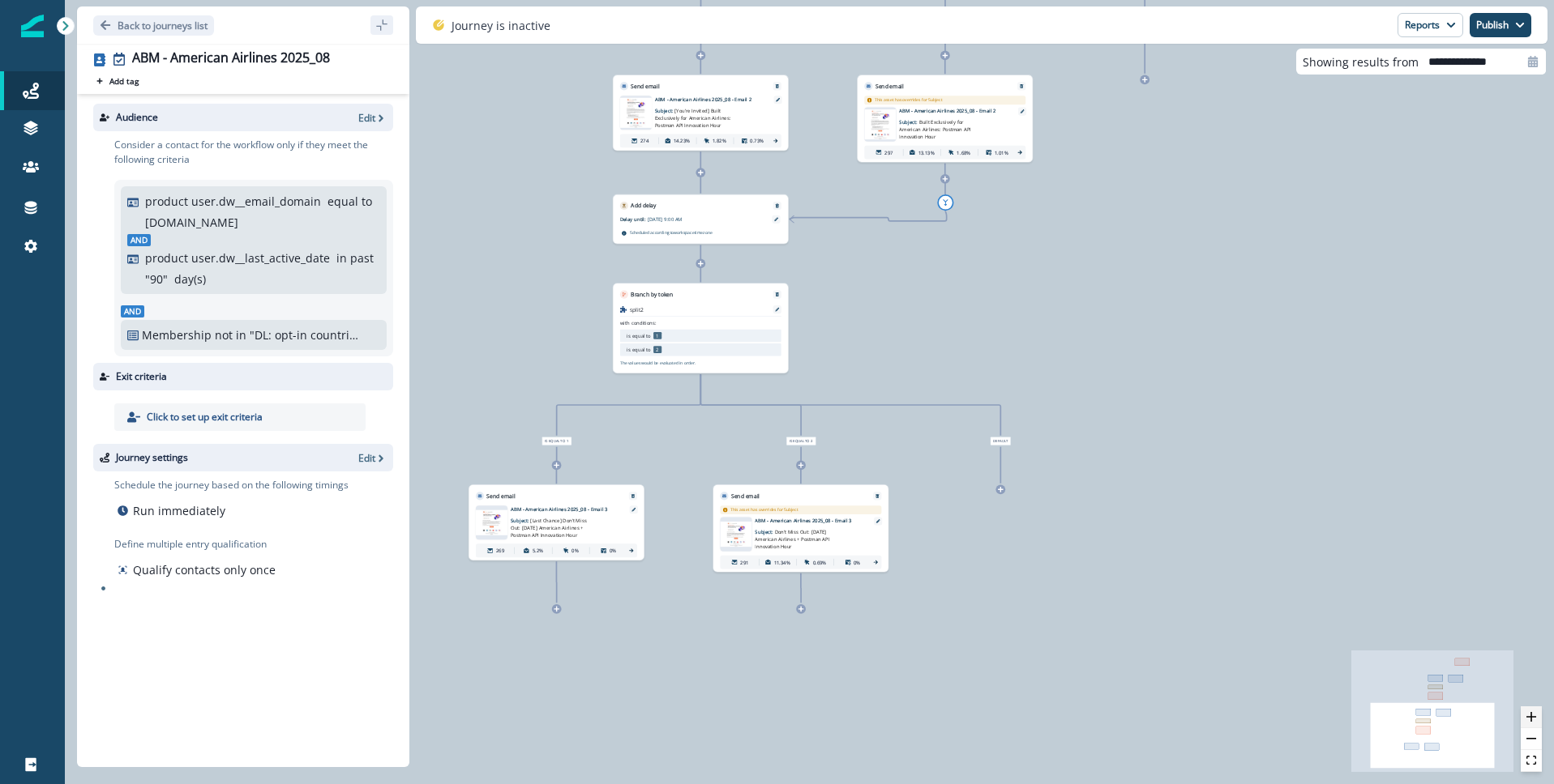
click at [1534, 717] on icon "zoom in" at bounding box center [1531, 718] width 10 height 10
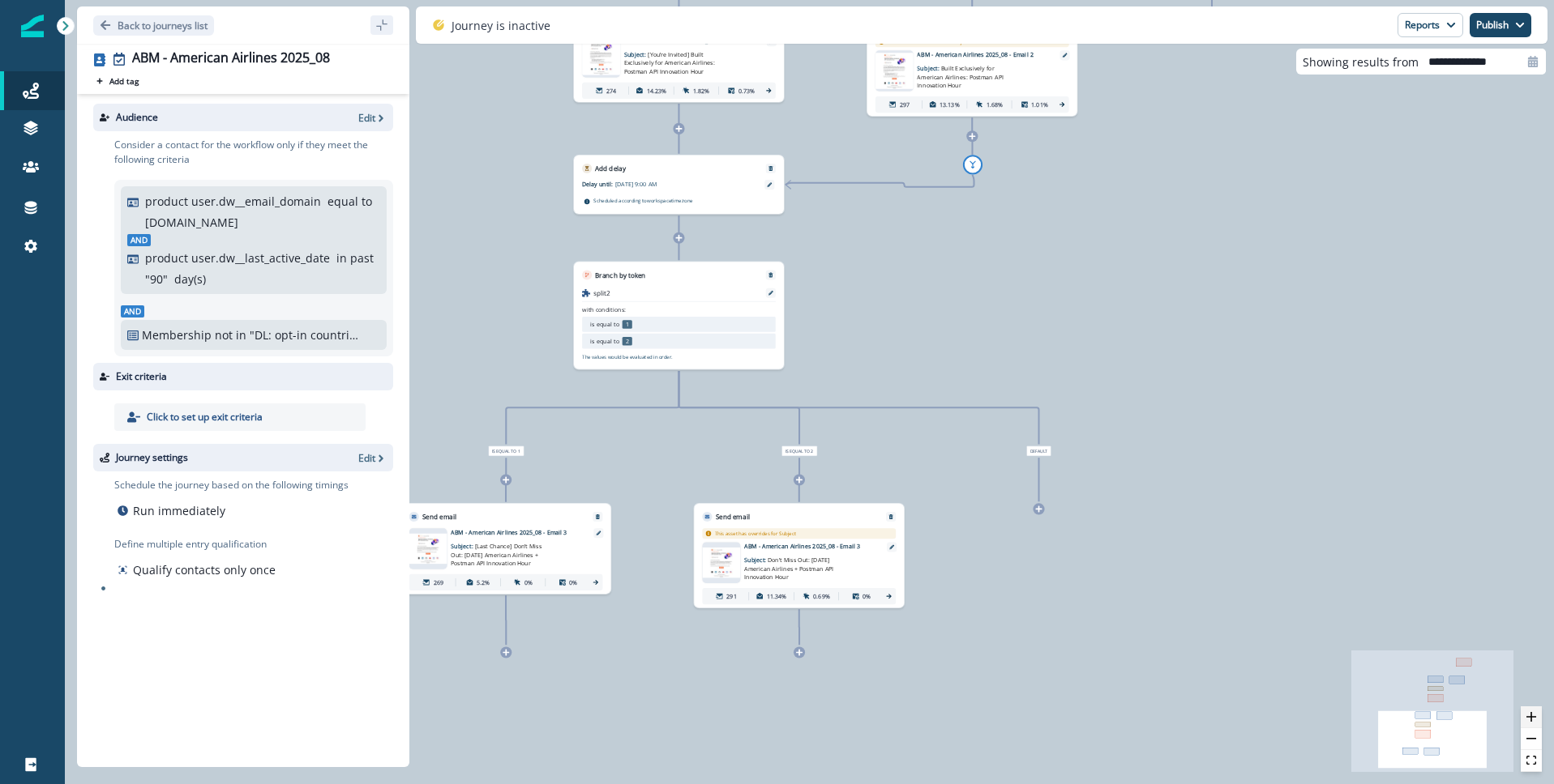
click at [1536, 714] on button "zoom in" at bounding box center [1531, 718] width 21 height 22
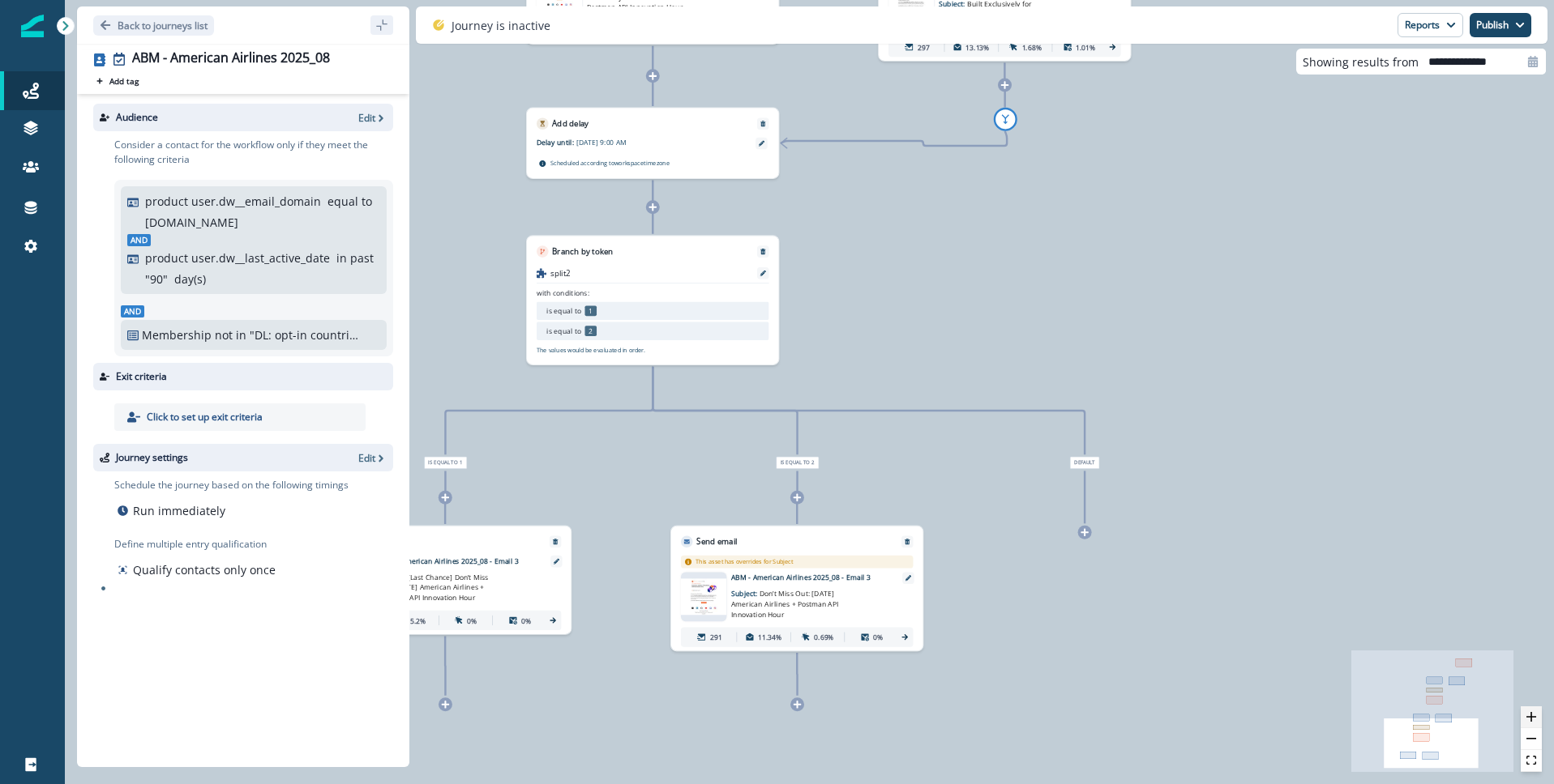
click at [1536, 714] on button "zoom in" at bounding box center [1531, 718] width 21 height 22
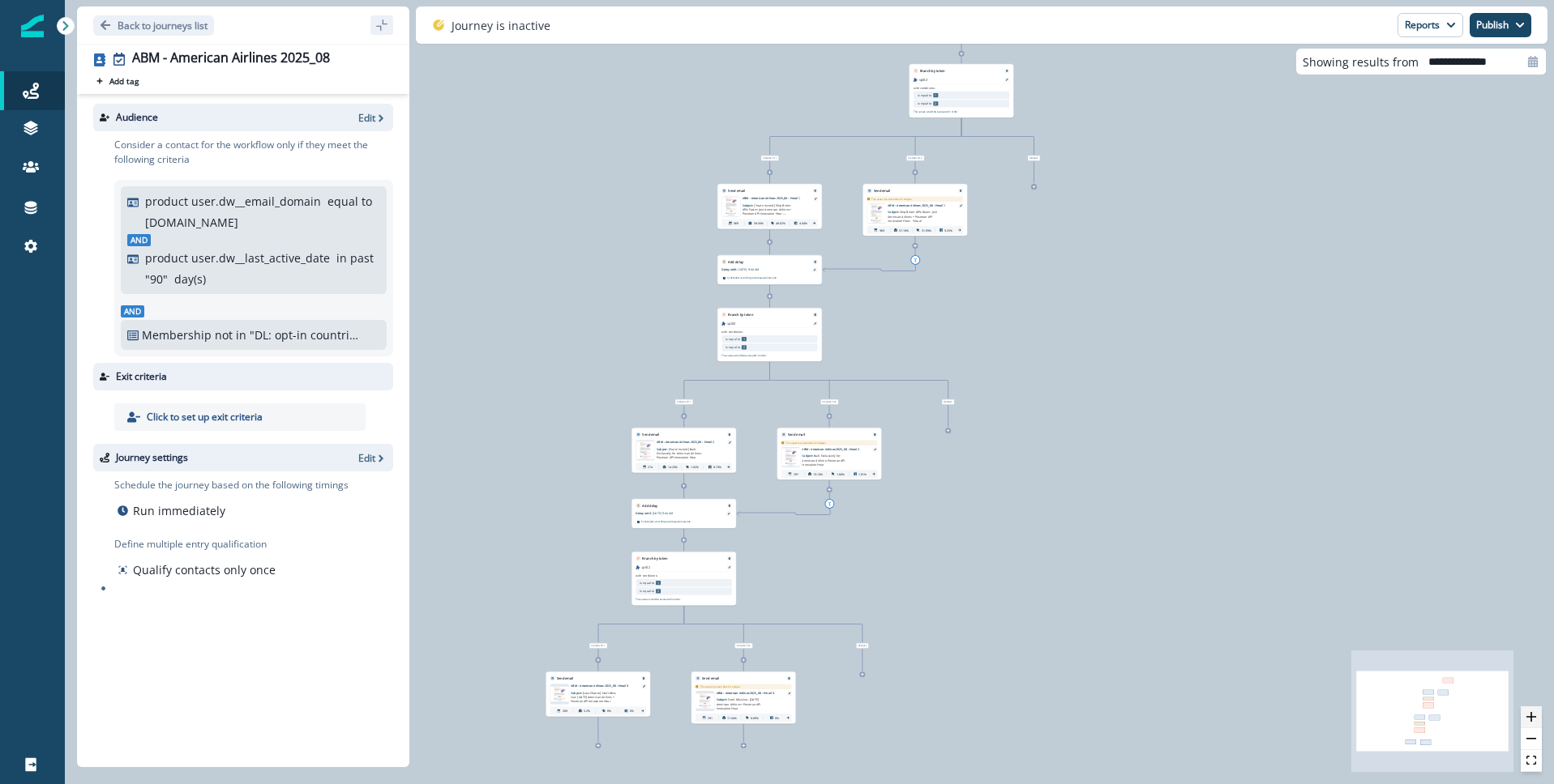
click at [1541, 714] on button "zoom in" at bounding box center [1531, 718] width 21 height 22
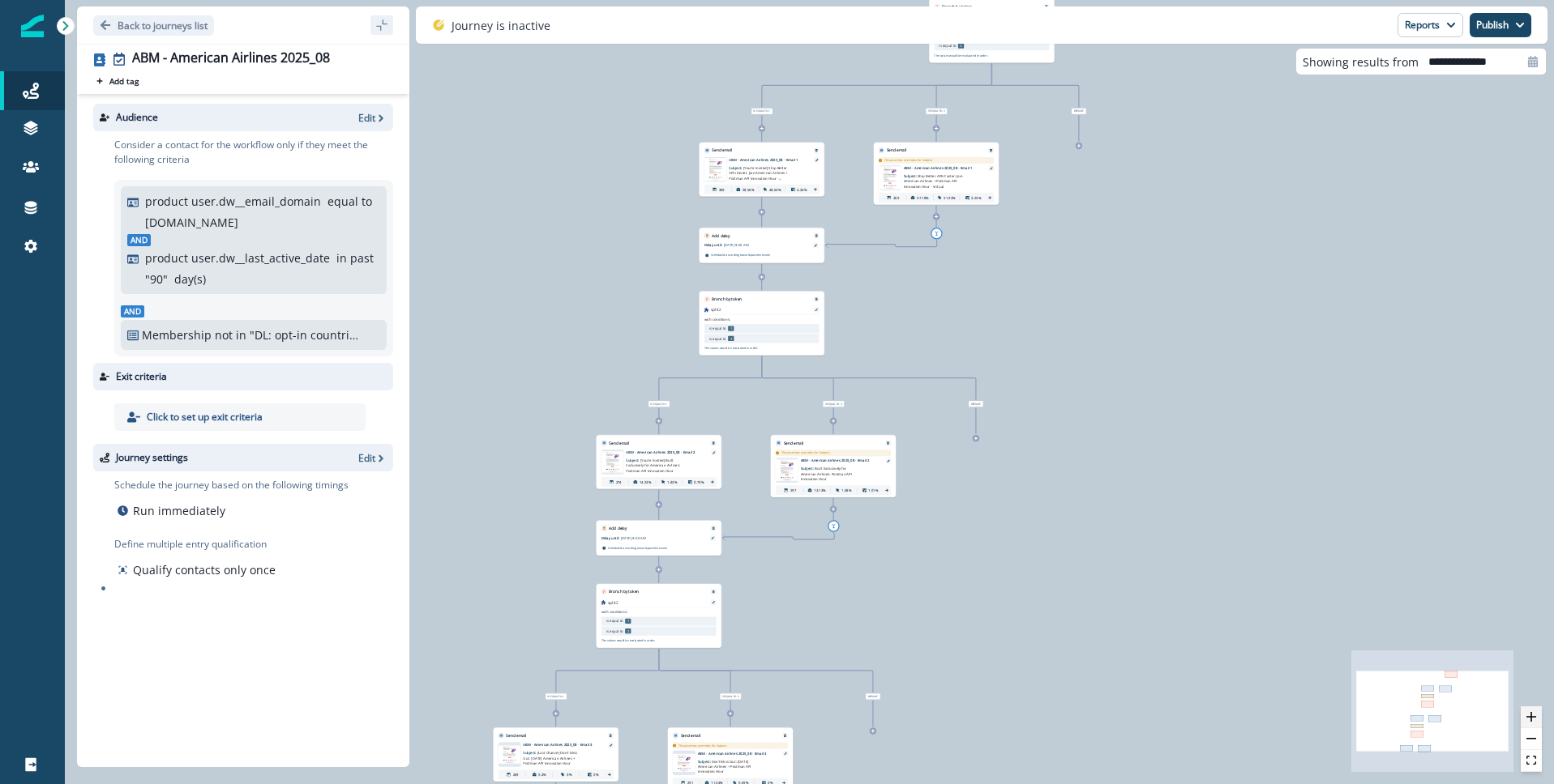
click at [1538, 714] on button "zoom in" at bounding box center [1531, 718] width 21 height 22
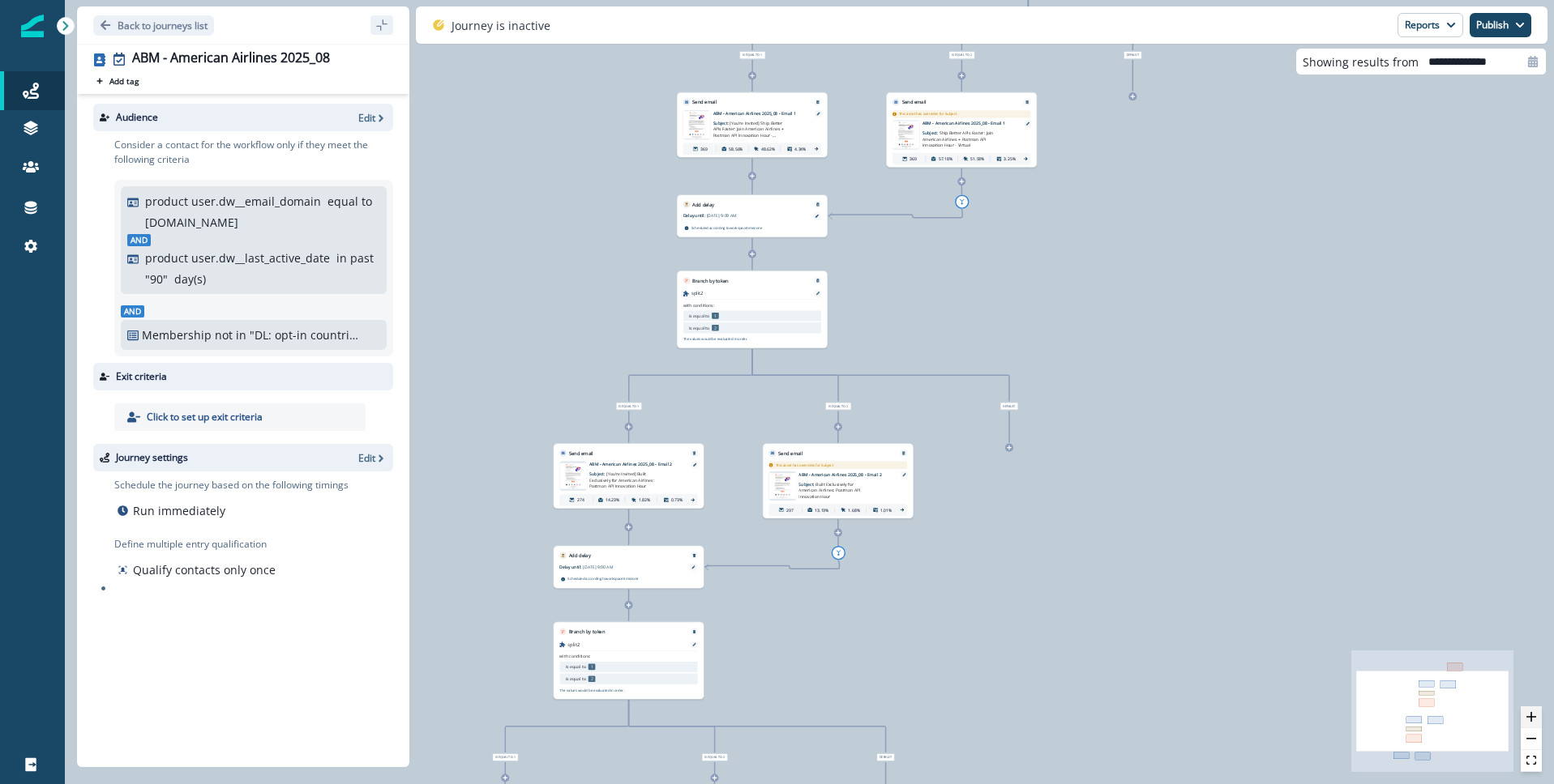
click at [1538, 714] on button "zoom in" at bounding box center [1531, 718] width 21 height 22
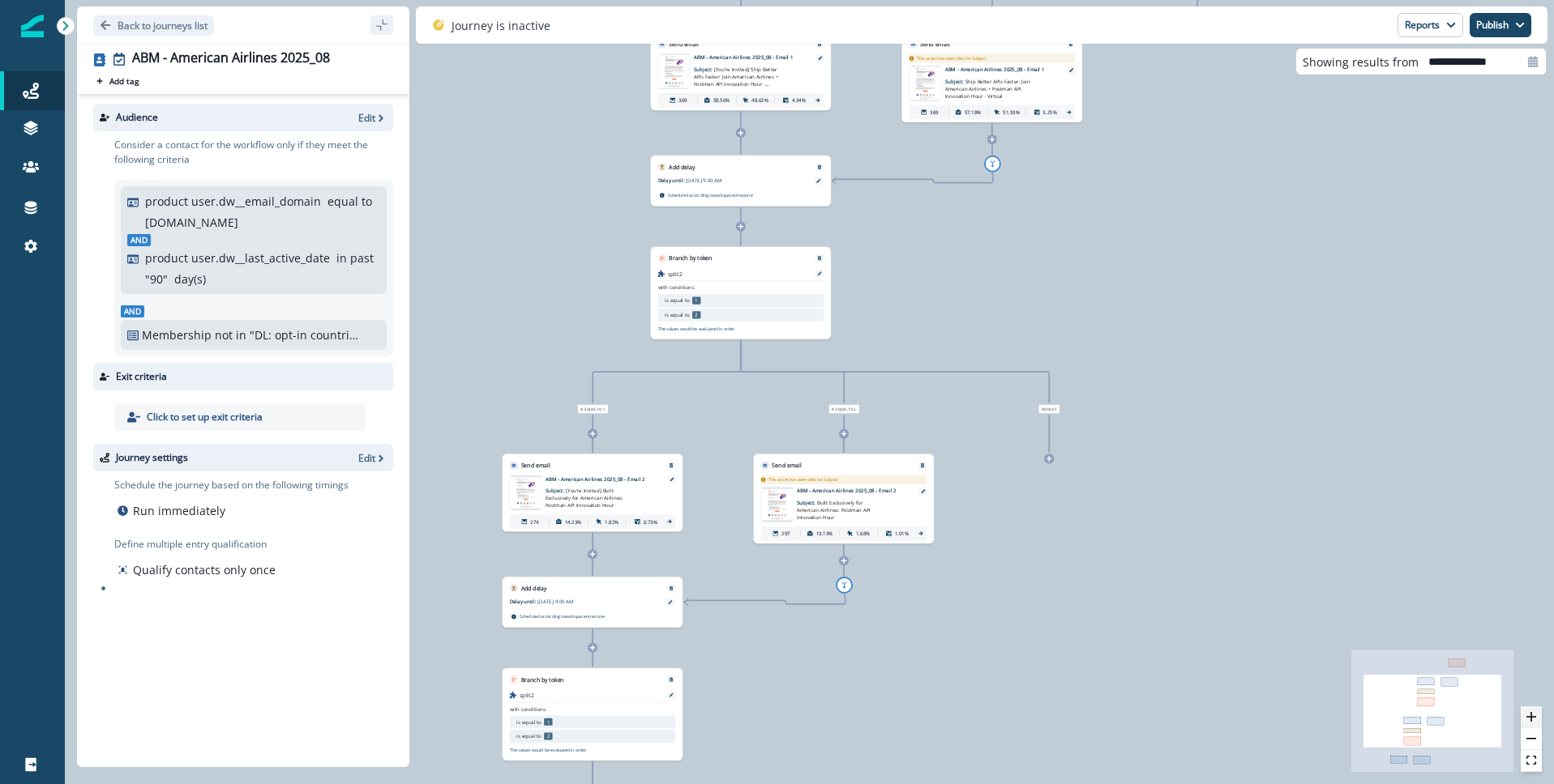
click at [1538, 714] on button "zoom in" at bounding box center [1531, 718] width 21 height 22
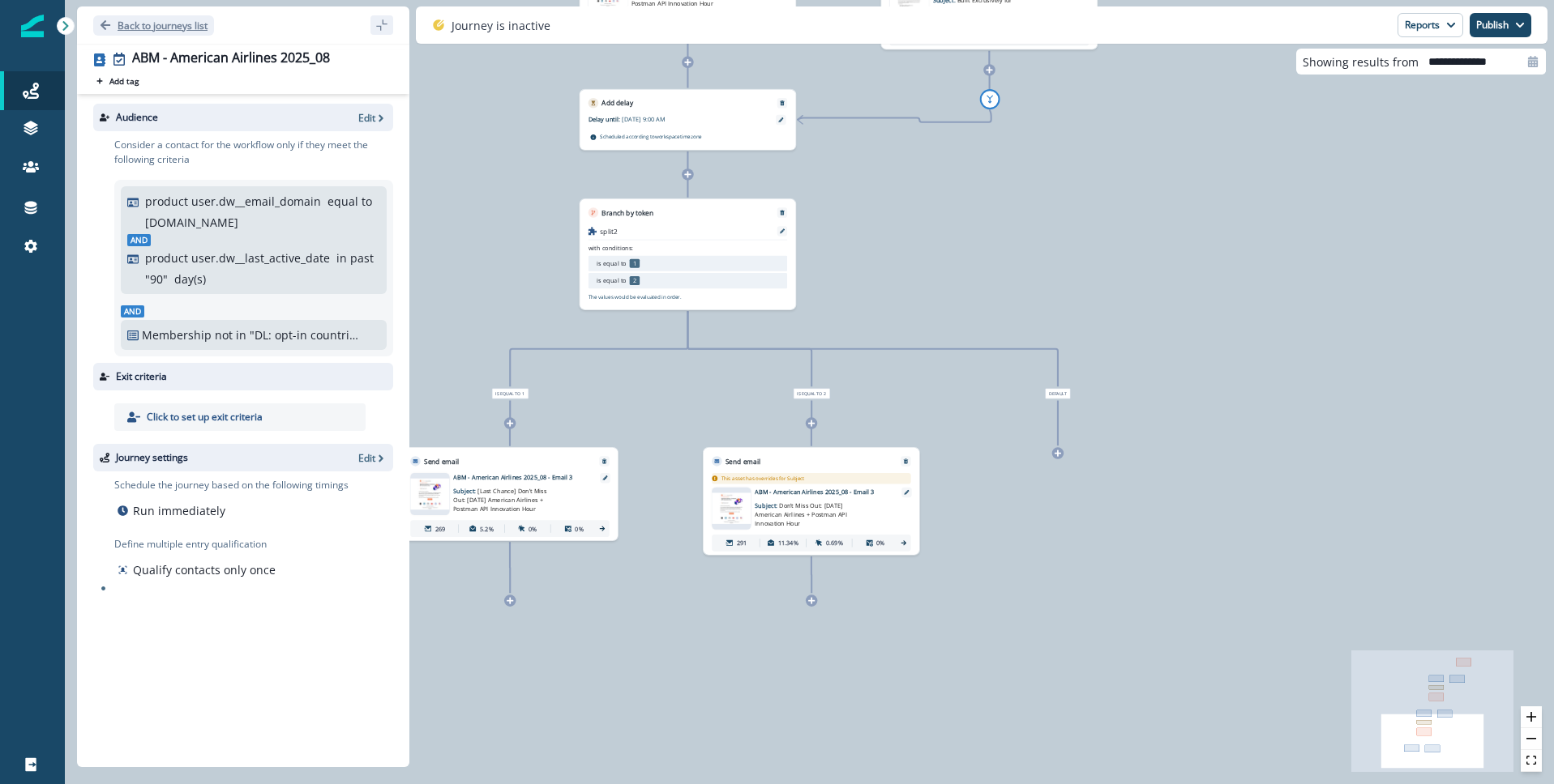
click at [105, 25] on icon "Go back" at bounding box center [105, 25] width 10 height 10
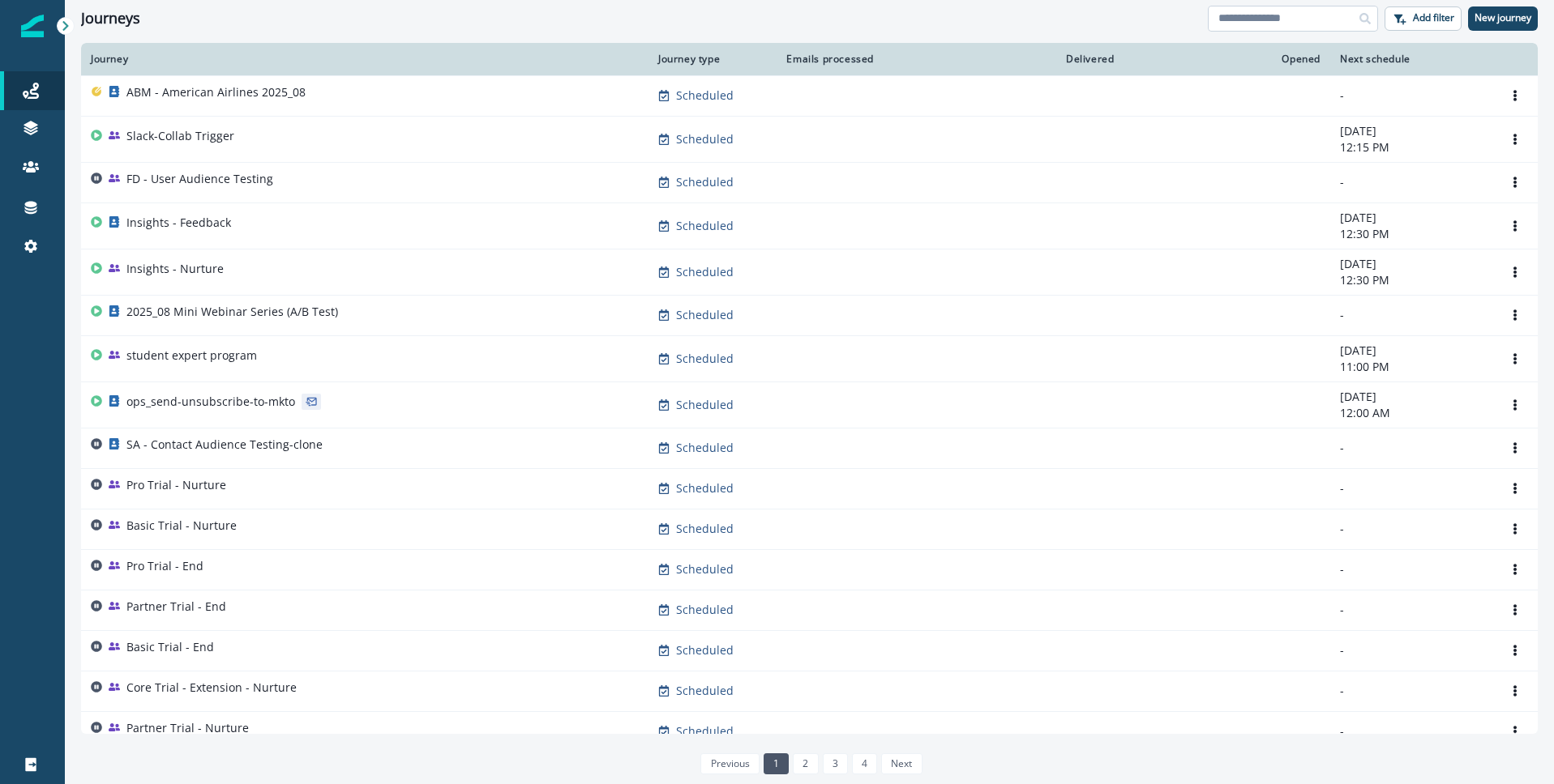
click at [1274, 24] on input at bounding box center [1293, 19] width 171 height 26
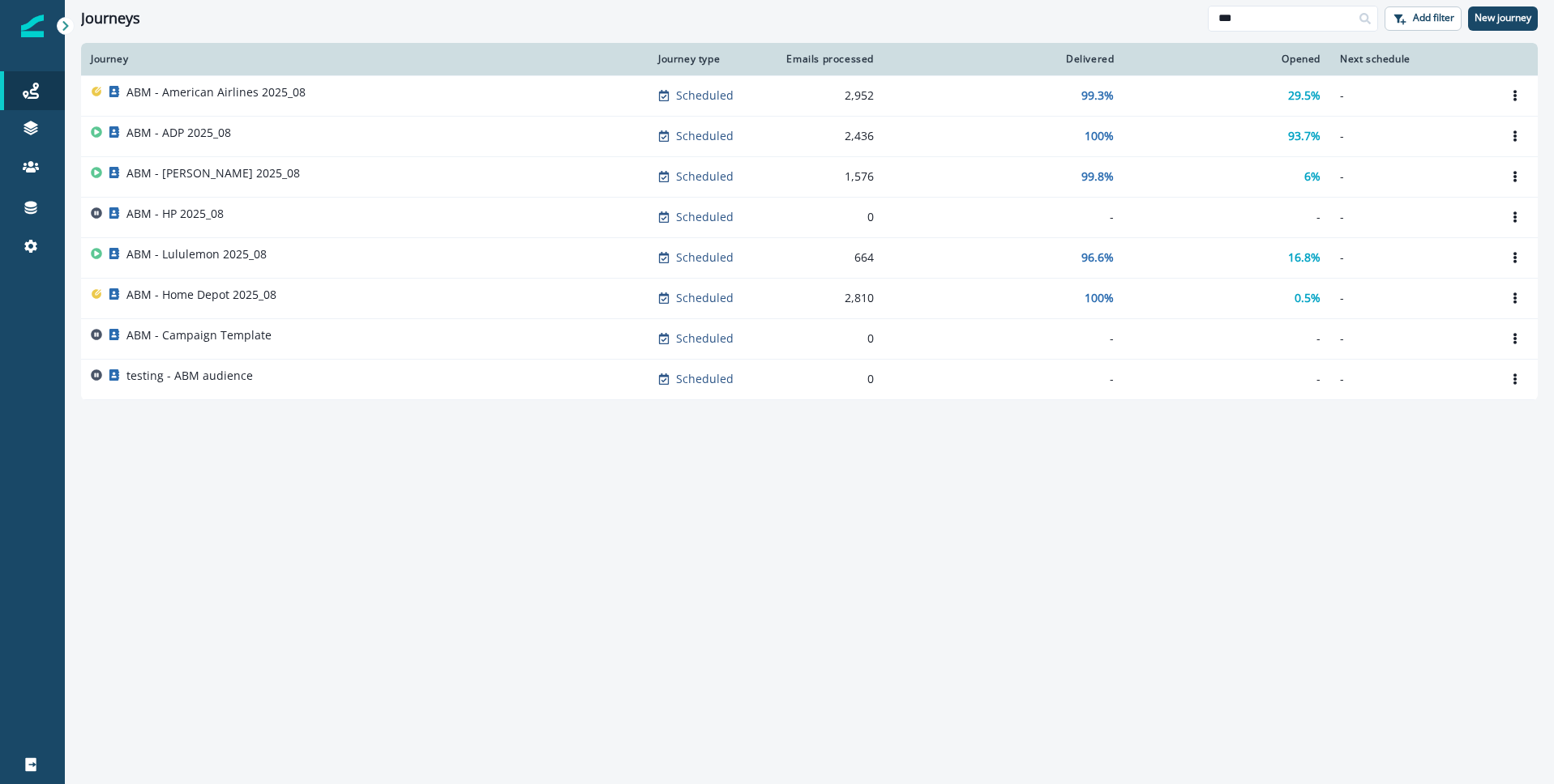
type input "***"
click at [344, 564] on div "Journey Journey type Emails processed Delivered Opened Next schedule ABM - Amer…" at bounding box center [809, 412] width 1490 height 739
